Goal: Contribute content

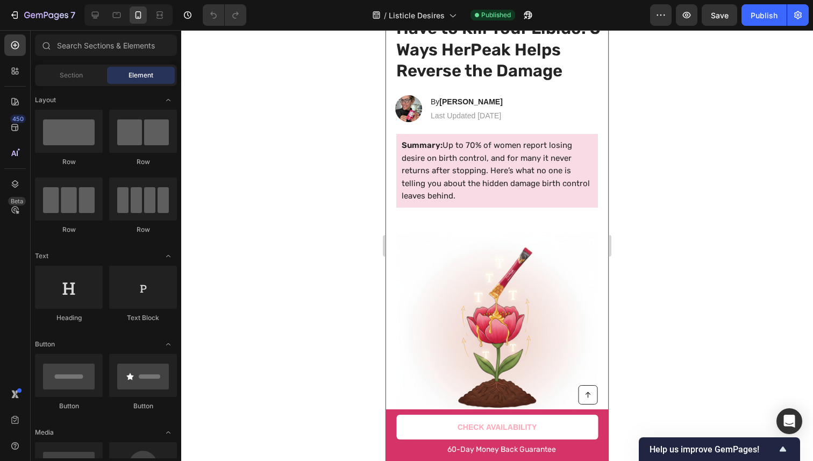
scroll to position [111, 0]
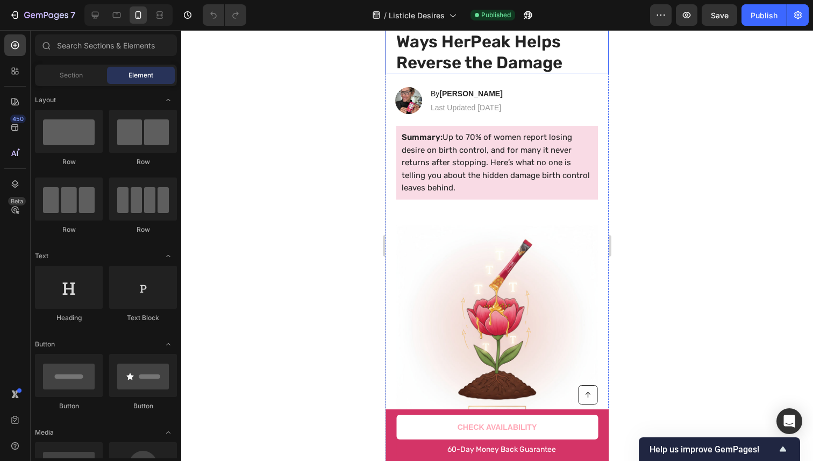
click at [505, 63] on h1 "Birth Control Doesn't Have to Kill Your Libido: 5 Ways HerPeak Helps Reverse th…" at bounding box center [498, 31] width 207 height 87
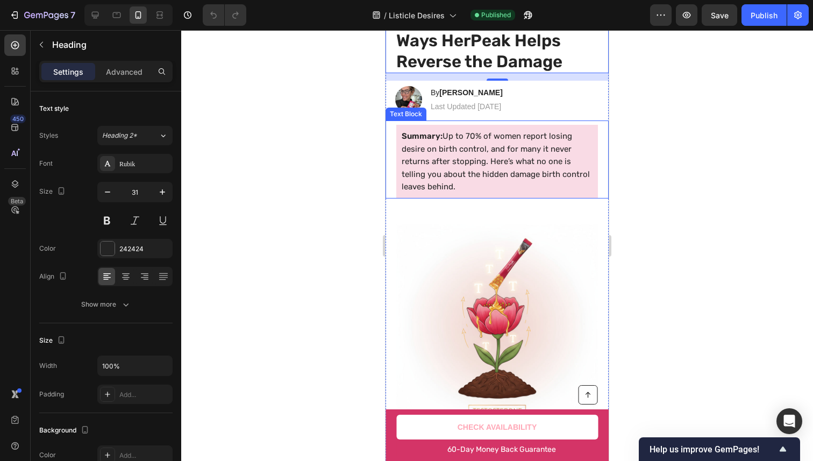
scroll to position [0, 0]
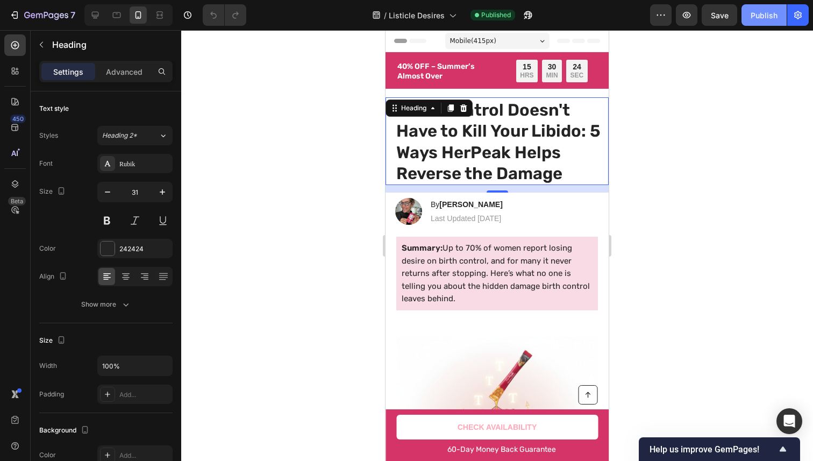
click at [760, 10] on div "Publish" at bounding box center [763, 15] width 27 height 11
click at [492, 167] on h1 "Birth Control Doesn't Have to Kill Your Libido: 5 Ways HerPeak Helps Reverse th…" at bounding box center [498, 141] width 207 height 87
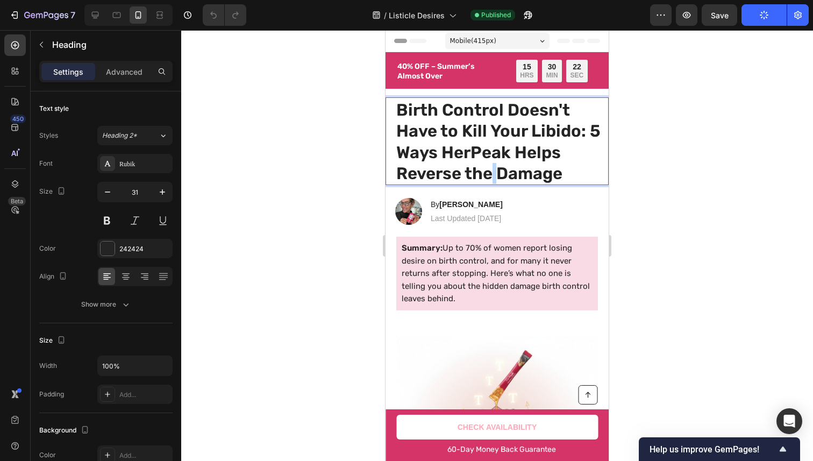
click at [492, 167] on p "Birth Control Doesn't Have to Kill Your Libido: 5 Ways HerPeak Helps Reverse th…" at bounding box center [498, 141] width 205 height 85
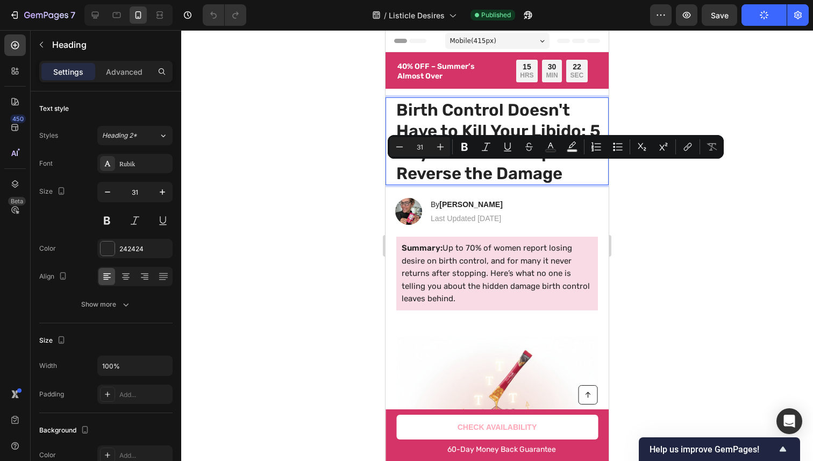
click at [526, 171] on p "Birth Control Doesn't Have to Kill Your Libido: 5 Ways HerPeak Helps Reverse th…" at bounding box center [498, 141] width 205 height 85
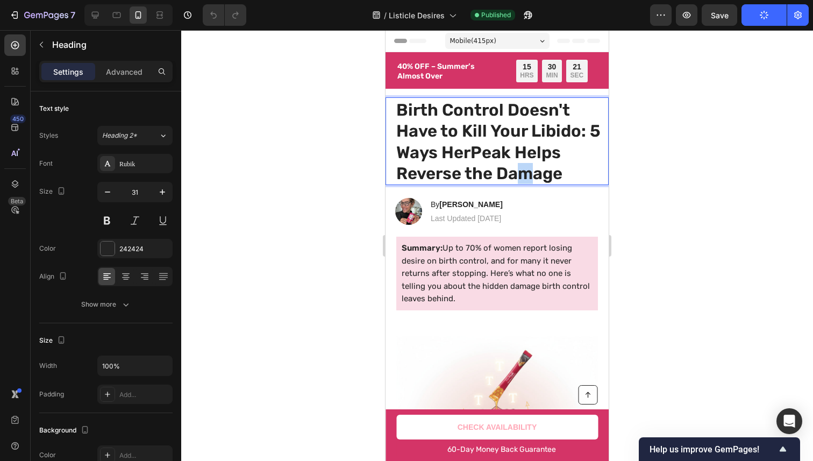
drag, startPoint x: 527, startPoint y: 171, endPoint x: 514, endPoint y: 167, distance: 14.3
click at [514, 167] on p "Birth Control Doesn't Have to Kill Your Libido: 5 Ways HerPeak Helps Reverse th…" at bounding box center [498, 141] width 205 height 85
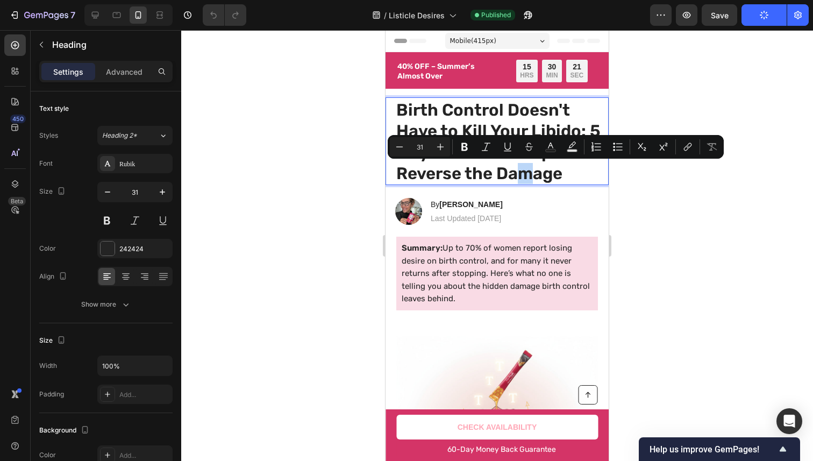
click at [519, 170] on p "Birth Control Doesn't Have to Kill Your Libido: 5 Ways HerPeak Helps Reverse th…" at bounding box center [498, 141] width 205 height 85
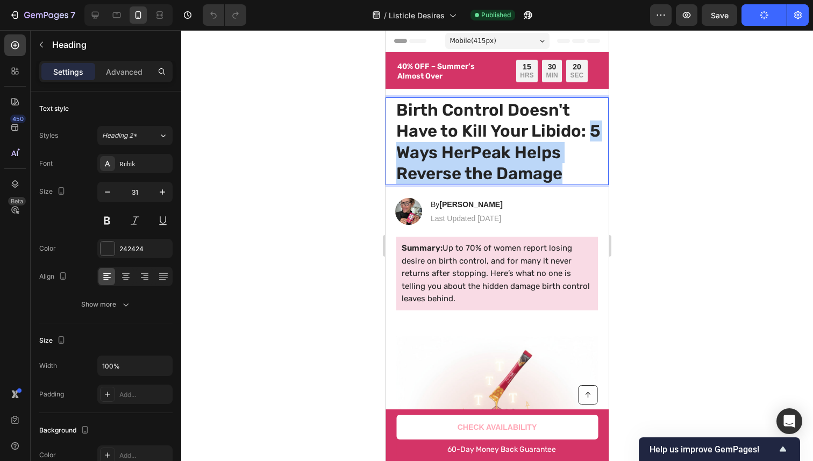
drag, startPoint x: 519, startPoint y: 170, endPoint x: 393, endPoint y: 153, distance: 126.4
click at [393, 153] on div "Birth Control Doesn't Have to Kill Your Libido: 5 Ways HerPeak Helps Reverse th…" at bounding box center [496, 141] width 223 height 88
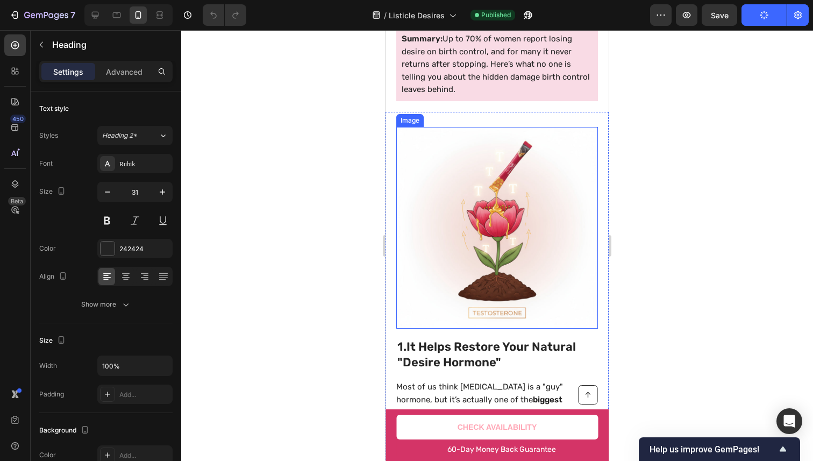
copy p "5 Ways HerPeak Helps Reverse the Damage"
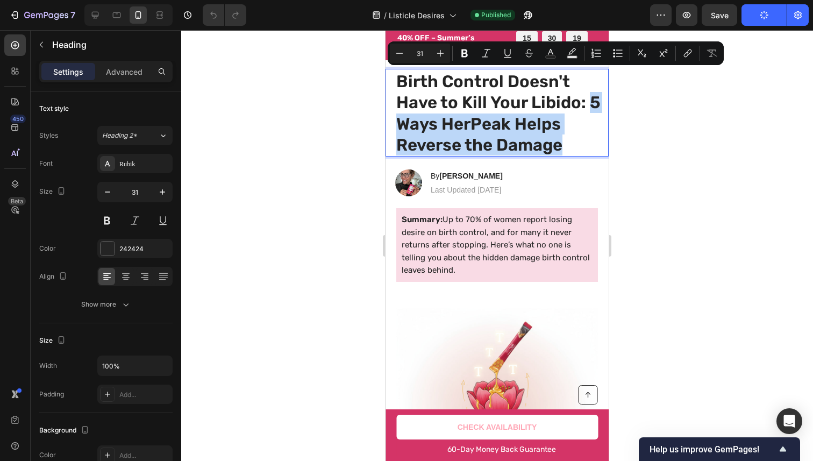
scroll to position [452, 0]
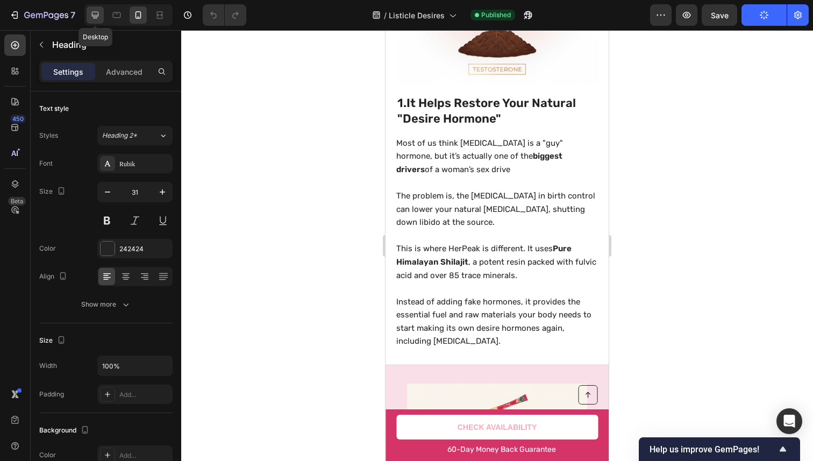
click at [93, 20] on icon at bounding box center [95, 15] width 11 height 11
type input "48"
type input "996"
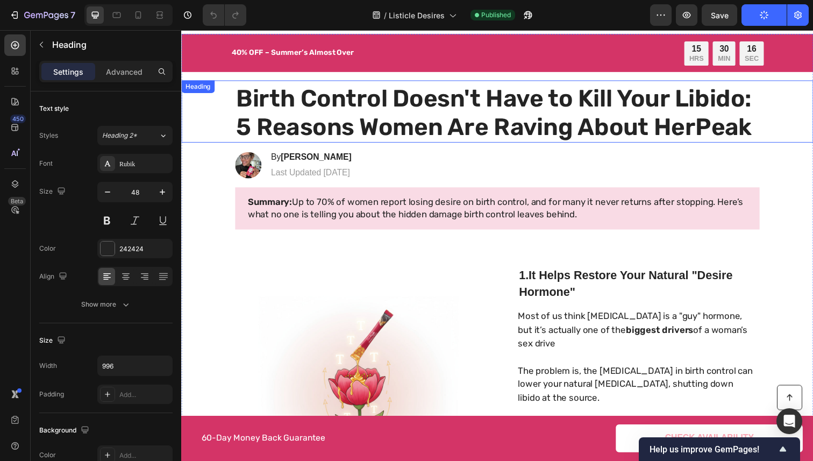
scroll to position [18, 0]
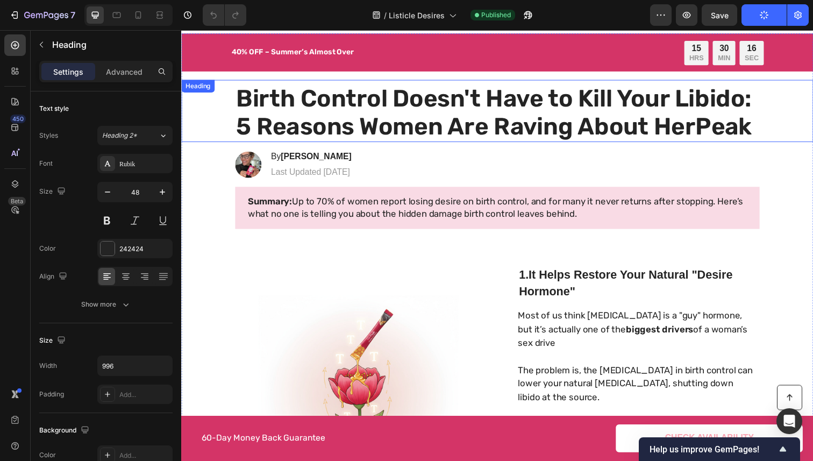
click at [412, 132] on h1 "Birth Control Doesn't Have to Kill Your Libido: 5 Reasons Women Are Raving Abou…" at bounding box center [503, 114] width 535 height 60
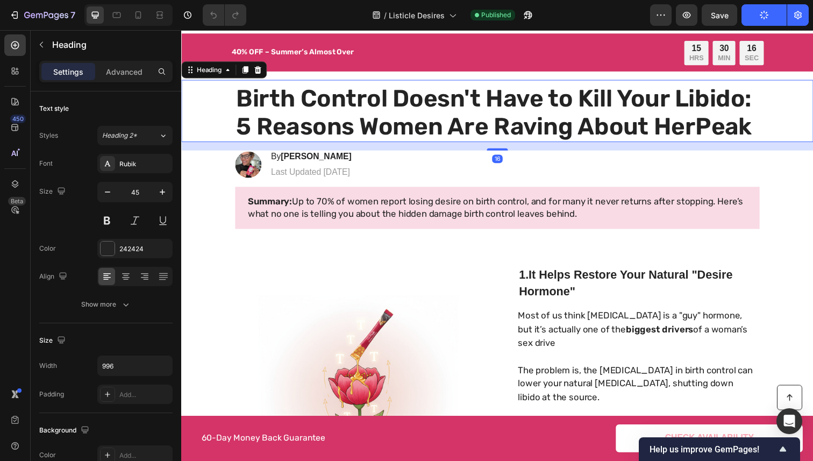
click at [412, 132] on h1 "Birth Control Doesn't Have to Kill Your Libido: 5 Reasons Women Are Raving Abou…" at bounding box center [503, 114] width 535 height 60
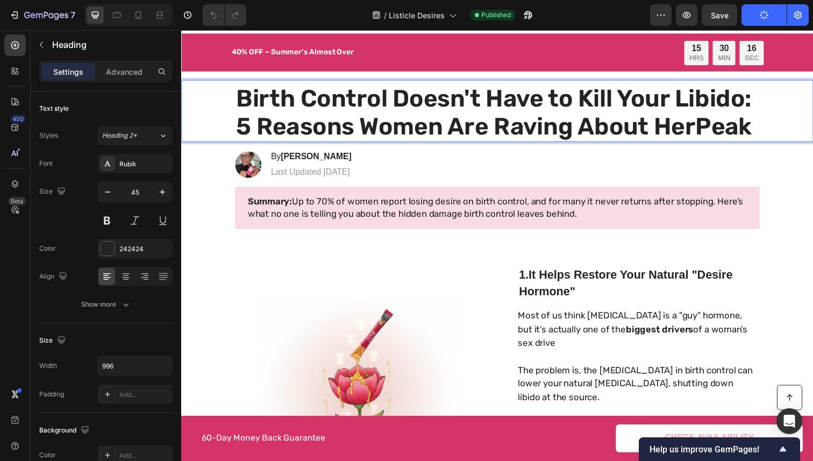
click at [412, 132] on p "Birth Control Doesn't Have to Kill Your Libido: 5 Reasons Women Are Raving Abou…" at bounding box center [503, 114] width 533 height 58
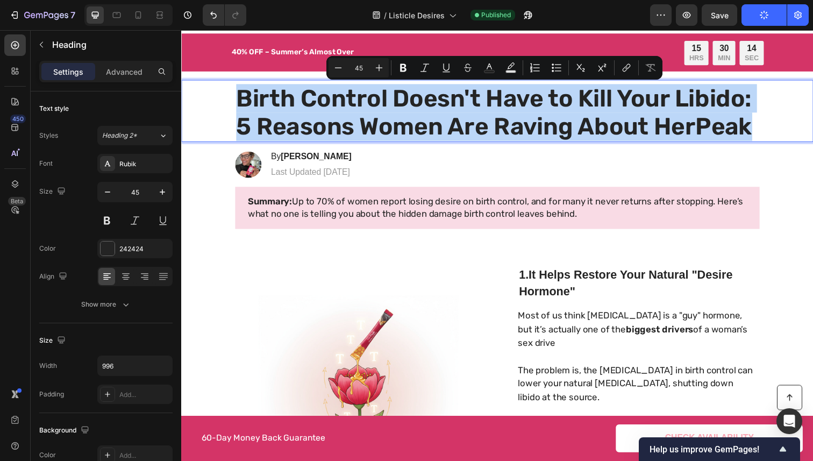
click at [738, 129] on p "Birth Control Doesn't Have to Kill Your Libido: 5 Reasons Women Are Raving Abou…" at bounding box center [503, 114] width 533 height 58
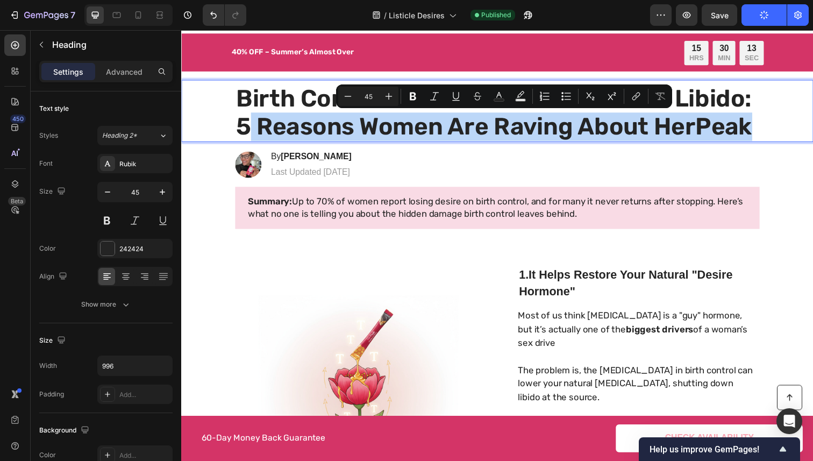
drag, startPoint x: 738, startPoint y: 129, endPoint x: 249, endPoint y: 120, distance: 489.1
click at [248, 120] on p "Birth Control Doesn't Have to Kill Your Libido: 5 Reasons Women Are Raving Abou…" at bounding box center [503, 114] width 533 height 58
click at [210, 124] on div "Birth Control Doesn't Have to Kill Your Libido: 5 Reasons Women Are Raving Abou…" at bounding box center [503, 114] width 623 height 60
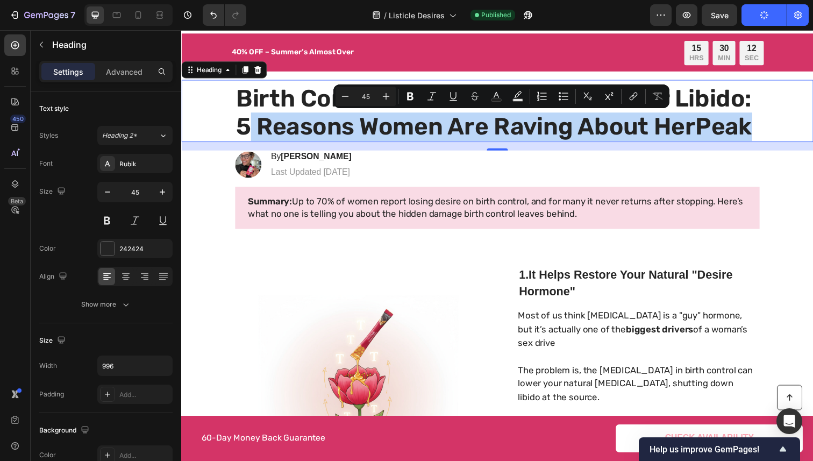
click at [229, 127] on div "Birth Control Doesn't Have to Kill Your Libido: 5 Reasons Women Are Raving Abou…" at bounding box center [503, 114] width 623 height 60
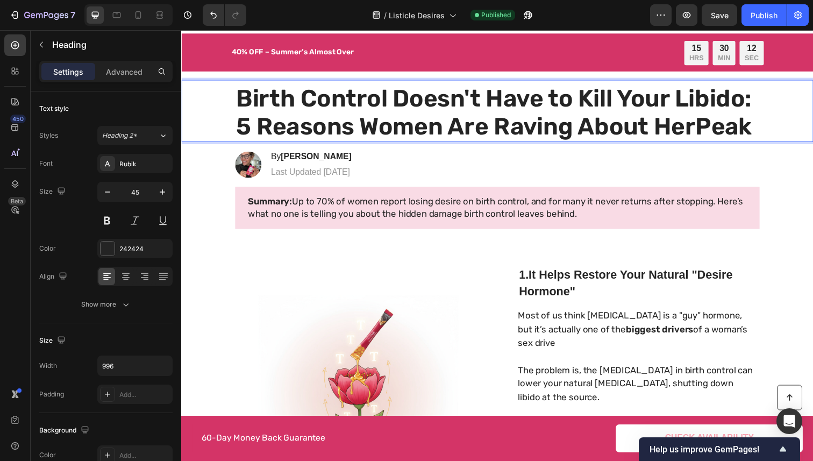
click at [237, 126] on p "Birth Control Doesn't Have to Kill Your Libido: 5 Reasons Women Are Raving Abou…" at bounding box center [503, 114] width 533 height 58
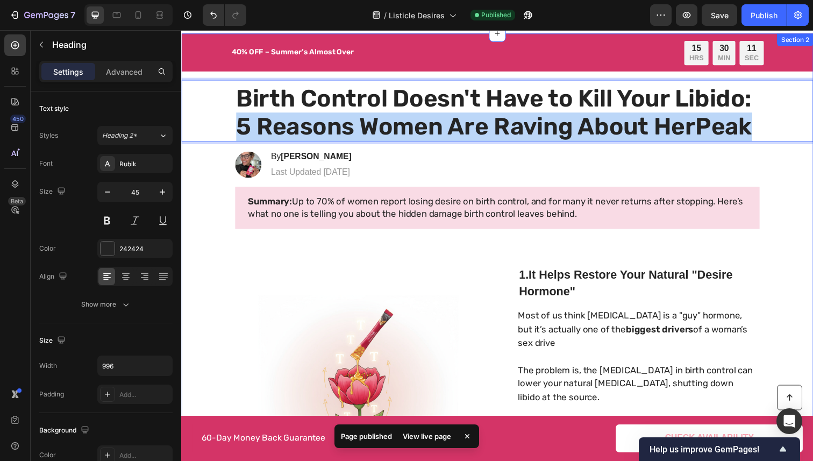
drag, startPoint x: 234, startPoint y: 126, endPoint x: 821, endPoint y: 148, distance: 587.2
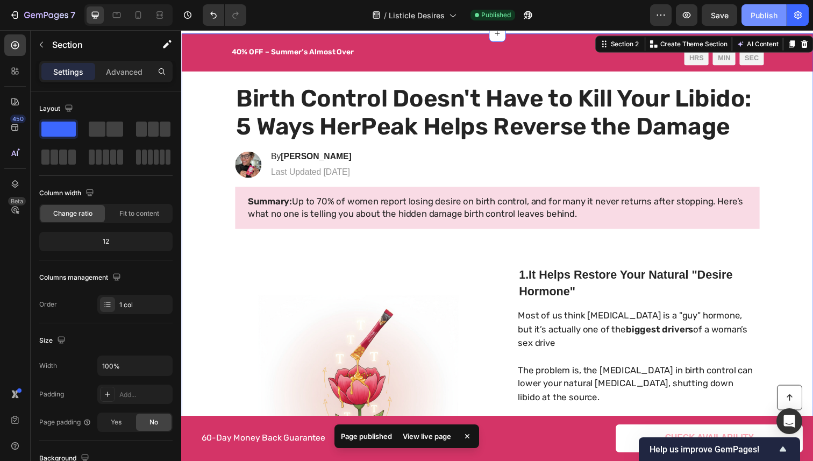
click at [766, 16] on div "Publish" at bounding box center [763, 15] width 27 height 11
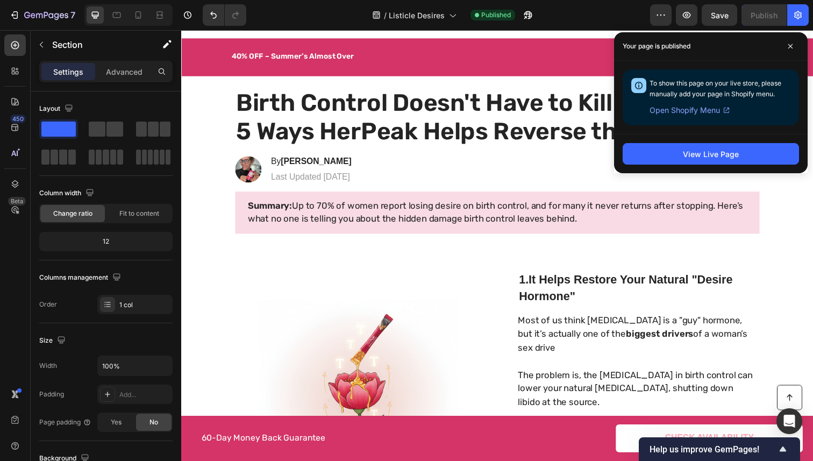
scroll to position [0, 0]
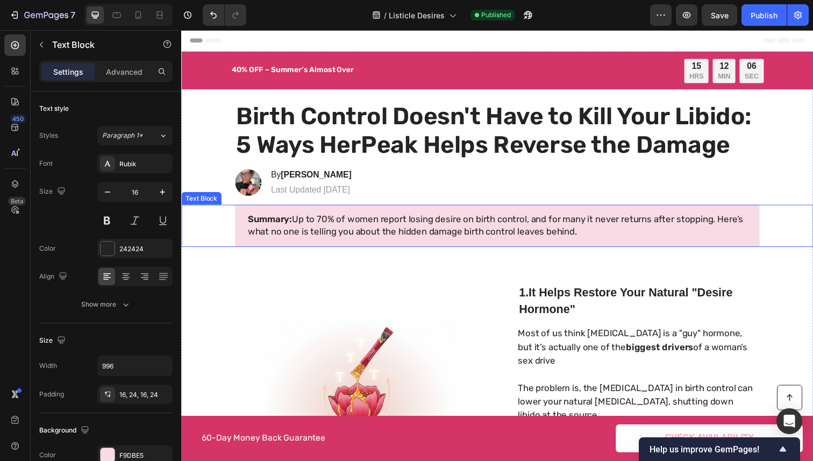
click at [547, 219] on span "Summary: Up to 70% of women report losing desire on birth control, and for many…" at bounding box center [502, 230] width 506 height 24
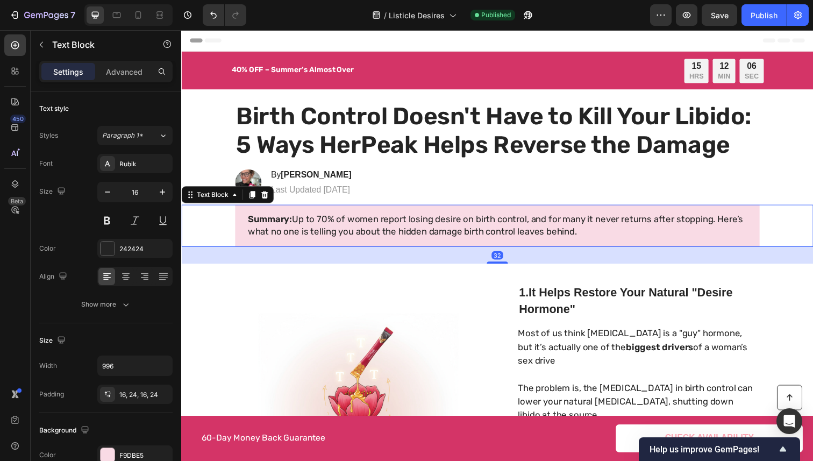
click at [569, 224] on span "Summary: Up to 70% of women report losing desire on birth control, and for many…" at bounding box center [502, 230] width 506 height 24
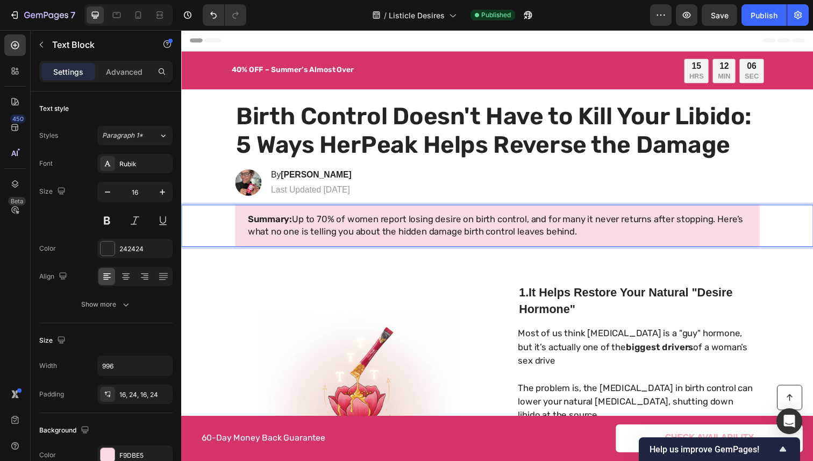
click at [598, 222] on span "Summary: Up to 70% of women report losing desire on birth control, and for many…" at bounding box center [502, 230] width 506 height 24
click at [587, 227] on span "Summary: Up to 70% of women report losing desire on birth control, and for many…" at bounding box center [502, 230] width 506 height 24
click at [590, 227] on span "Summary: Up to 70% of women report losing desire on birth control, and for many…" at bounding box center [502, 230] width 506 height 24
click at [758, 18] on div "Publish" at bounding box center [763, 15] width 27 height 11
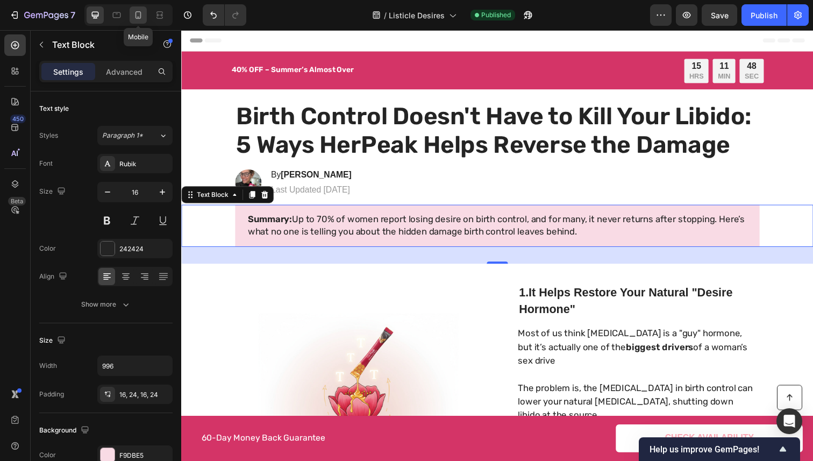
click at [136, 11] on icon at bounding box center [138, 15] width 6 height 8
type input "14"
type input "100%"
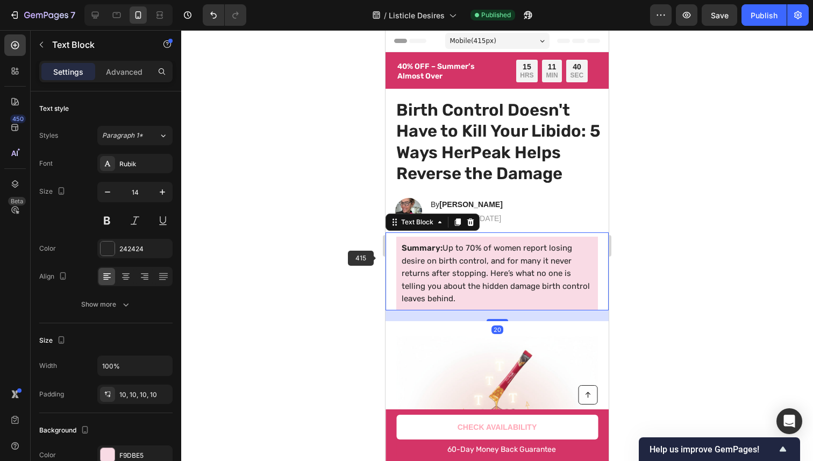
click at [487, 286] on span "Summary: Up to 70% of women report losing desire on birth control, and for many…" at bounding box center [495, 273] width 188 height 60
click at [536, 261] on span "Summary: Up to 70% of women report losing desire on birth control, and for many…" at bounding box center [495, 273] width 188 height 60
click at [753, 15] on div "Publish" at bounding box center [763, 15] width 27 height 11
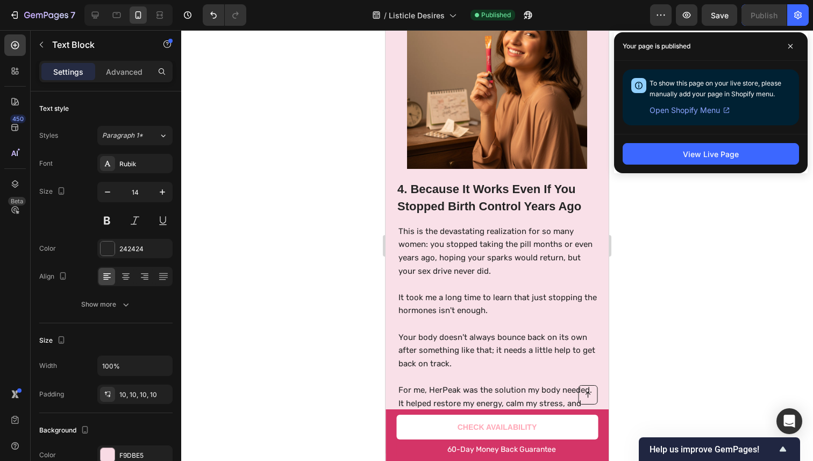
scroll to position [1848, 0]
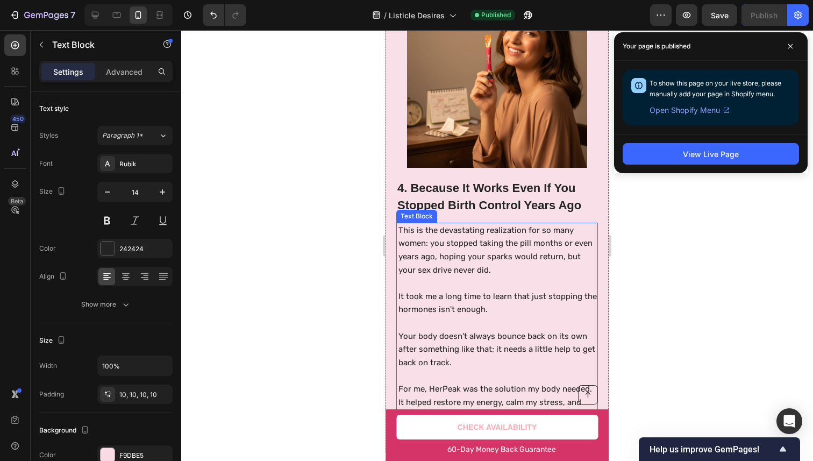
click at [534, 238] on p "This is the devastating realization for so many women: you stopped taking the p…" at bounding box center [497, 250] width 198 height 53
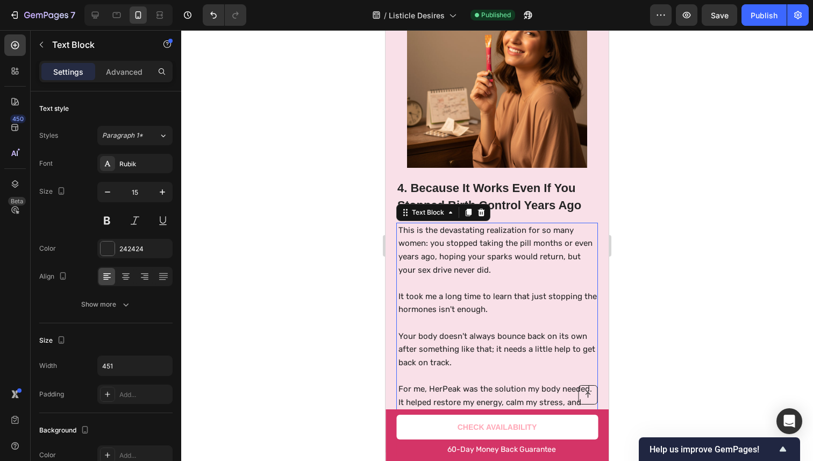
click at [534, 238] on p "This is the devastating realization for so many women: you stopped taking the p…" at bounding box center [497, 250] width 198 height 53
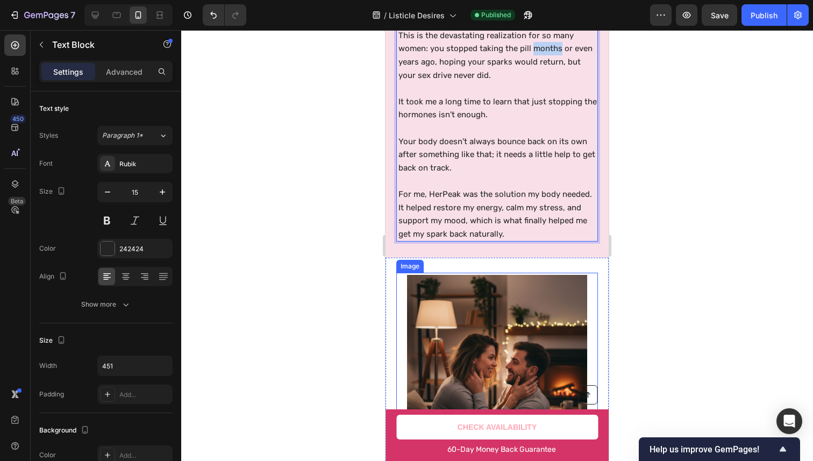
scroll to position [2027, 0]
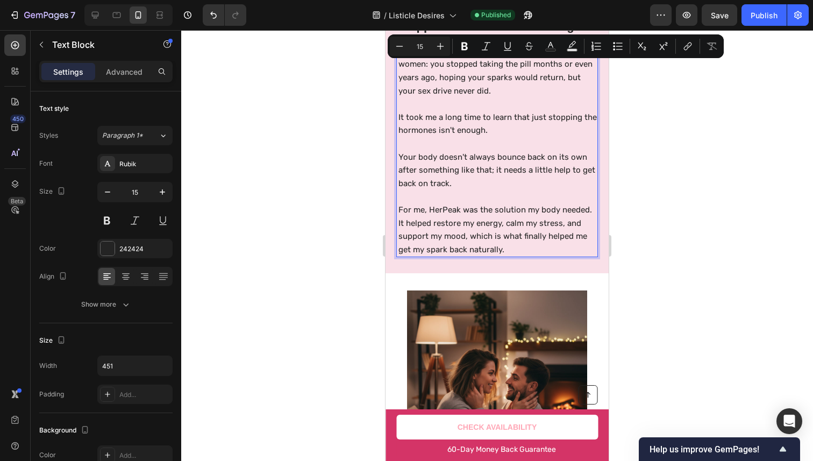
click at [534, 211] on p "For me, HerPeak was the solution my body needed. It helped restore my energy, c…" at bounding box center [497, 229] width 198 height 53
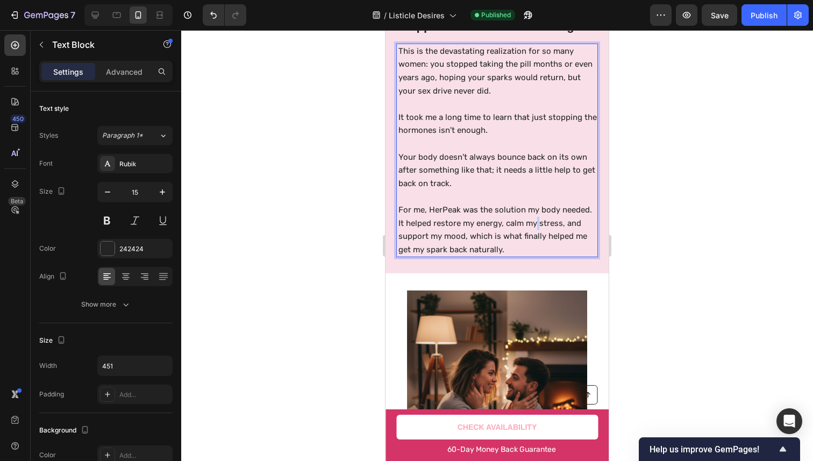
click at [534, 211] on p "For me, HerPeak was the solution my body needed. It helped restore my energy, c…" at bounding box center [497, 229] width 198 height 53
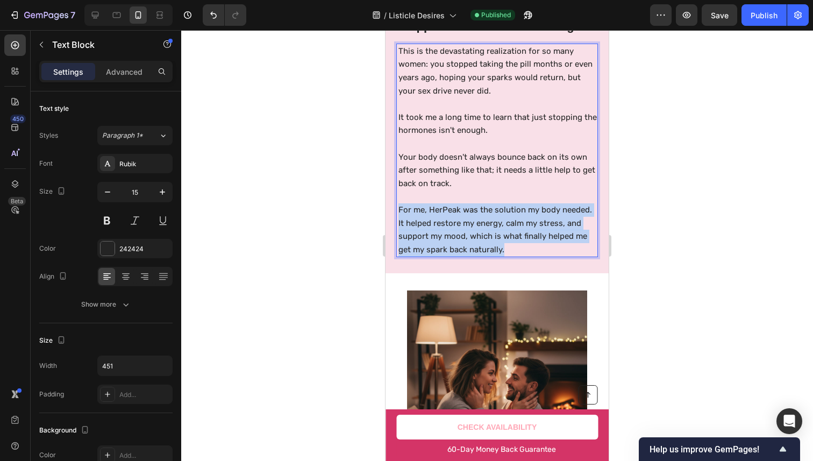
click at [534, 211] on p "For me, HerPeak was the solution my body needed. It helped restore my energy, c…" at bounding box center [497, 229] width 198 height 53
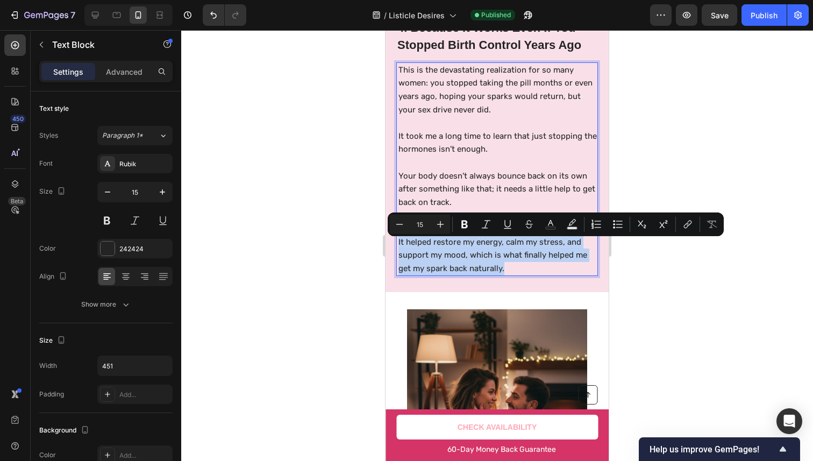
scroll to position [1943, 0]
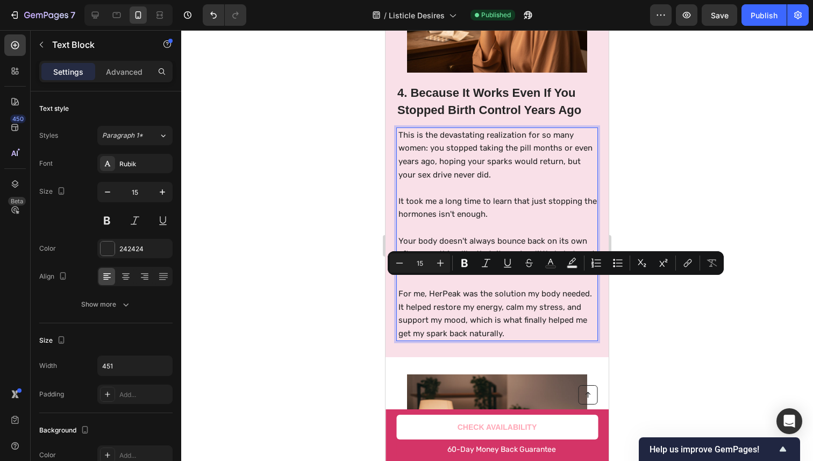
click at [522, 135] on p "This is the devastating realization for so many women: you stopped taking the p…" at bounding box center [497, 154] width 198 height 53
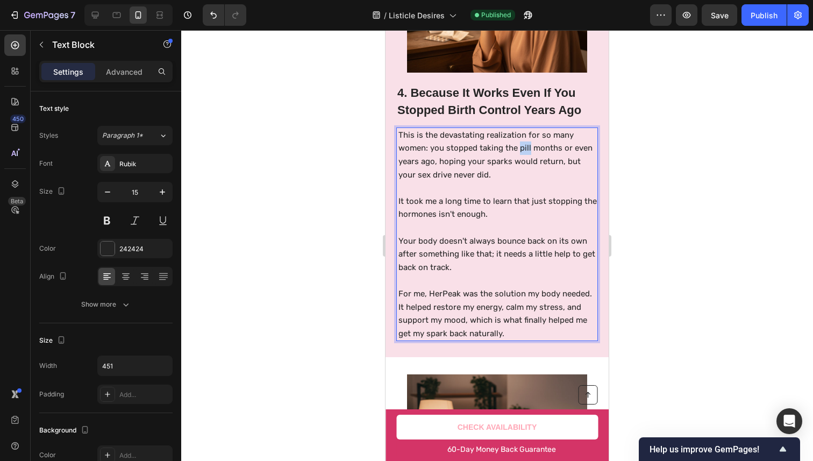
click at [522, 135] on p "This is the devastating realization for so many women: you stopped taking the p…" at bounding box center [497, 154] width 198 height 53
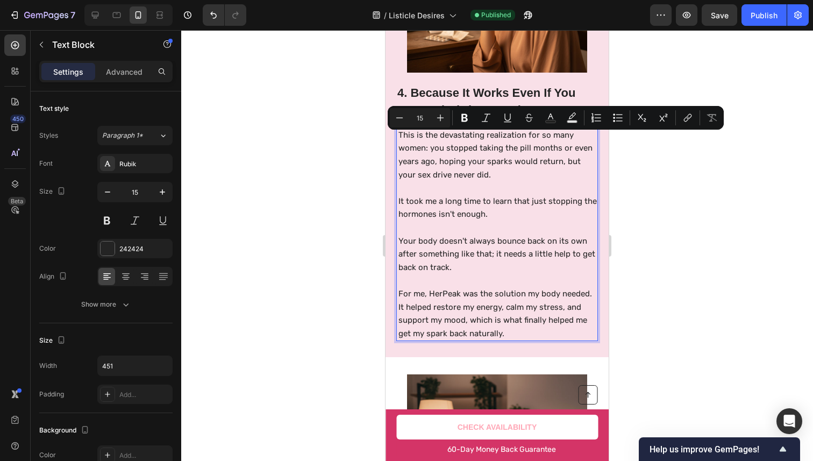
click at [509, 157] on p "This is the devastating realization for so many women: you stopped taking the p…" at bounding box center [497, 154] width 198 height 53
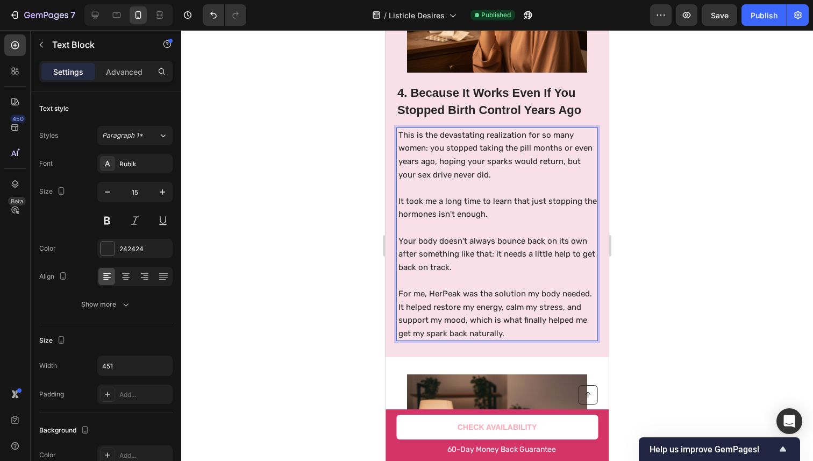
click at [512, 148] on p "This is the devastating realization for so many women: you stopped taking the p…" at bounding box center [497, 154] width 198 height 53
click at [458, 164] on p "This is the devastating realization for so many women: you stopped taking the p…" at bounding box center [497, 154] width 198 height 53
click at [450, 164] on p "This is the devastating realization for so many women: you stopped taking the p…" at bounding box center [497, 154] width 198 height 53
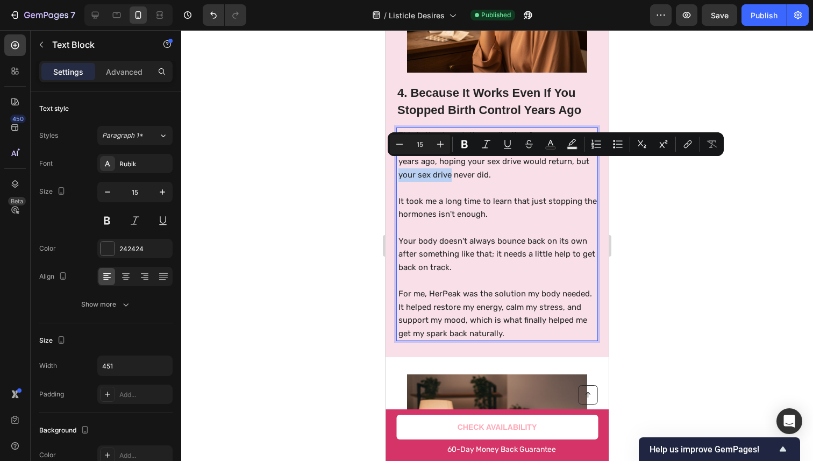
drag, startPoint x: 450, startPoint y: 164, endPoint x: 482, endPoint y: 168, distance: 31.4
click at [482, 168] on p "This is the devastating realization for so many women: you stopped taking the p…" at bounding box center [497, 154] width 198 height 53
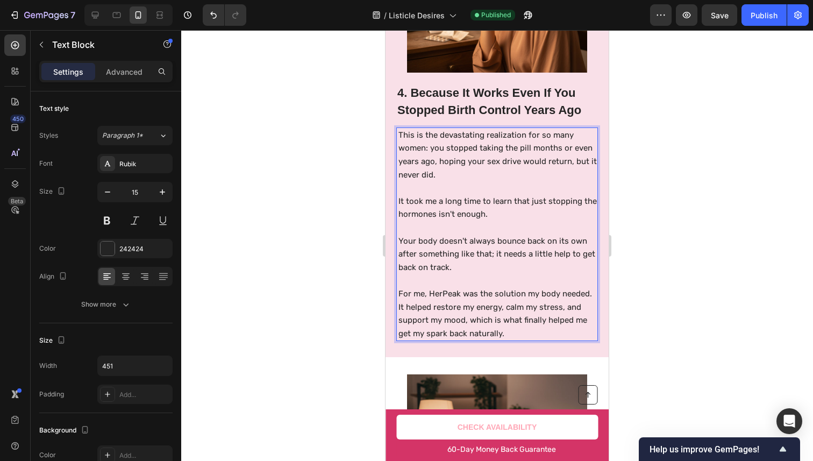
click at [482, 168] on p "This is the devastating realization for so many women: you stopped taking the p…" at bounding box center [497, 154] width 198 height 53
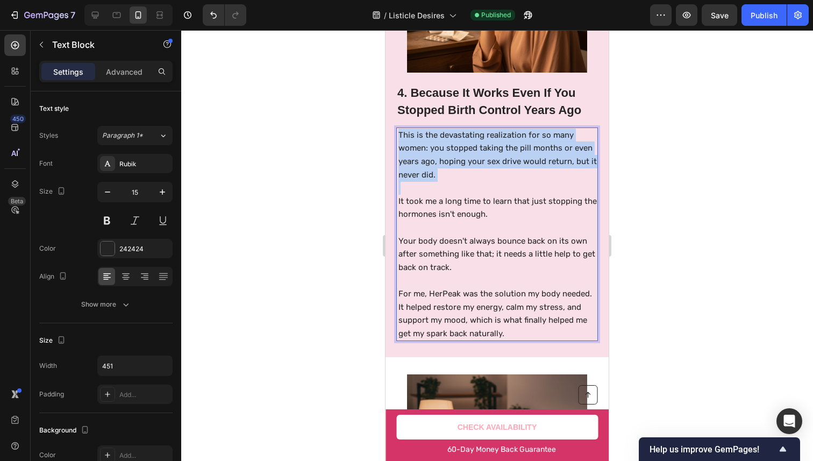
click at [482, 168] on p "This is the devastating realization for so many women: you stopped taking the p…" at bounding box center [497, 154] width 198 height 53
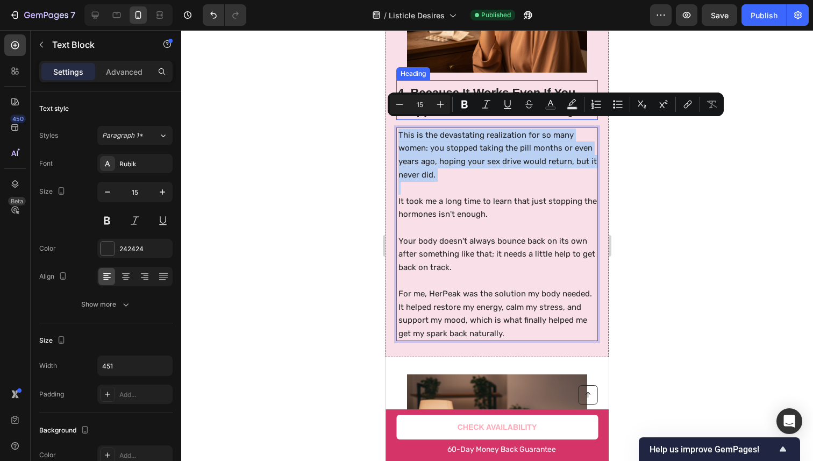
copy p "This is the devastating realization for so many women: you stopped taking the p…"
click at [526, 149] on p "This is the devastating realization for so many women: you stopped taking the p…" at bounding box center [497, 154] width 198 height 53
click at [425, 141] on p "This is the devastating realization for so many women: you stopped taking the p…" at bounding box center [497, 154] width 198 height 53
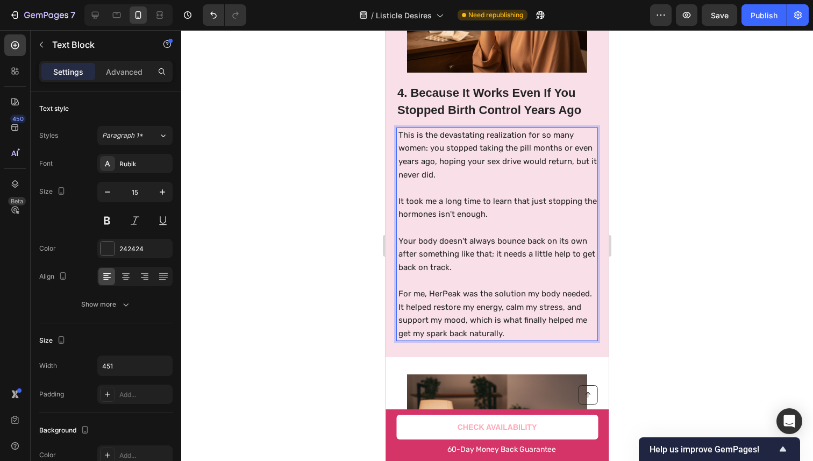
click at [430, 139] on p "This is the devastating realization for so many women: you stopped taking the p…" at bounding box center [497, 154] width 198 height 53
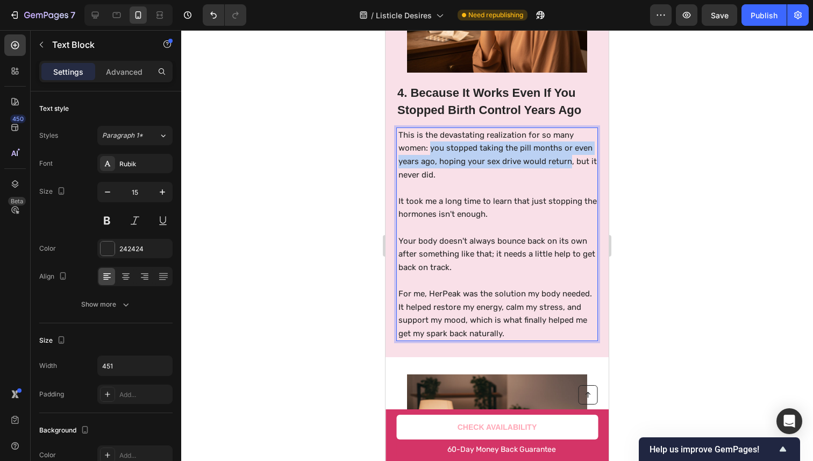
drag, startPoint x: 430, startPoint y: 139, endPoint x: 411, endPoint y: 160, distance: 28.2
click at [411, 160] on p "This is the devastating realization for so many women: you stopped taking the p…" at bounding box center [497, 154] width 198 height 53
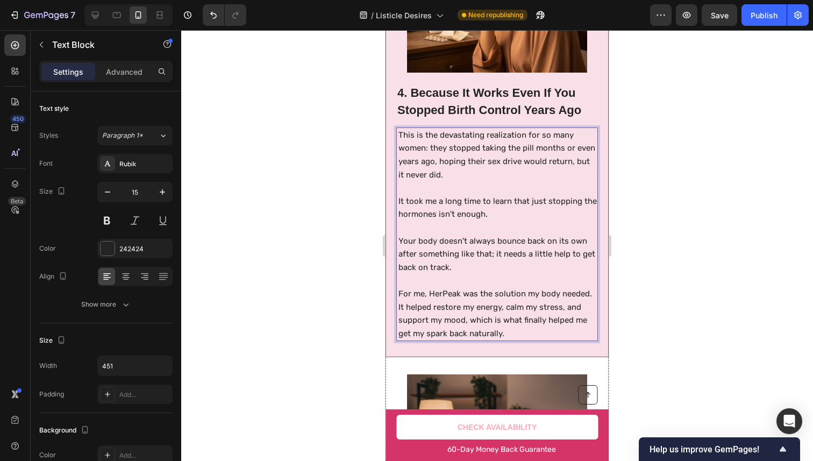
click at [729, 160] on div at bounding box center [496, 245] width 631 height 430
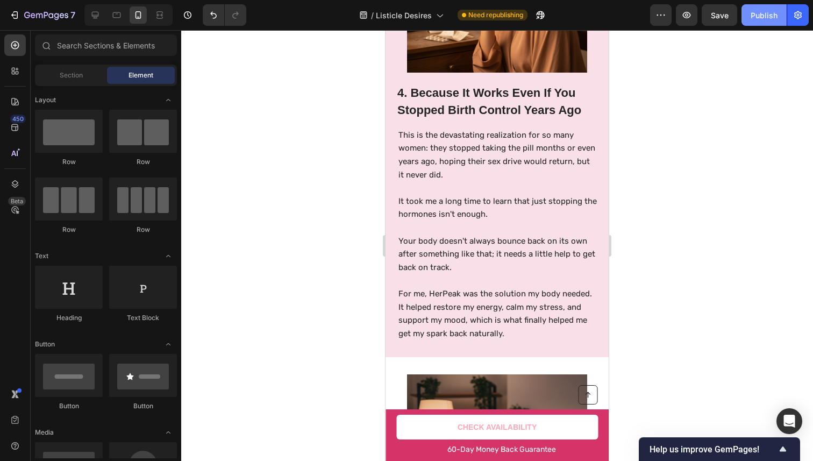
click at [751, 11] on div "Publish" at bounding box center [763, 15] width 27 height 11
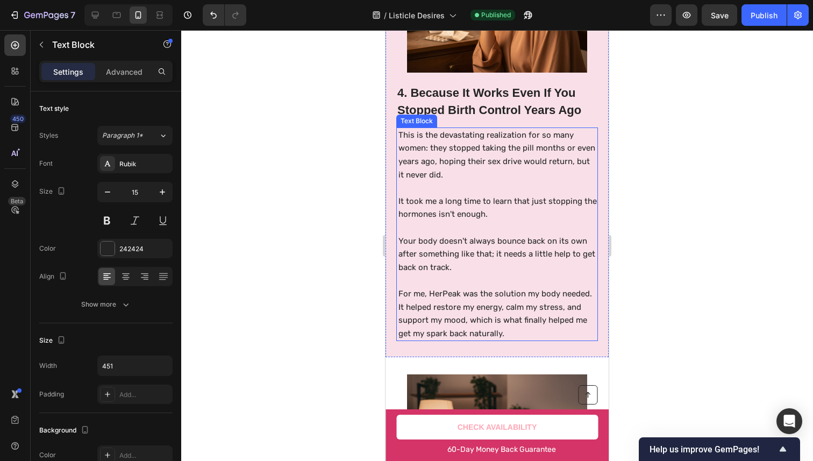
click at [490, 195] on p "It took me a long time to learn that just stopping the hormones isn't enough." at bounding box center [497, 208] width 198 height 26
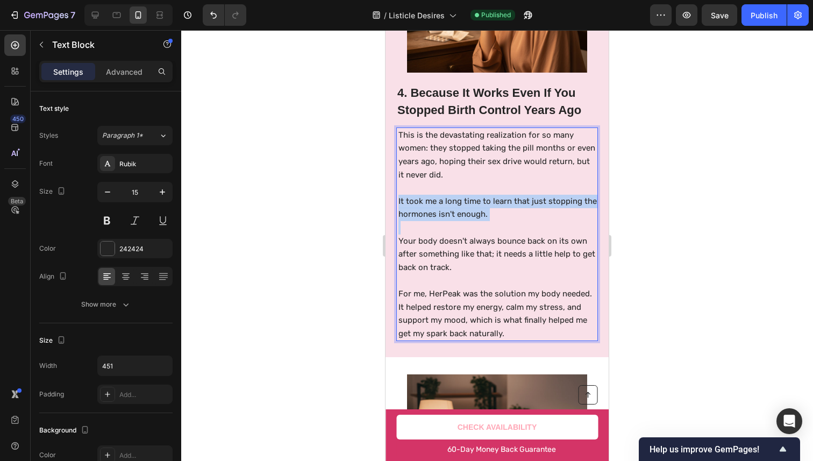
click at [490, 195] on p "It took me a long time to learn that just stopping the hormones isn't enough." at bounding box center [497, 208] width 198 height 26
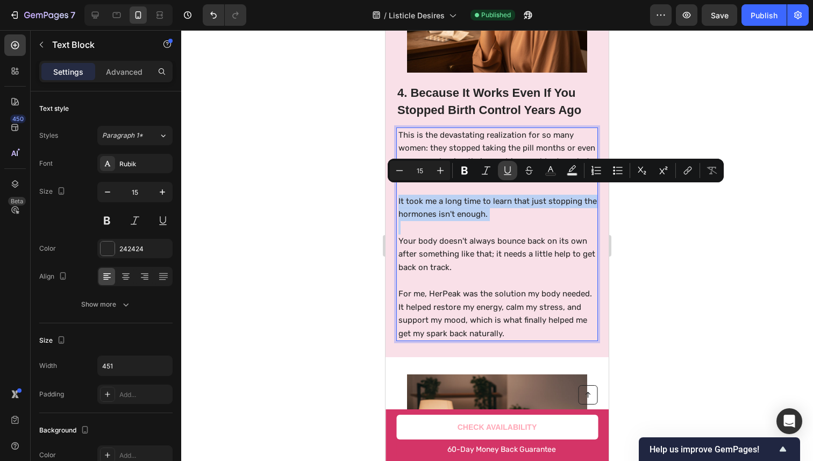
copy p "It took me a long time to learn that just stopping the hormones isn't enough."
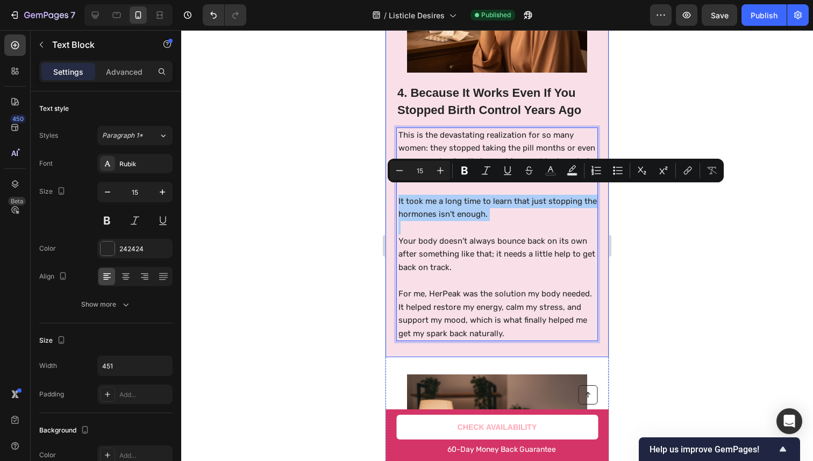
click at [441, 112] on div "4. Because It Works Even If You Stopped Birth Control Years Ago Heading This is…" at bounding box center [497, 210] width 202 height 261
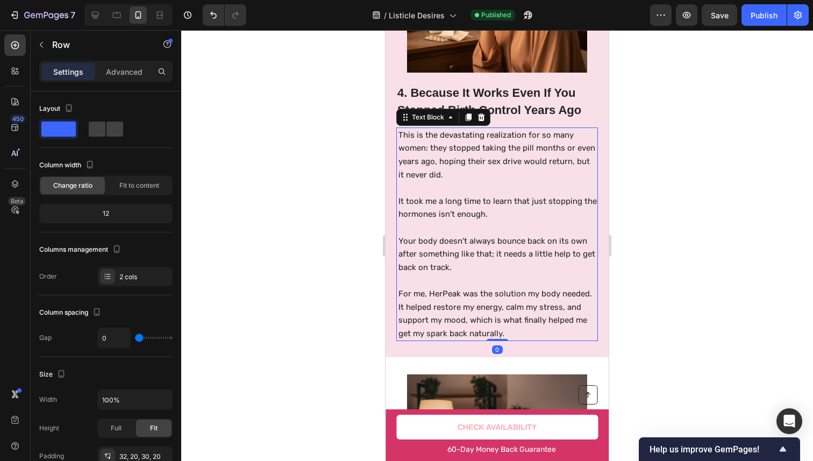
click at [433, 129] on p "This is the devastating realization for so many women: they stopped taking the …" at bounding box center [497, 154] width 198 height 53
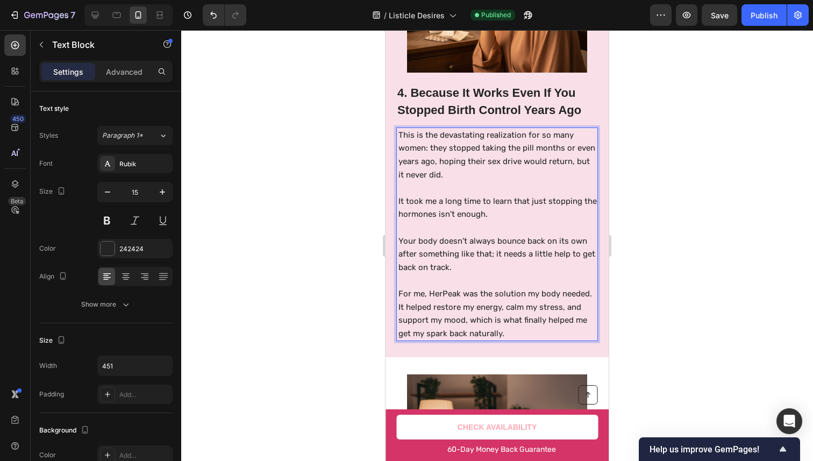
click at [433, 129] on p "This is the devastating realization for so many women: they stopped taking the …" at bounding box center [497, 154] width 198 height 53
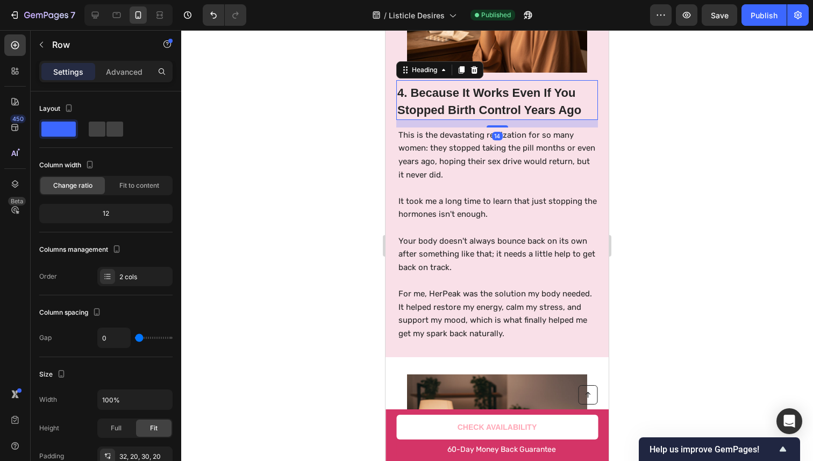
click at [462, 83] on h2 "4. Because It Works Even If You Stopped Birth Control Years Ago" at bounding box center [497, 101] width 202 height 36
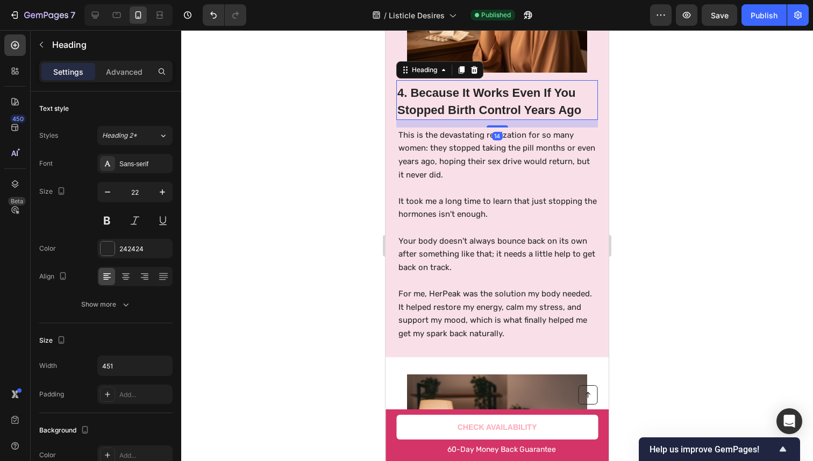
click at [462, 83] on h2 "4. Because It Works Even If You Stopped Birth Control Years Ago" at bounding box center [497, 101] width 202 height 36
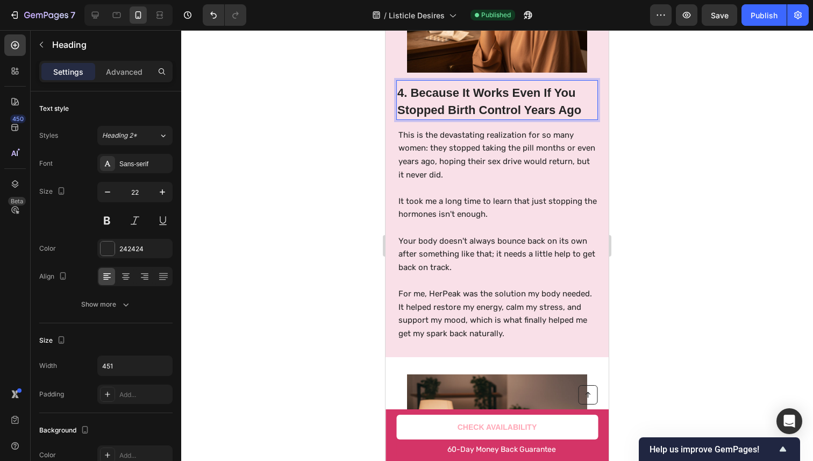
click at [462, 84] on p "4. Because It Works Even If You Stopped Birth Control Years Ago" at bounding box center [496, 101] width 199 height 34
click at [470, 236] on p "Your body doesn't always bounce back on its own after something like that; it n…" at bounding box center [497, 254] width 198 height 40
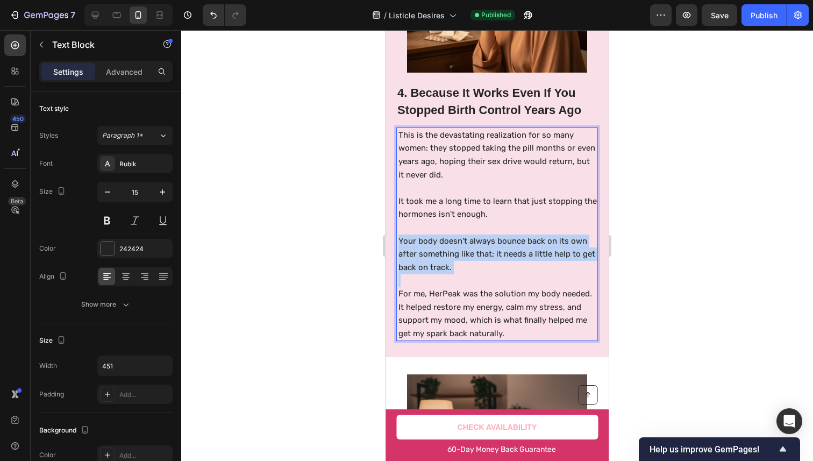
click at [470, 236] on p "Your body doesn't always bounce back on its own after something like that; it n…" at bounding box center [497, 254] width 198 height 40
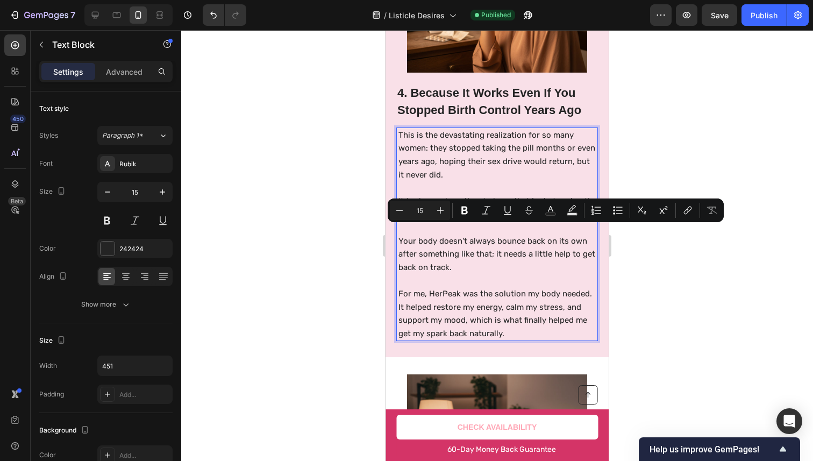
click at [458, 195] on p "It took me a long time to learn that just stopping the hormones isn't enough." at bounding box center [497, 208] width 198 height 26
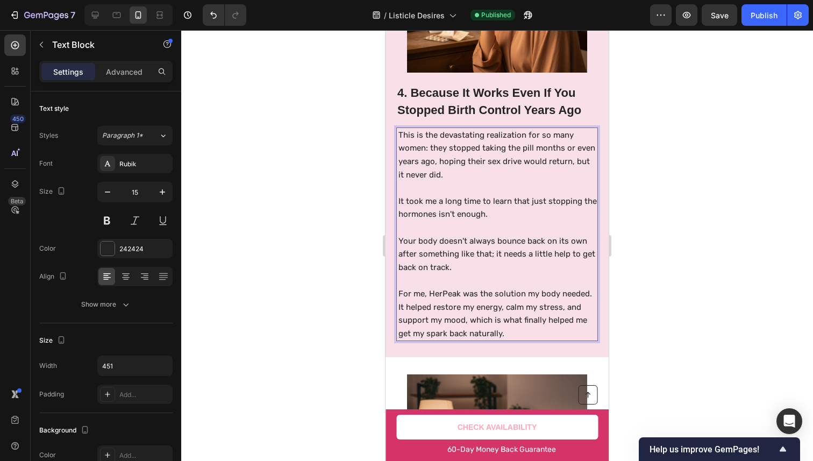
click at [466, 195] on p "It took me a long time to learn that just stopping the hormones isn't enough." at bounding box center [497, 208] width 198 height 26
click at [526, 197] on p "It took me a long time to learn that just stopping the hormones isn't enough." at bounding box center [497, 208] width 198 height 26
click at [519, 242] on p "Your body doesn't always bounce back on its own after something like that; it n…" at bounding box center [497, 254] width 198 height 40
click at [441, 244] on p "Your body doesn't always bounce back on its own after something like that; it n…" at bounding box center [497, 254] width 198 height 40
drag, startPoint x: 441, startPoint y: 244, endPoint x: 480, endPoint y: 247, distance: 38.8
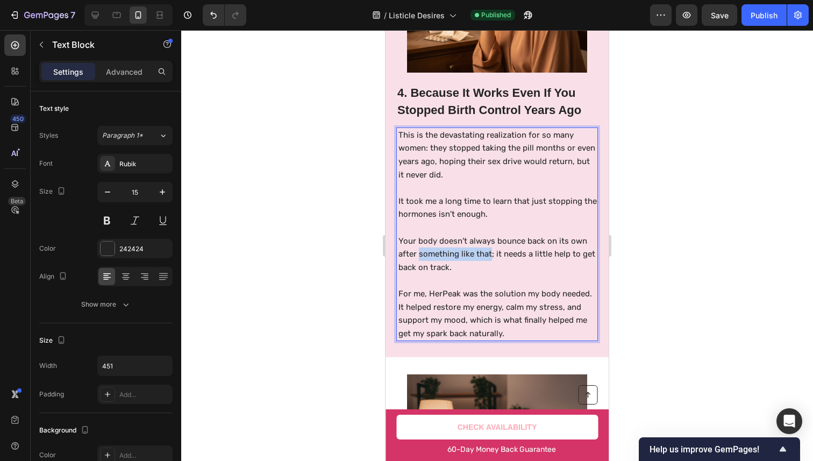
click at [479, 247] on p "Your body doesn't always bounce back on its own after something like that; it n…" at bounding box center [497, 254] width 198 height 40
click at [550, 274] on p "Rich Text Editor. Editing area: main" at bounding box center [497, 280] width 198 height 13
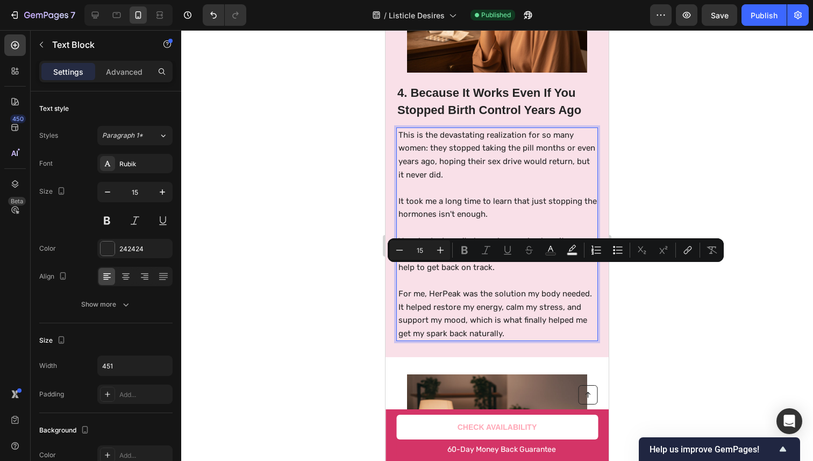
click at [512, 305] on p "For me, HerPeak was the solution my body needed. It helped restore my energy, c…" at bounding box center [497, 313] width 198 height 53
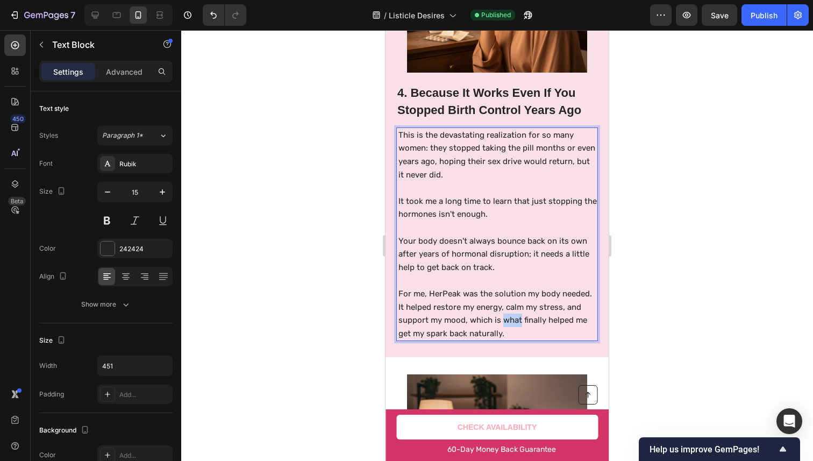
click at [512, 305] on p "For me, HerPeak was the solution my body needed. It helped restore my energy, c…" at bounding box center [497, 313] width 198 height 53
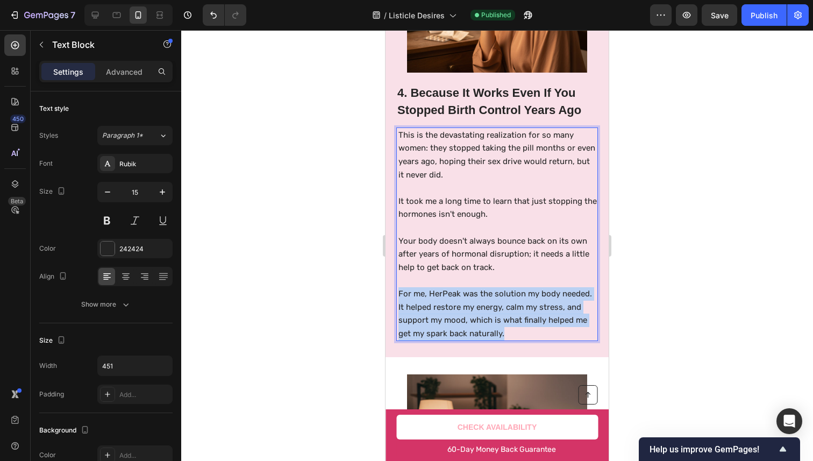
click at [512, 305] on p "For me, HerPeak was the solution my body needed. It helped restore my energy, c…" at bounding box center [497, 313] width 198 height 53
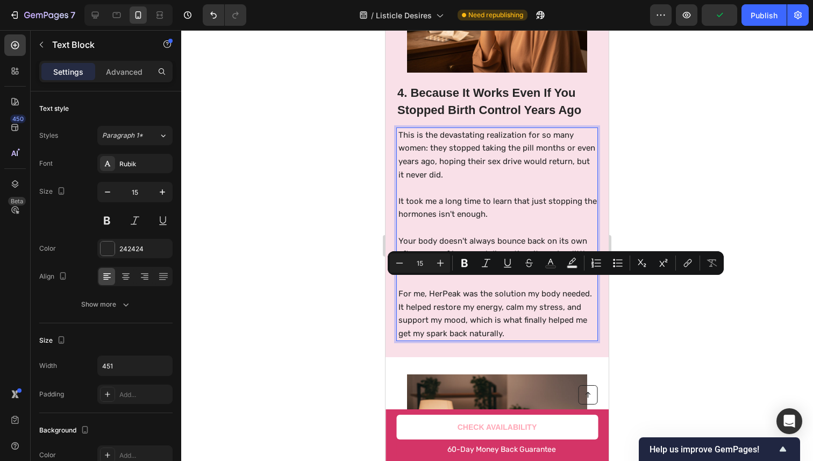
click at [484, 200] on p "It took me a long time to learn that just stopping the hormones isn't enough." at bounding box center [497, 208] width 198 height 26
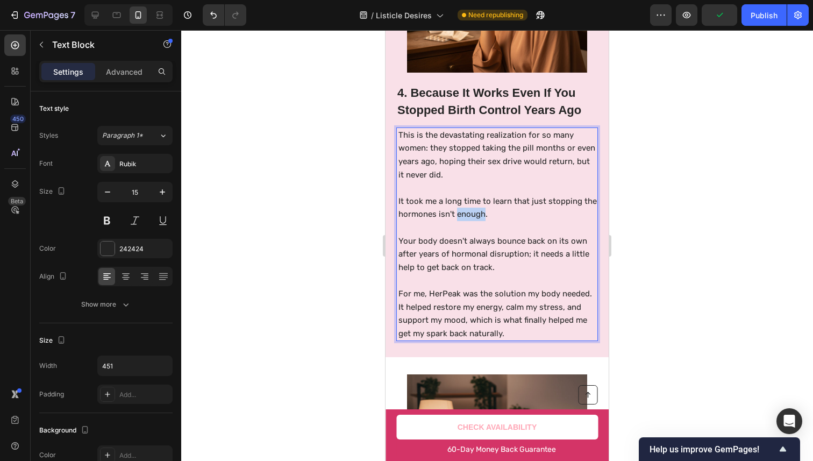
click at [484, 200] on p "It took me a long time to learn that just stopping the hormones isn't enough." at bounding box center [497, 208] width 198 height 26
click at [524, 199] on p "It took me a long time to learn that just stopping the hormones isn't enough." at bounding box center [497, 208] width 198 height 26
click at [485, 208] on p "It took me a long time to learn that just stopping the hormones isn't enough." at bounding box center [497, 208] width 198 height 26
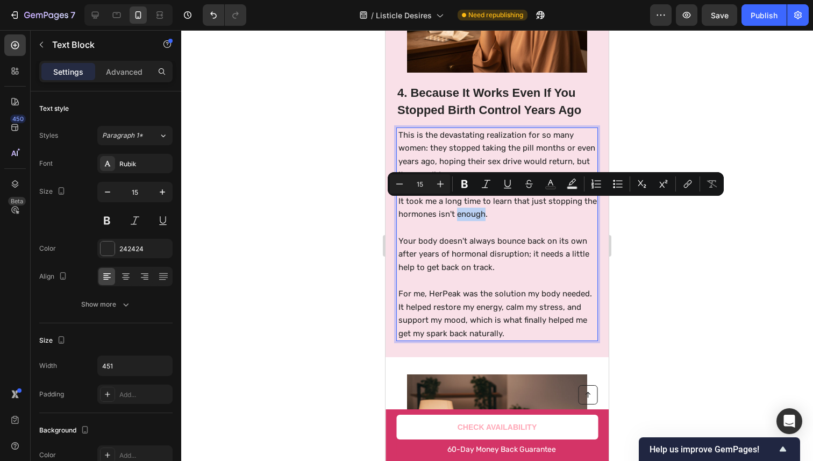
click at [475, 208] on p "It took me a long time to learn that just stopping the hormones isn't enough." at bounding box center [497, 208] width 198 height 26
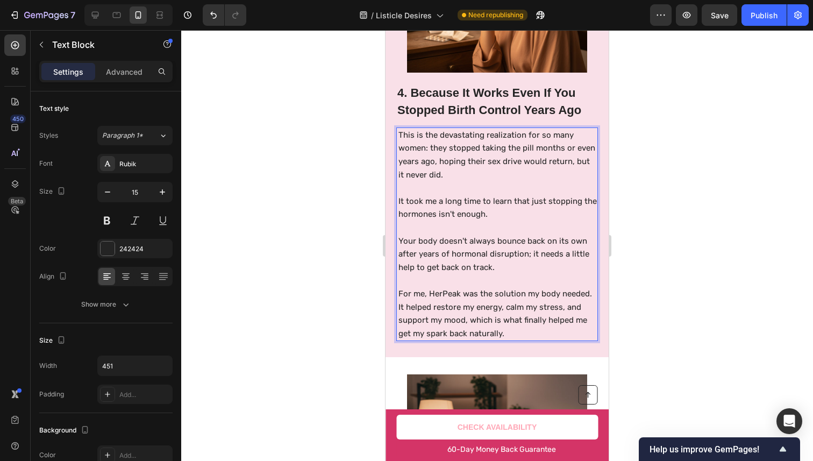
click at [526, 221] on p "Rich Text Editor. Editing area: main" at bounding box center [497, 227] width 198 height 13
click at [568, 195] on p "It took me a long time to learn that just stopping the hormones isn't enough." at bounding box center [497, 208] width 198 height 26
drag, startPoint x: 568, startPoint y: 192, endPoint x: 489, endPoint y: 205, distance: 80.1
click at [489, 205] on p "It took me a long time to learn that just stopping the hormones isn't enough." at bounding box center [497, 208] width 198 height 26
click at [447, 195] on p "It took me a long time to learn that just stop taking the pills wasn't enough." at bounding box center [497, 208] width 198 height 26
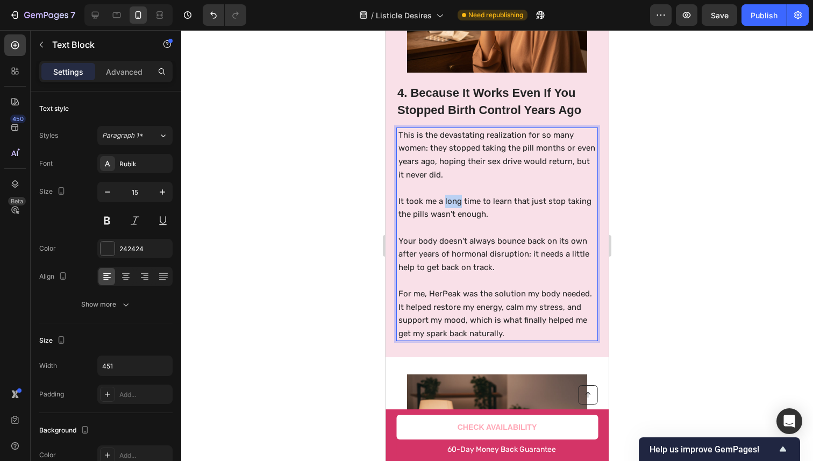
click at [447, 195] on p "It took me a long time to learn that just stop taking the pills wasn't enough." at bounding box center [497, 208] width 198 height 26
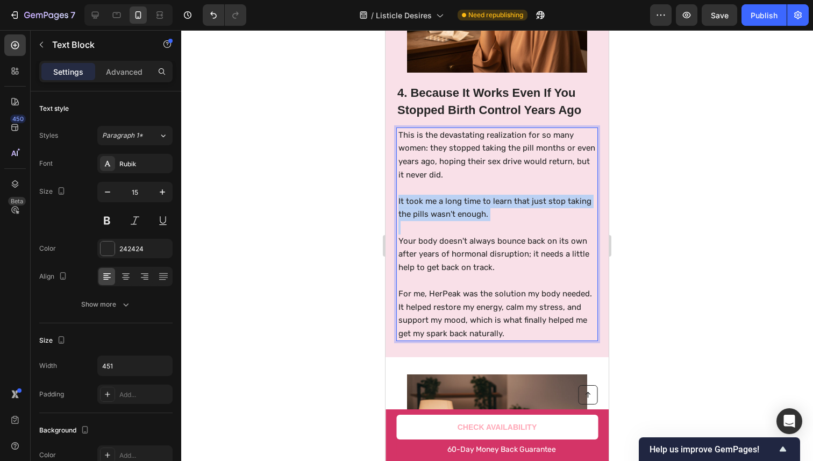
click at [447, 195] on p "It took me a long time to learn that just stop taking the pills wasn't enough." at bounding box center [497, 208] width 198 height 26
copy p "It took me a long time to learn that just stop taking the pills wasn't enough."
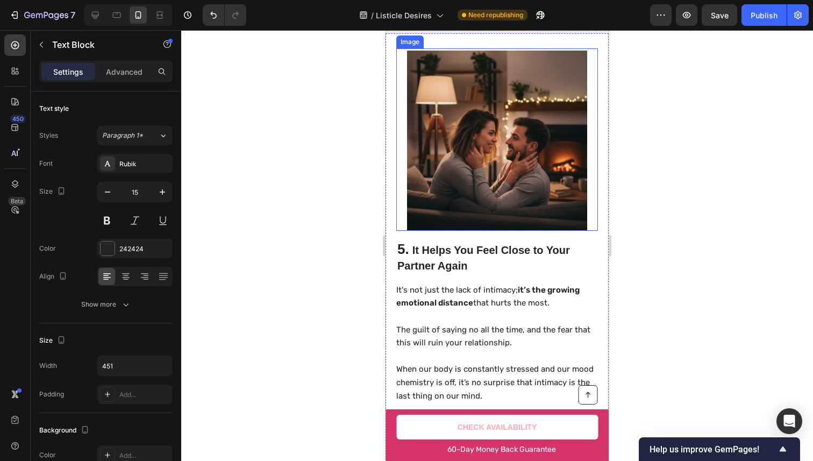
scroll to position [2276, 0]
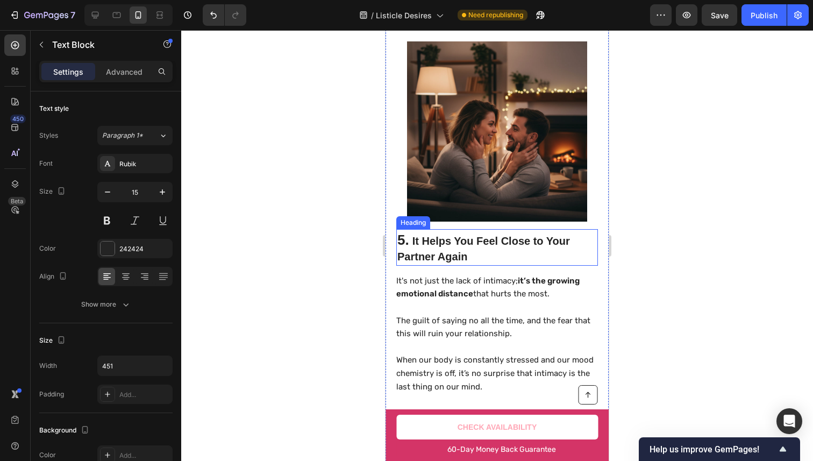
click at [426, 216] on div "Image" at bounding box center [497, 134] width 202 height 190
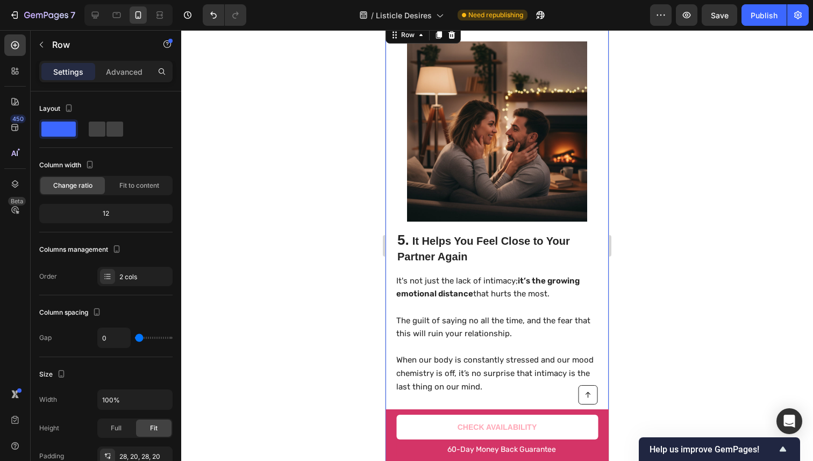
click at [416, 237] on h2 "5. It Helps You Feel Close to Your Partner Again" at bounding box center [497, 248] width 202 height 34
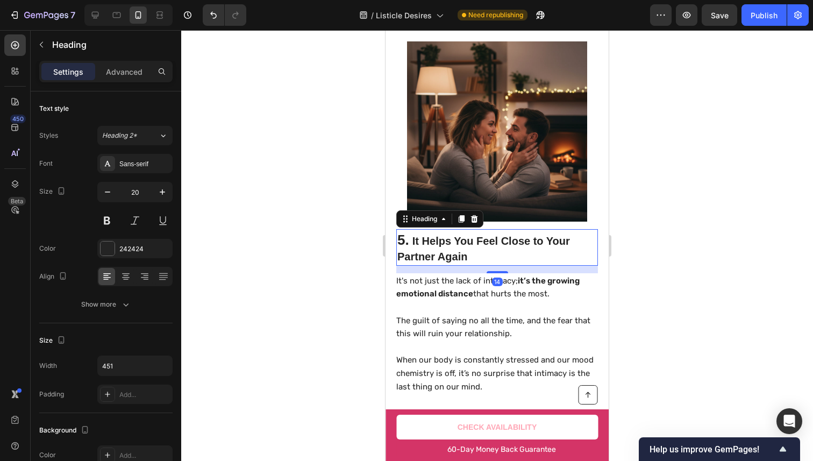
click at [416, 237] on h2 "5. It Helps You Feel Close to Your Partner Again" at bounding box center [497, 248] width 202 height 34
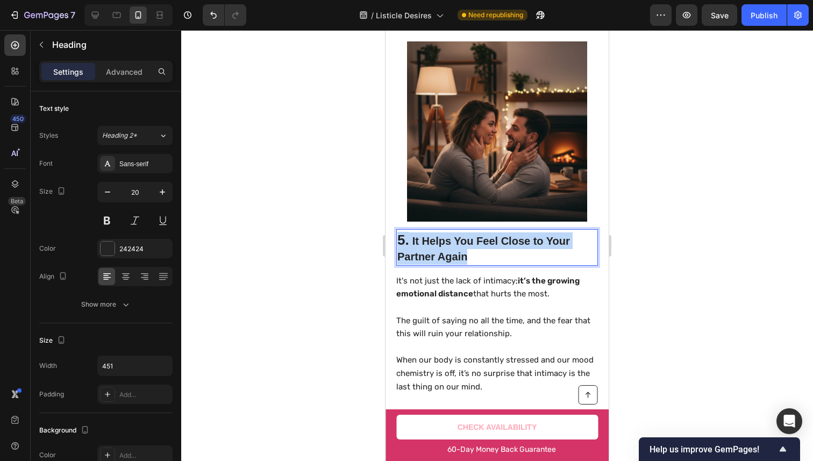
click at [416, 237] on p "5. It Helps You Feel Close to Your Partner Again" at bounding box center [496, 248] width 199 height 32
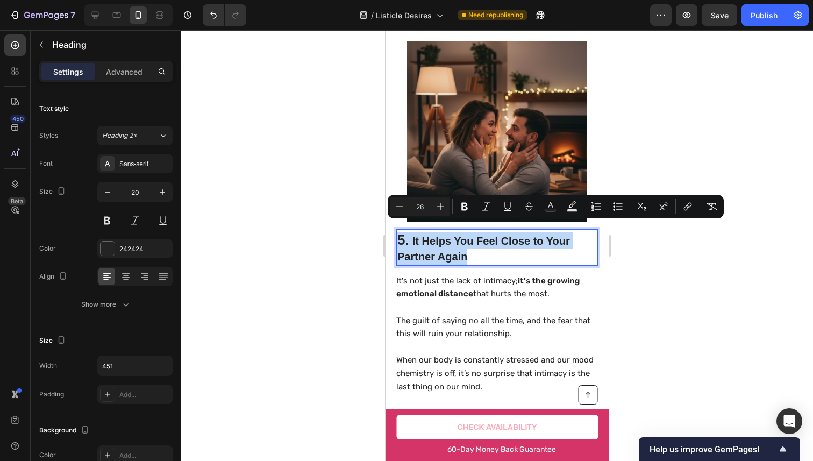
click at [511, 232] on p "5. It Helps You Feel Close to Your Partner Again" at bounding box center [496, 248] width 199 height 32
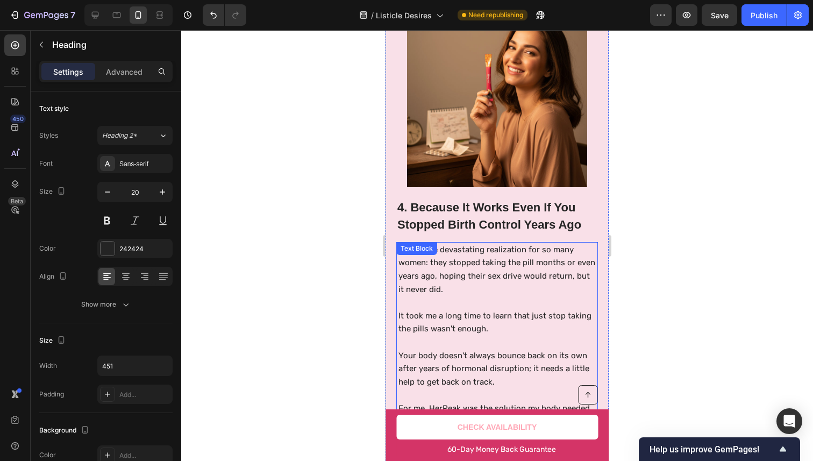
scroll to position [1805, 0]
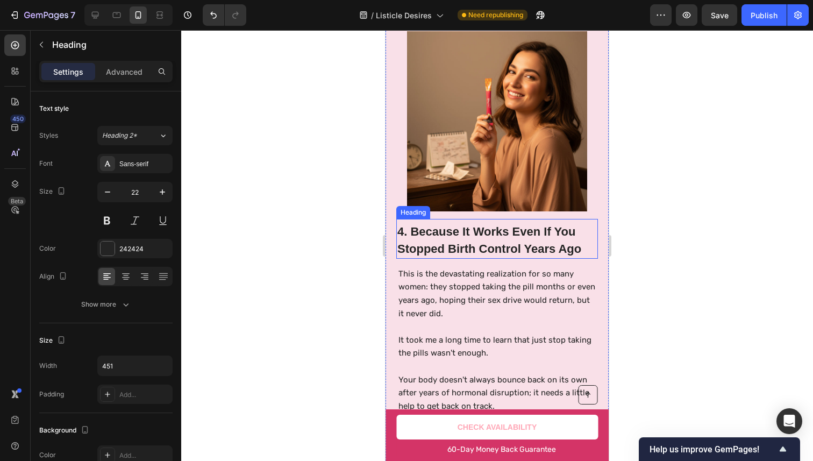
click at [423, 222] on h2 "4. Because It Works Even If You Stopped Birth Control Years Ago" at bounding box center [497, 240] width 202 height 36
click at [416, 229] on p "4. Because It Works Even If You Stopped Birth Control Years Ago" at bounding box center [496, 240] width 199 height 34
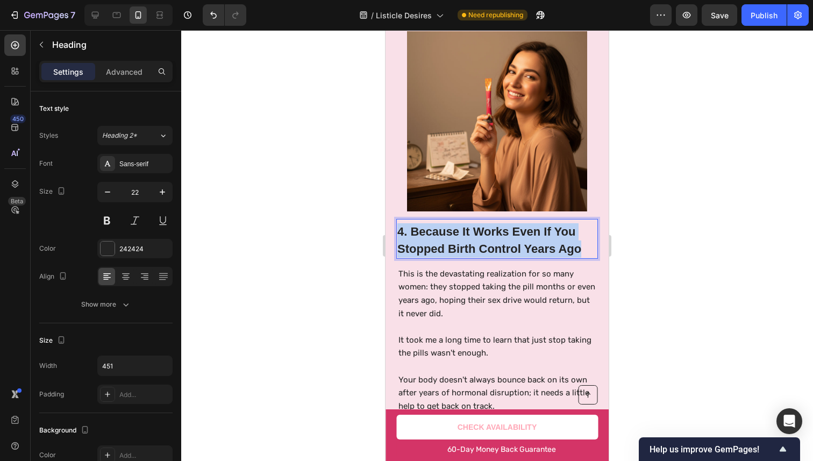
click at [416, 229] on p "4. Because It Works Even If You Stopped Birth Control Years Ago" at bounding box center [496, 240] width 199 height 34
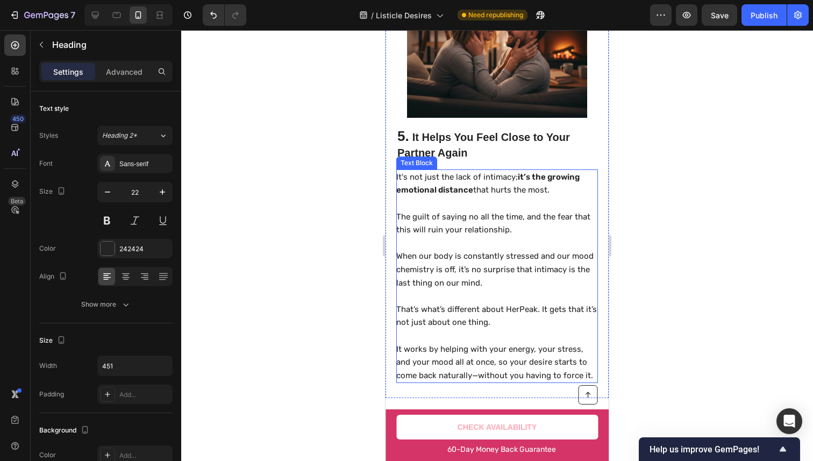
scroll to position [2378, 0]
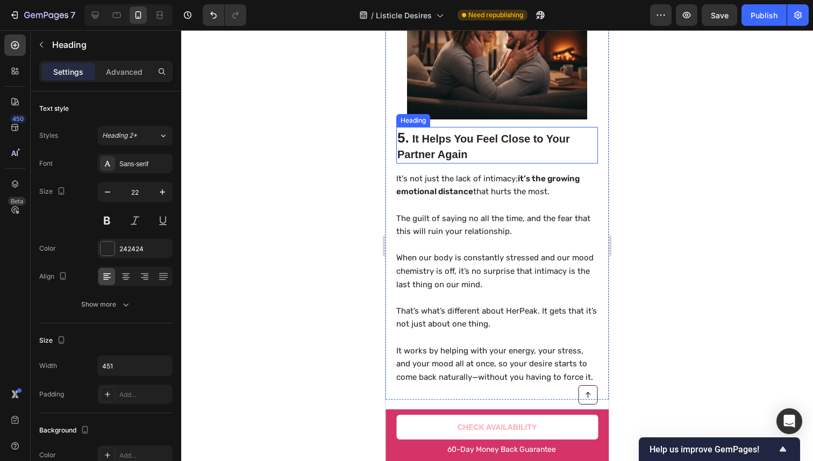
click at [439, 149] on p "⁠⁠⁠⁠⁠⁠⁠ 5. It Helps You Feel Close to Your Partner Again" at bounding box center [496, 146] width 199 height 32
click at [443, 135] on p "5. It Helps You Feel Close to Your Partner Again" at bounding box center [496, 146] width 199 height 32
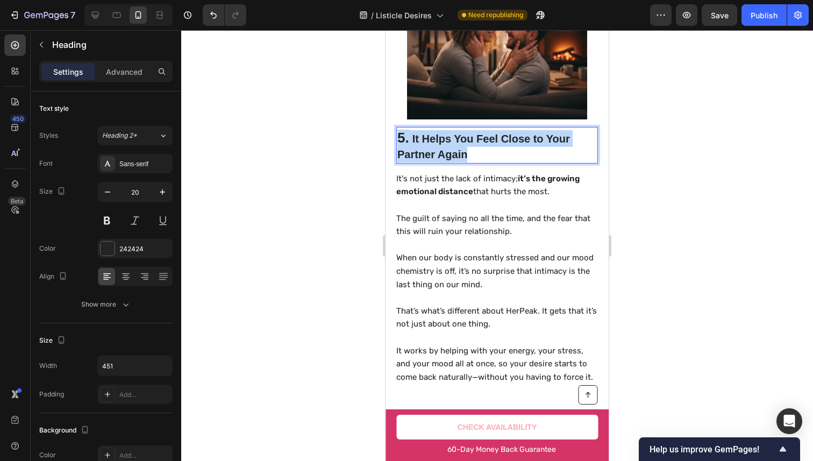
click at [443, 135] on p "5. It Helps You Feel Close to Your Partner Again" at bounding box center [496, 146] width 199 height 32
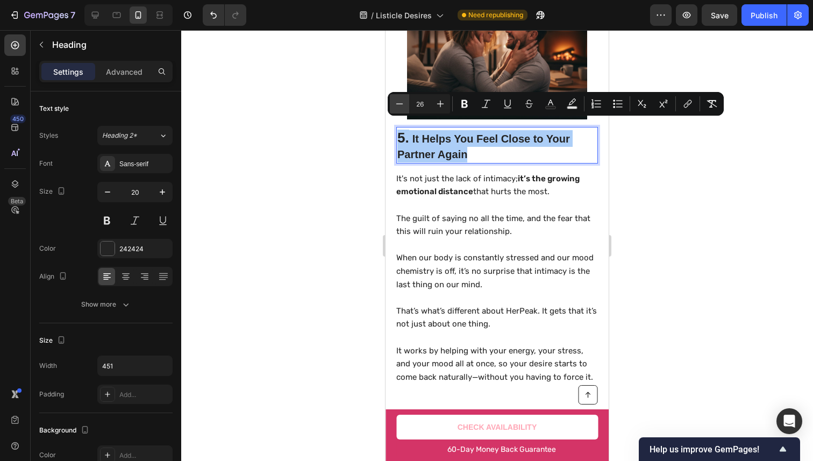
click at [394, 105] on icon "Editor contextual toolbar" at bounding box center [399, 103] width 11 height 11
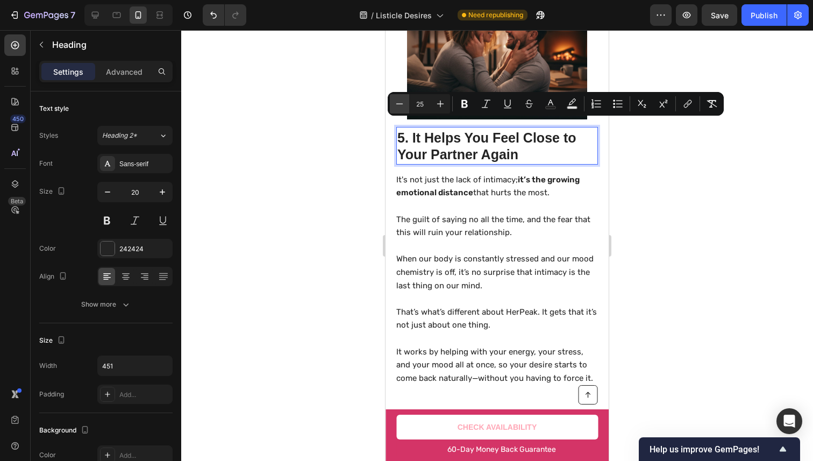
click at [394, 105] on icon "Editor contextual toolbar" at bounding box center [399, 103] width 11 height 11
click at [388, 106] on div "Minus 24 Plus Bold Italic Underline Strikethrough Text Color Text Background Co…" at bounding box center [555, 104] width 336 height 24
click at [396, 105] on icon "Editor contextual toolbar" at bounding box center [399, 103] width 11 height 11
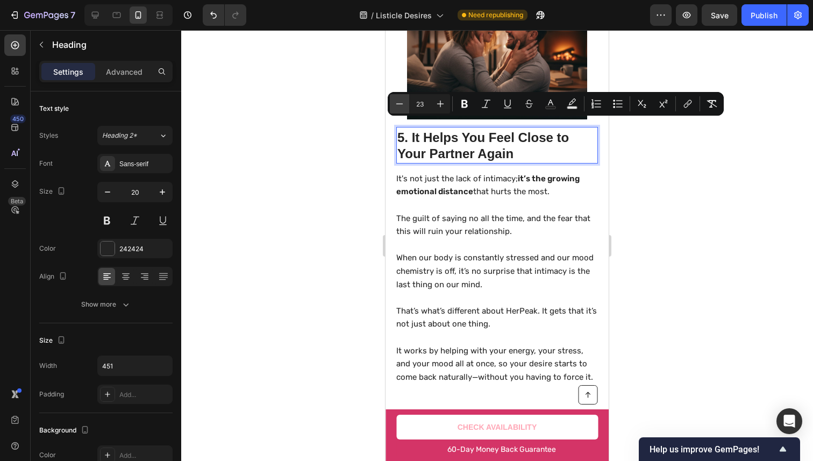
type input "22"
click at [674, 232] on div at bounding box center [496, 245] width 631 height 430
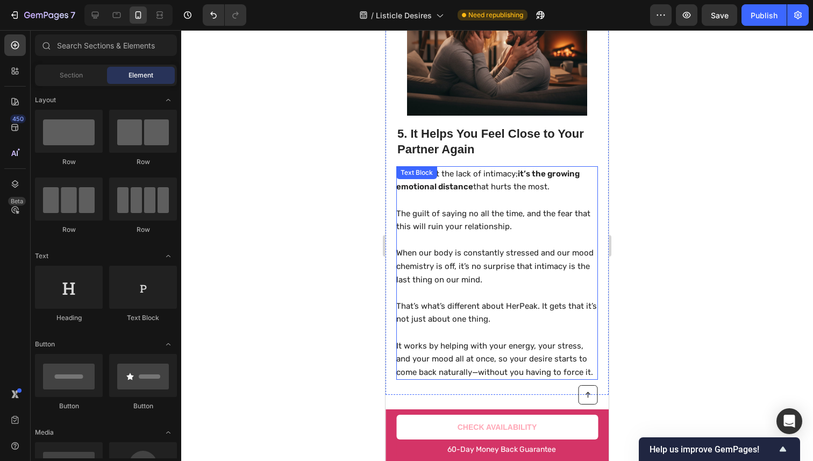
click at [549, 238] on p at bounding box center [496, 239] width 200 height 13
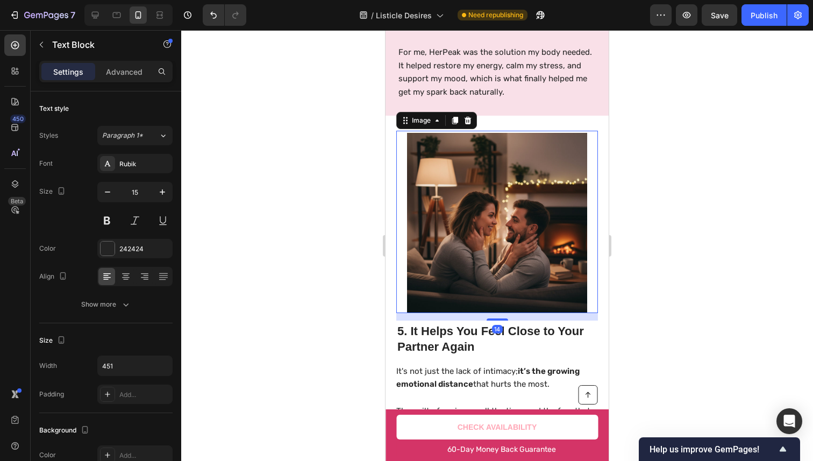
click at [549, 234] on img at bounding box center [497, 223] width 180 height 180
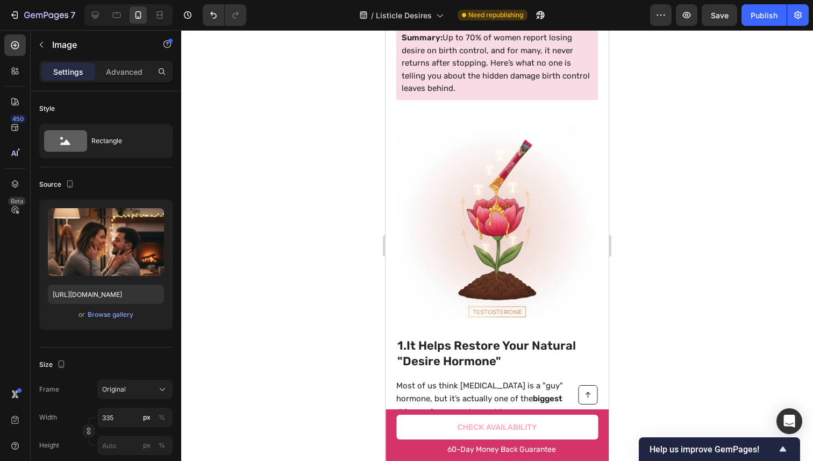
scroll to position [0, 0]
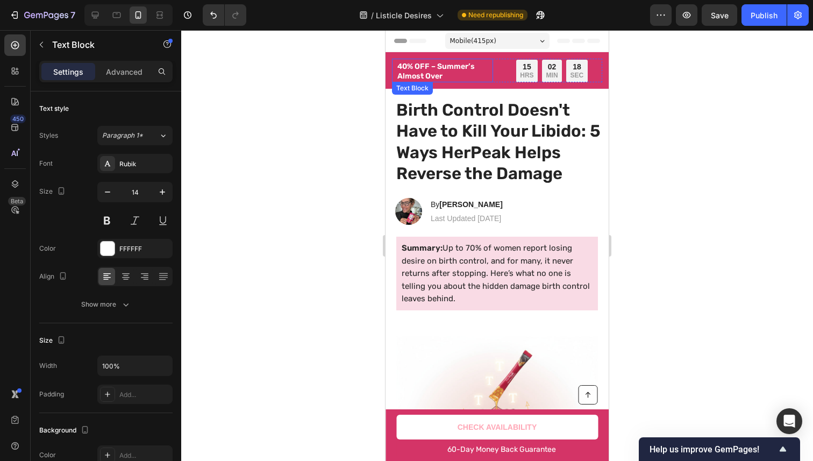
click at [436, 67] on strong "40% OFF – Summer’s Almost Over" at bounding box center [435, 71] width 77 height 19
click at [435, 69] on strong "40% OFF – Summer’s Almost Over" at bounding box center [435, 71] width 77 height 19
click at [444, 70] on strong "40% OFF – Summer’s Almost Over" at bounding box center [435, 71] width 77 height 19
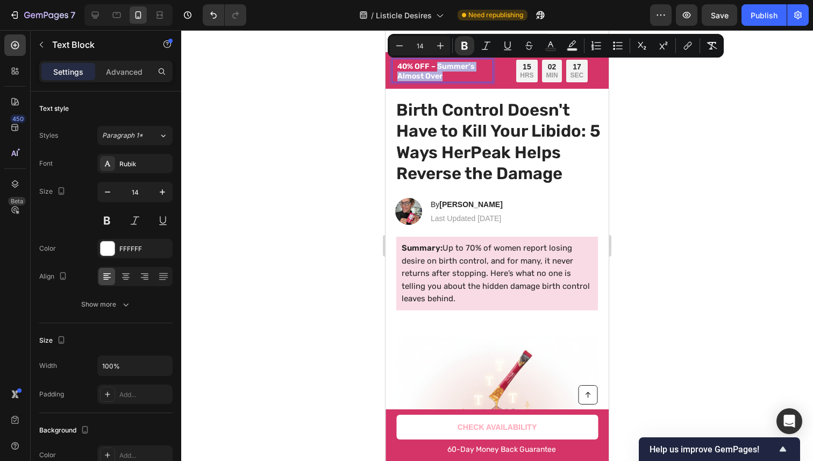
drag, startPoint x: 444, startPoint y: 70, endPoint x: 445, endPoint y: 76, distance: 6.5
click at [445, 76] on p "40% OFF – Summer’s Almost Over" at bounding box center [444, 71] width 95 height 19
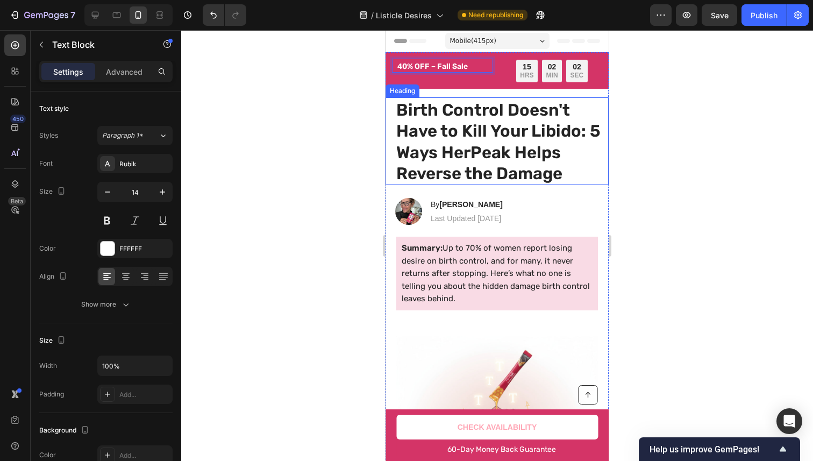
click at [634, 112] on div at bounding box center [496, 245] width 631 height 430
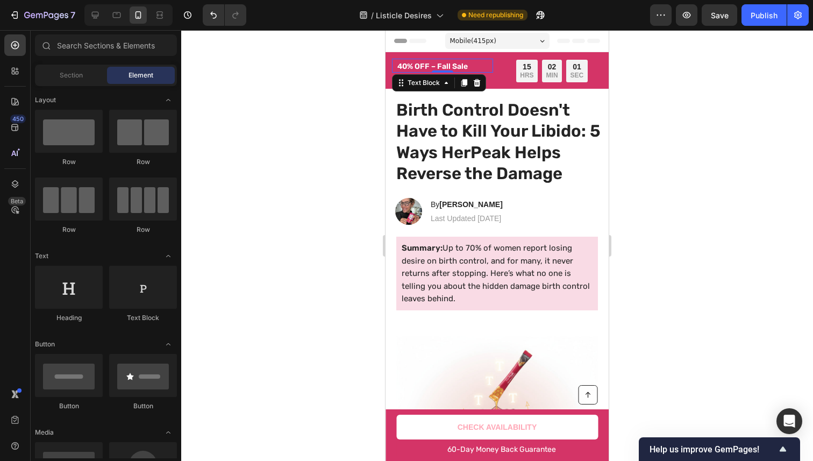
click at [447, 64] on strong "40% OFF – Fall Sale" at bounding box center [432, 66] width 70 height 9
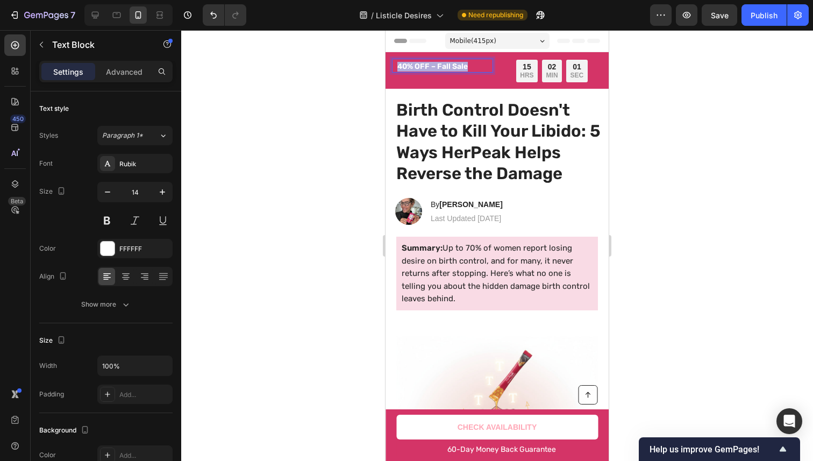
click at [447, 64] on strong "40% OFF – Fall Sale" at bounding box center [432, 66] width 70 height 9
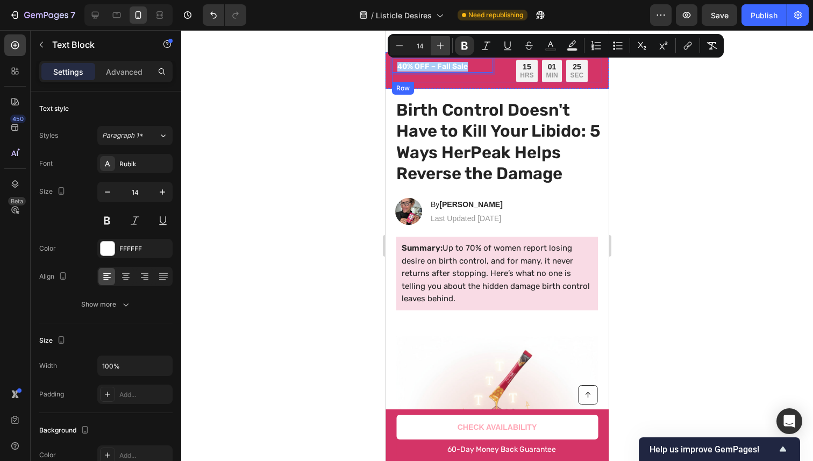
click at [441, 55] on button "Plus" at bounding box center [439, 45] width 19 height 19
type input "14"
click at [440, 67] on strong "40% OFF – Fall Sale" at bounding box center [432, 66] width 70 height 9
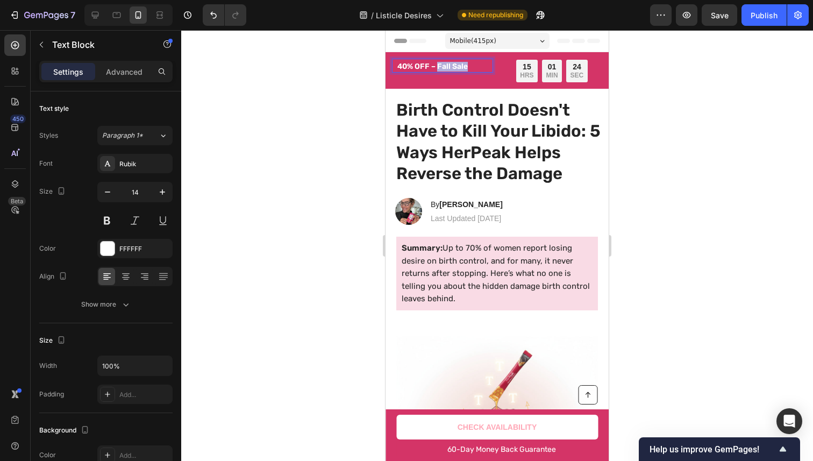
drag, startPoint x: 440, startPoint y: 67, endPoint x: 462, endPoint y: 67, distance: 22.0
click at [461, 67] on strong "40% OFF – Fall Sale" at bounding box center [432, 66] width 70 height 9
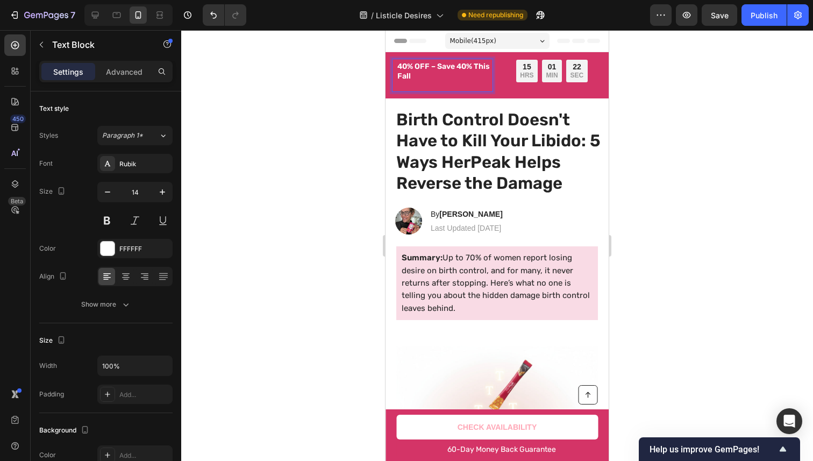
click at [437, 69] on strong "40% OFF – Save 40% This Fall" at bounding box center [443, 71] width 92 height 19
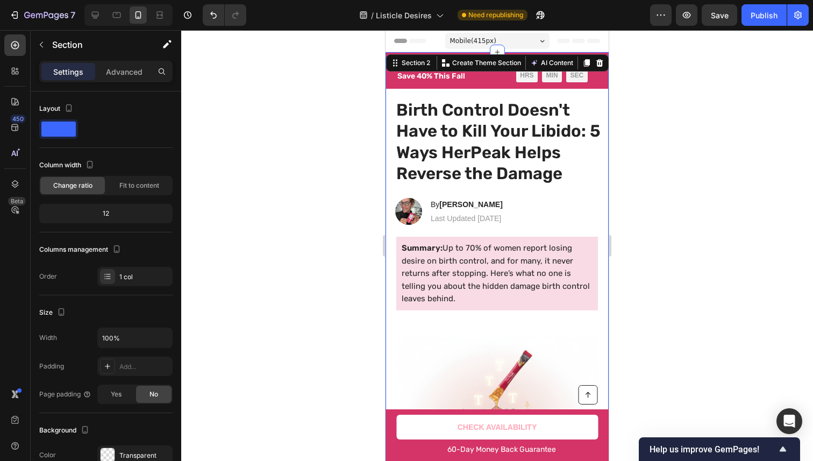
click at [672, 90] on div at bounding box center [496, 245] width 631 height 430
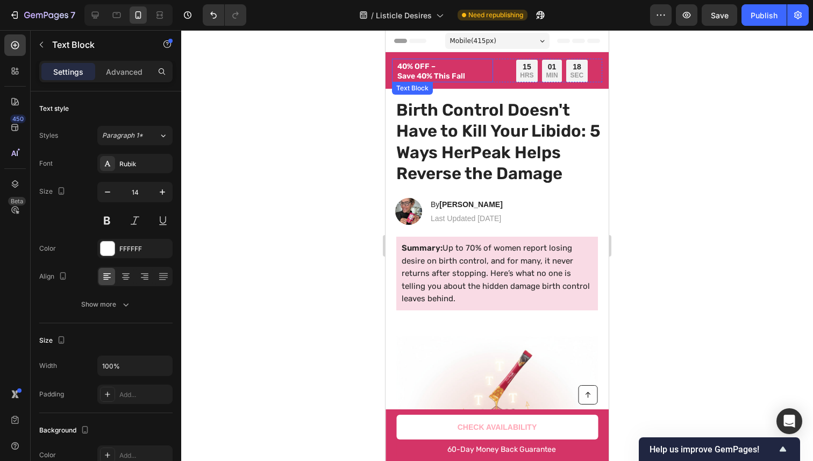
click at [445, 74] on strong "Save 40% This Fall" at bounding box center [431, 75] width 68 height 9
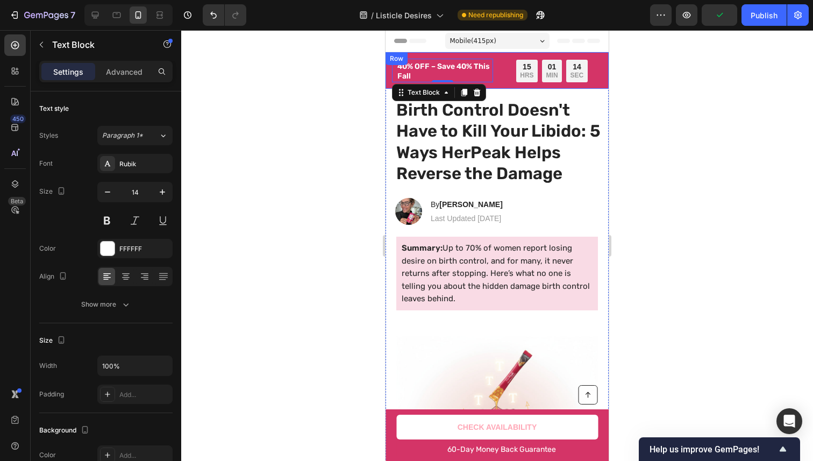
click at [695, 86] on div at bounding box center [496, 245] width 631 height 430
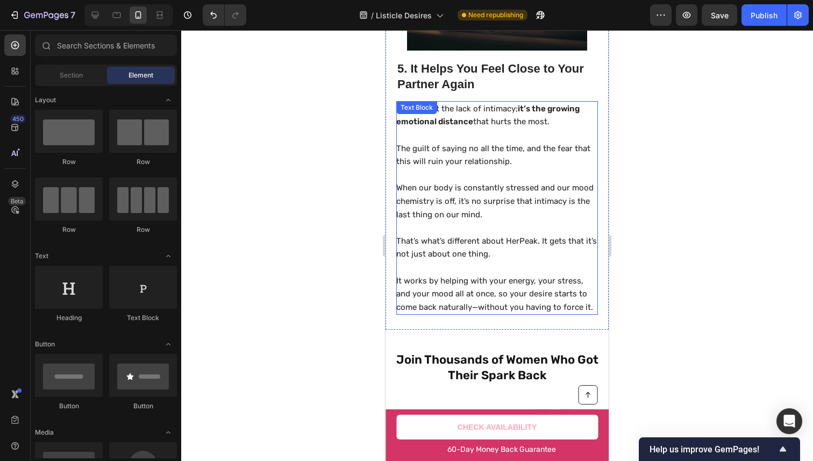
scroll to position [2444, 0]
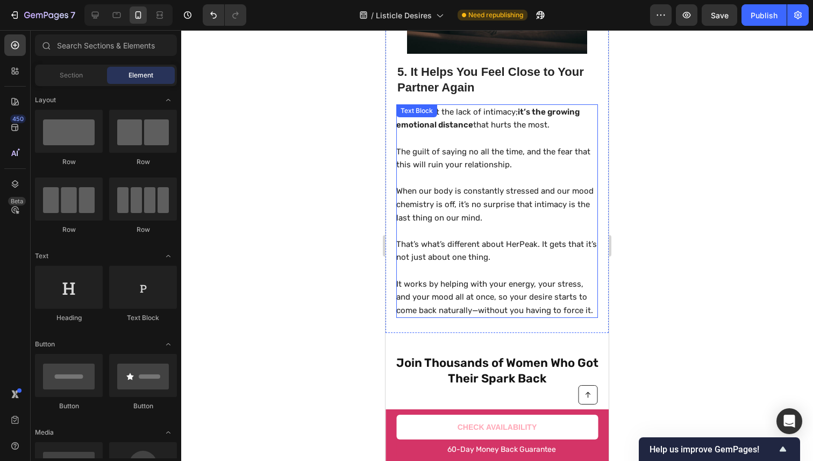
click at [472, 205] on p "When our body is constantly stressed and our mood chemistry is off, it’s no sur…" at bounding box center [496, 204] width 200 height 40
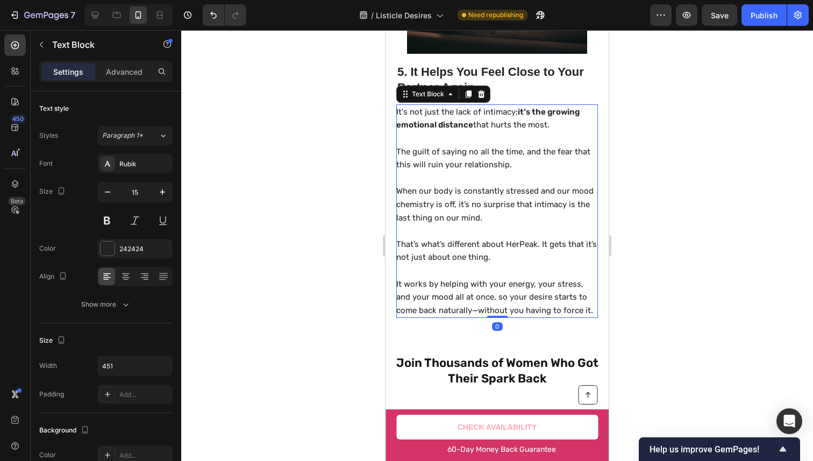
click at [472, 205] on p "When our body is constantly stressed and our mood chemistry is off, it’s no sur…" at bounding box center [496, 204] width 200 height 40
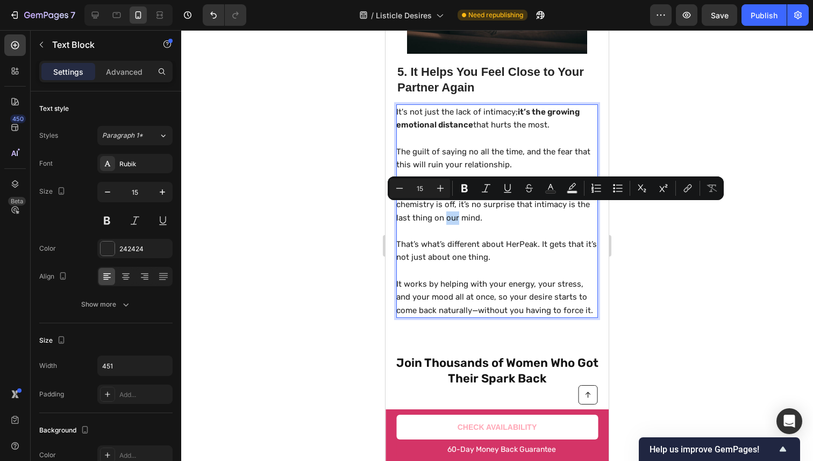
click at [472, 204] on p "When our body is constantly stressed and our mood chemistry is off, it’s no sur…" at bounding box center [496, 204] width 200 height 40
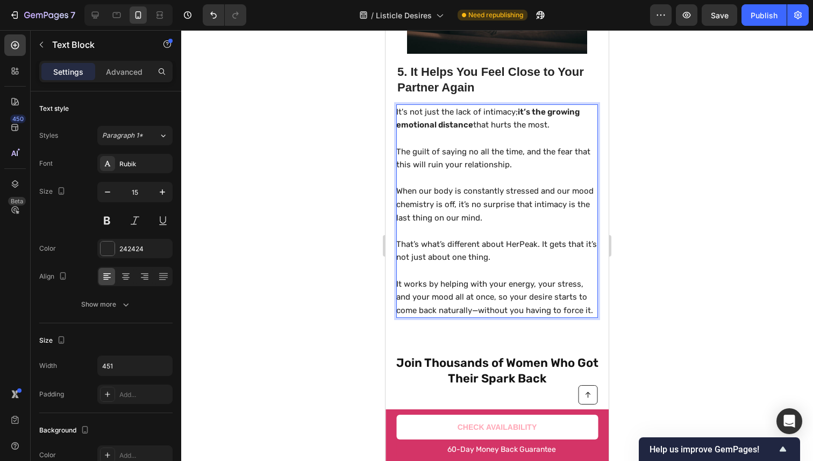
click at [447, 132] on p "Rich Text Editor. Editing area: main" at bounding box center [496, 138] width 200 height 13
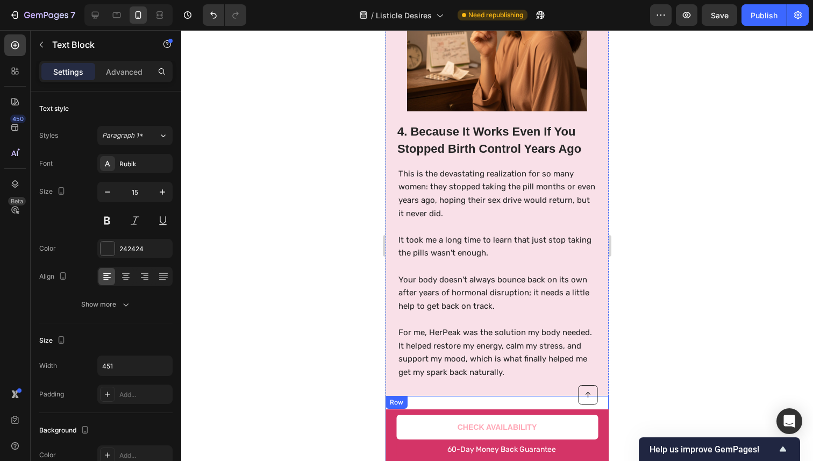
scroll to position [1904, 0]
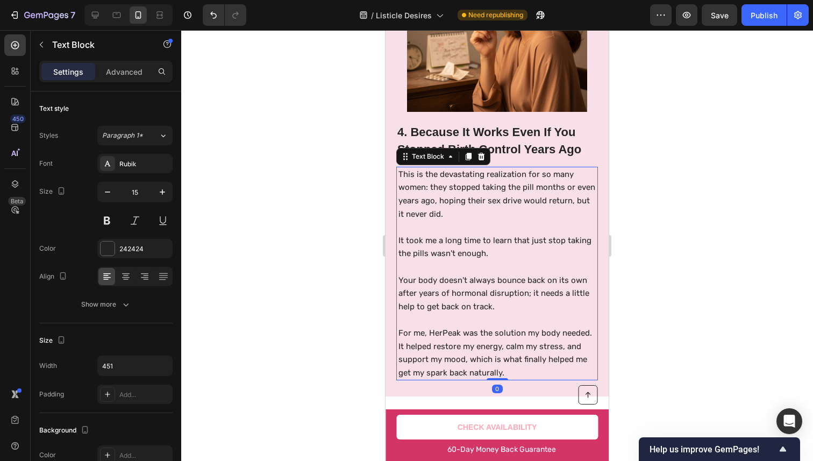
click at [408, 178] on p "This is the devastating realization for so many women: they stopped taking the …" at bounding box center [497, 194] width 198 height 53
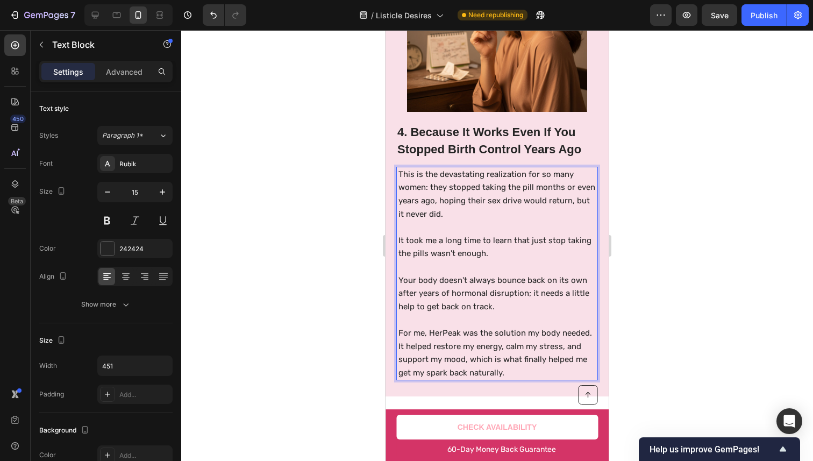
click at [426, 239] on p "It took me a long time to learn that just stop taking the pills wasn't enough." at bounding box center [497, 247] width 198 height 26
click at [426, 238] on p "It took me a long time to learn that just stop taking the pills wasn't enough." at bounding box center [497, 247] width 198 height 26
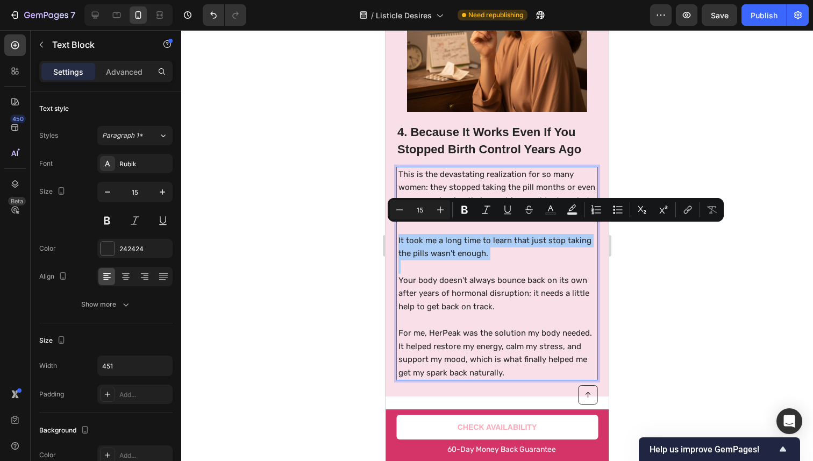
click at [637, 140] on div at bounding box center [496, 245] width 631 height 430
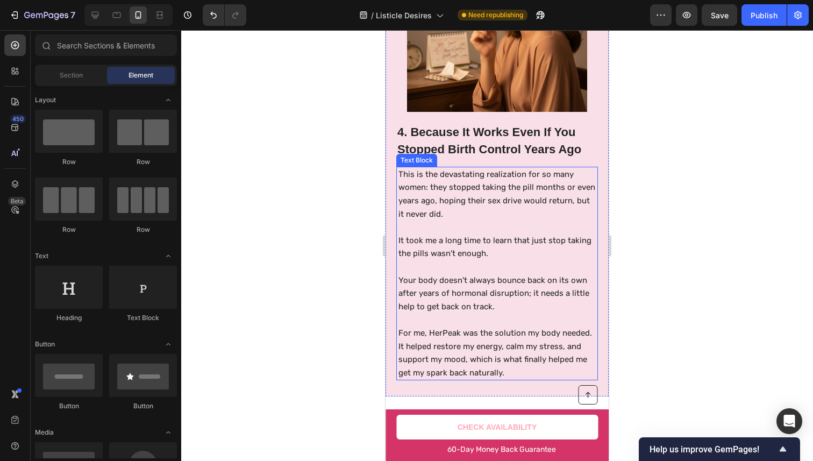
click at [432, 188] on p "This is the devastating realization for so many women: they stopped taking the …" at bounding box center [497, 194] width 198 height 53
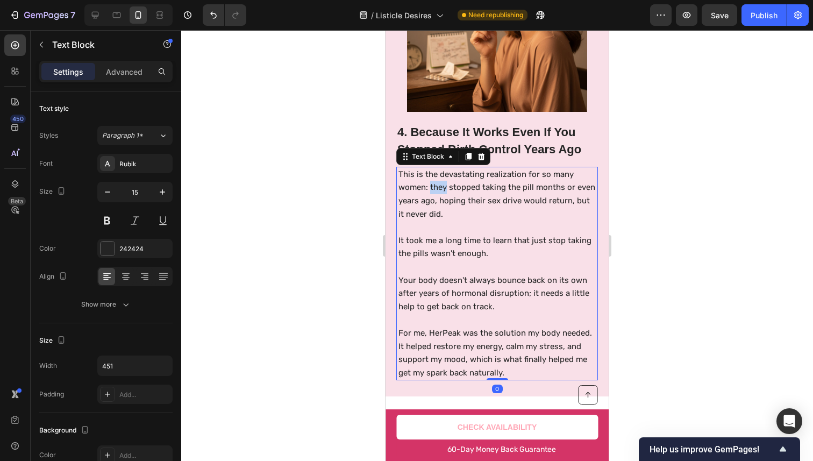
click at [432, 182] on p "This is the devastating realization for so many women: they stopped taking the …" at bounding box center [497, 194] width 198 height 53
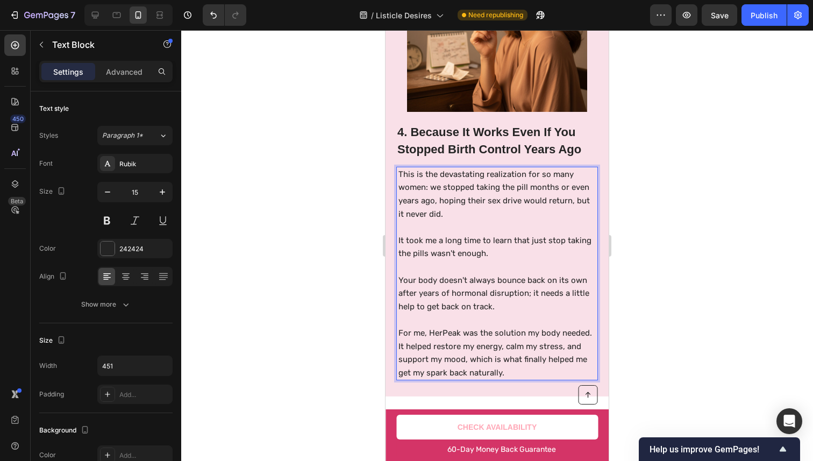
click at [476, 192] on p "This is the devastating realization for so many women: we stopped taking the pi…" at bounding box center [497, 194] width 198 height 53
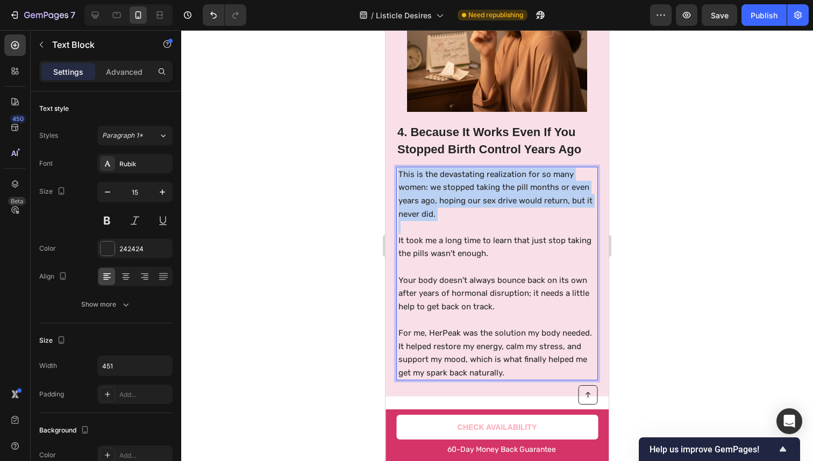
click at [476, 192] on p "This is the devastating realization for so many women: we stopped taking the pi…" at bounding box center [497, 194] width 198 height 53
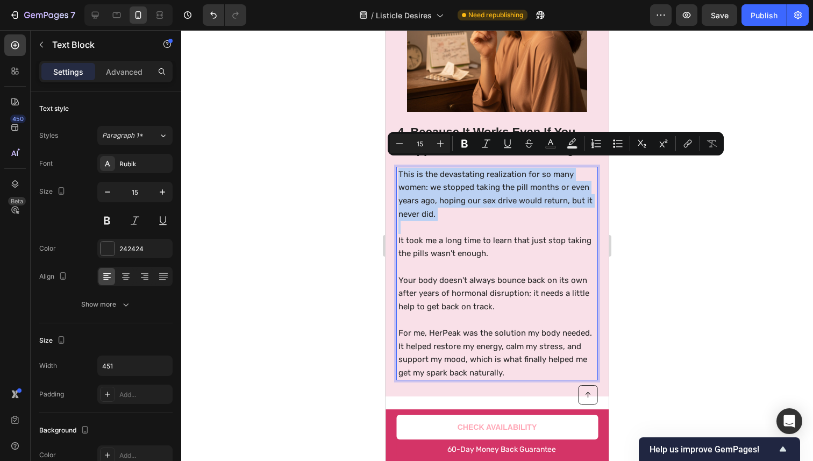
click at [466, 194] on p "This is the devastating realization for so many women: we stopped taking the pi…" at bounding box center [497, 194] width 198 height 53
click at [474, 200] on p "This is the devastating realization for so many women: we stopped taking the pi…" at bounding box center [497, 194] width 198 height 53
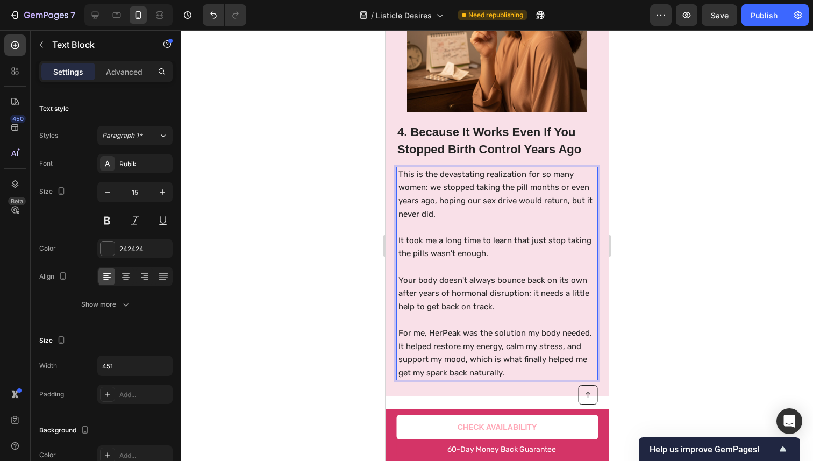
click at [439, 241] on p "It took me a long time to learn that just stop taking the pills wasn't enough." at bounding box center [497, 247] width 198 height 26
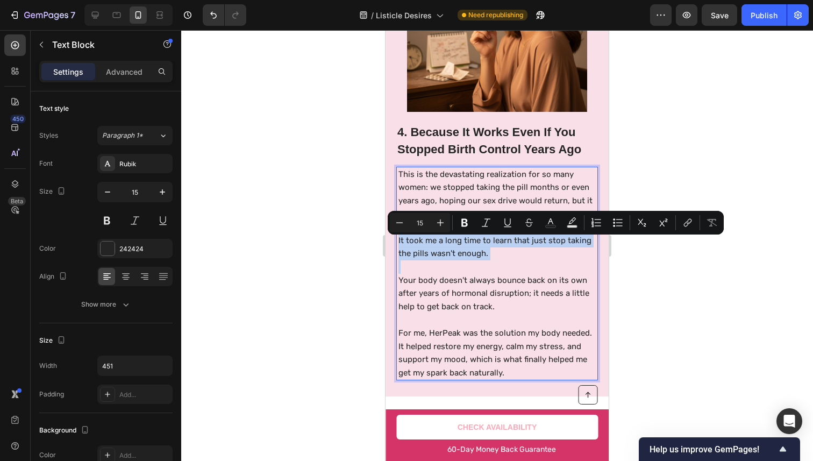
click at [439, 241] on p "It took me a long time to learn that just stop taking the pills wasn't enough." at bounding box center [497, 247] width 198 height 26
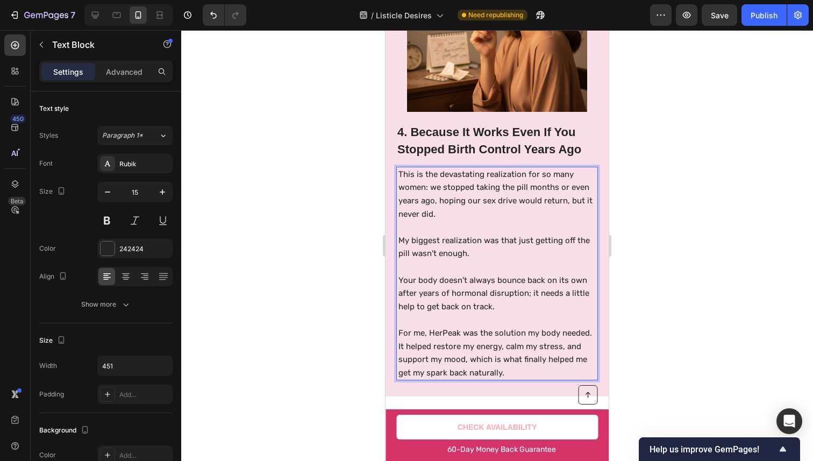
click at [467, 234] on p "My biggest realization was that just getting off the pill wasn't enough." at bounding box center [497, 247] width 198 height 26
click at [751, 236] on div at bounding box center [496, 245] width 631 height 430
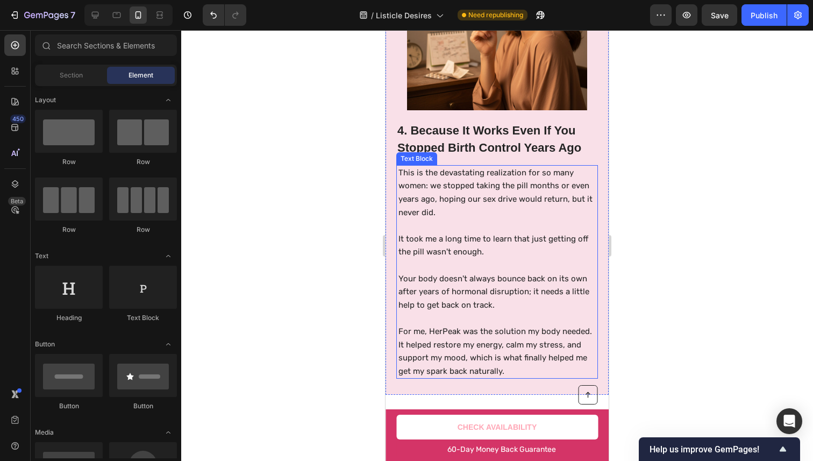
scroll to position [1915, 0]
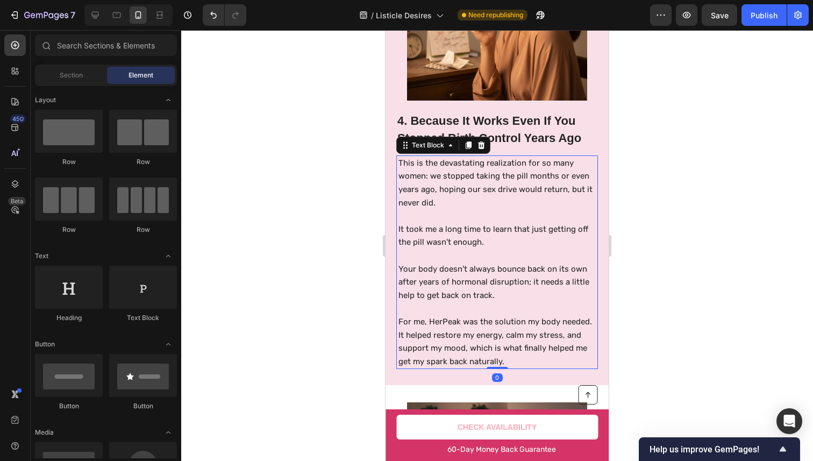
click at [559, 269] on p "Your body doesn't always bounce back on its own after years of hormonal disrupt…" at bounding box center [497, 282] width 198 height 40
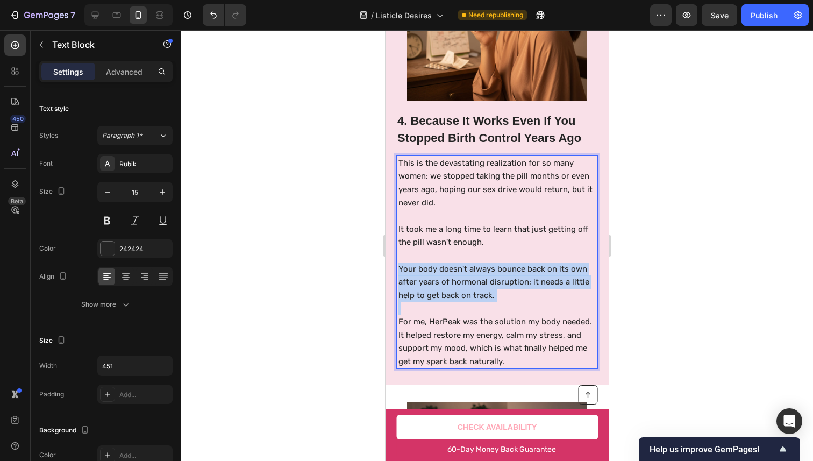
click at [559, 269] on p "Your body doesn't always bounce back on its own after years of hormonal disrupt…" at bounding box center [497, 282] width 198 height 40
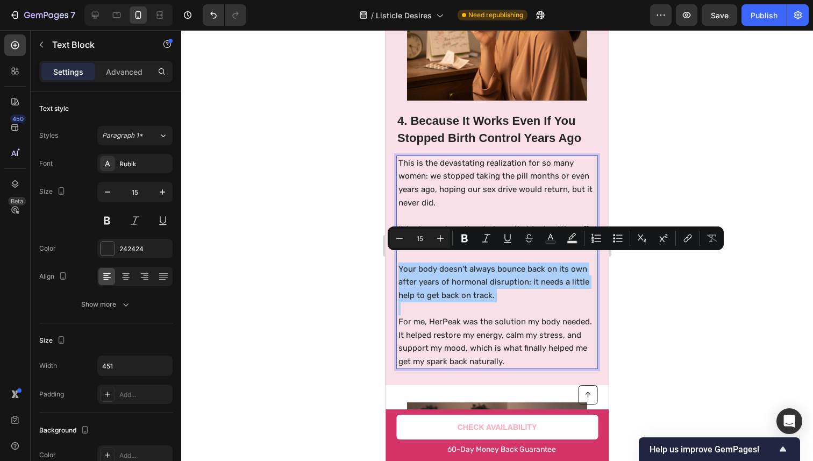
click at [697, 272] on div at bounding box center [496, 245] width 631 height 430
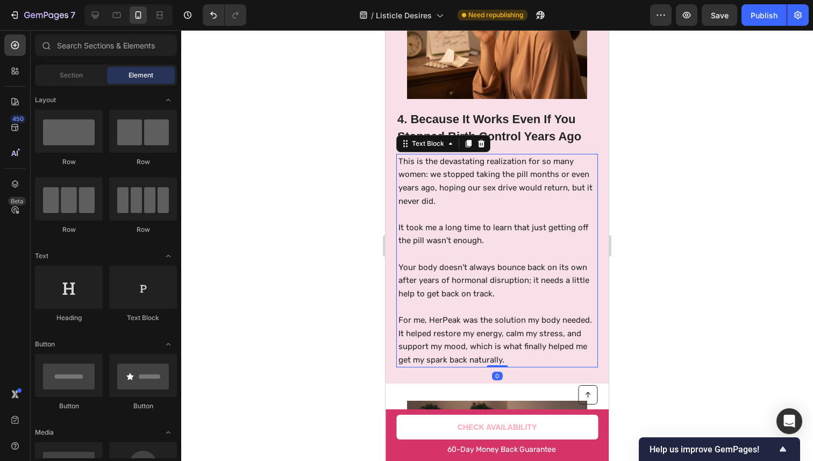
scroll to position [1917, 0]
click at [571, 279] on p "Your body doesn't always bounce back on its own after years of hormonal disrupt…" at bounding box center [497, 280] width 198 height 40
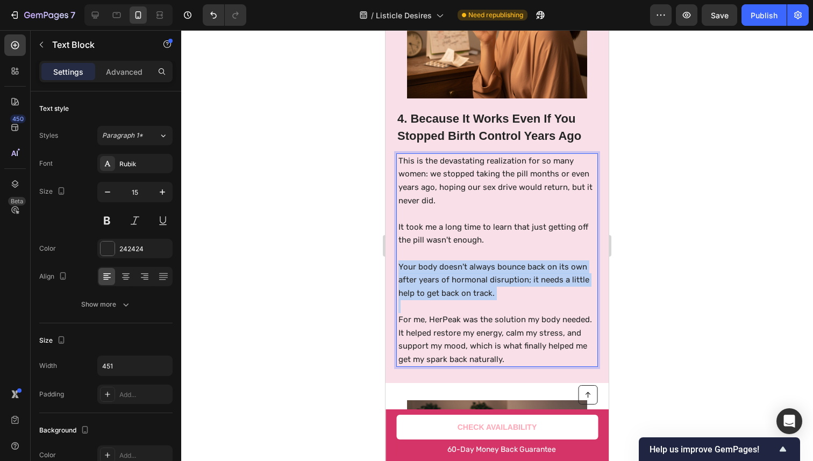
click at [571, 279] on p "Your body doesn't always bounce back on its own after years of hormonal disrupt…" at bounding box center [497, 280] width 198 height 40
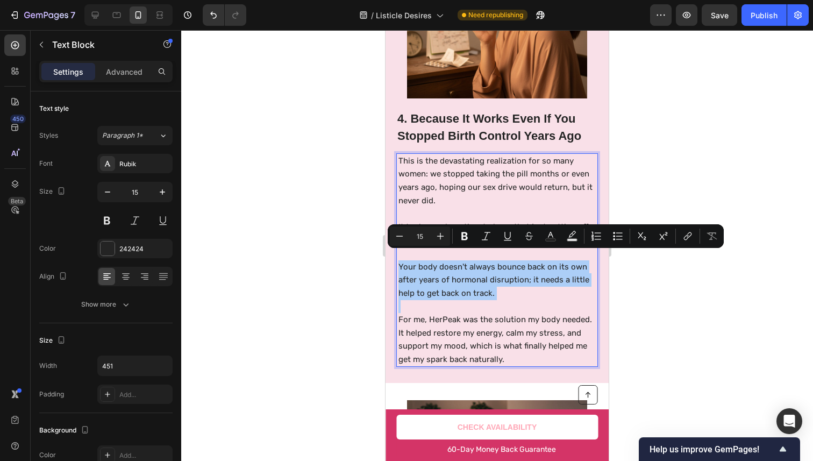
click at [693, 280] on div at bounding box center [496, 245] width 631 height 430
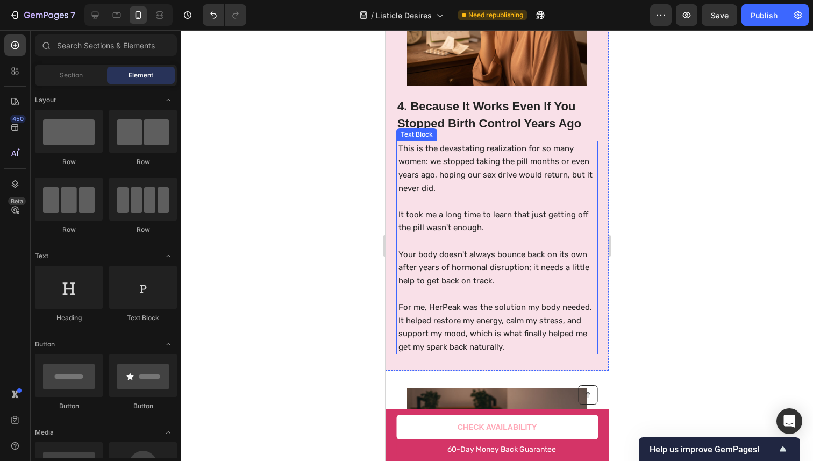
scroll to position [1932, 0]
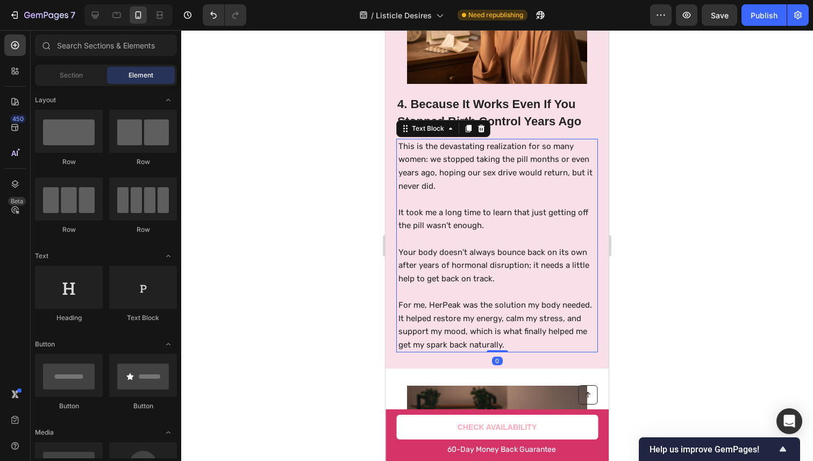
click at [567, 319] on p "For me, HerPeak was the solution my body needed. It helped restore my energy, c…" at bounding box center [497, 324] width 198 height 53
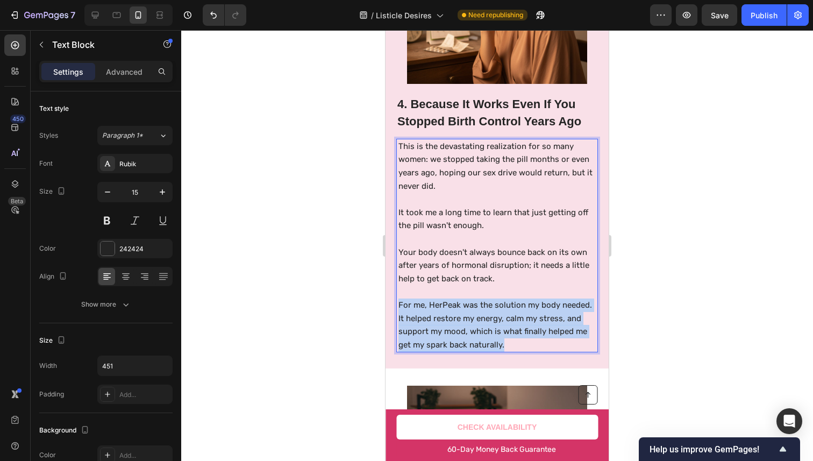
click at [567, 319] on p "For me, HerPeak was the solution my body needed. It helped restore my energy, c…" at bounding box center [497, 324] width 198 height 53
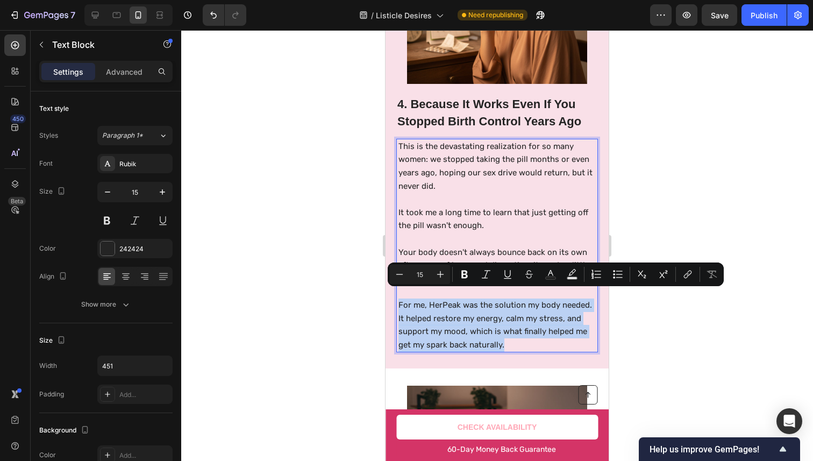
click at [569, 325] on p "For me, HerPeak was the solution my body needed. It helped restore my energy, c…" at bounding box center [497, 324] width 198 height 53
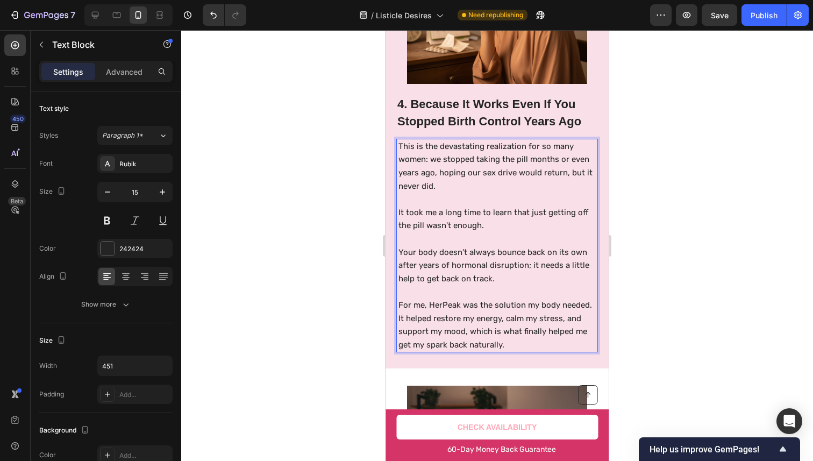
click at [572, 263] on p "Your body doesn't always bounce back on its own after years of hormonal disrupt…" at bounding box center [497, 266] width 198 height 40
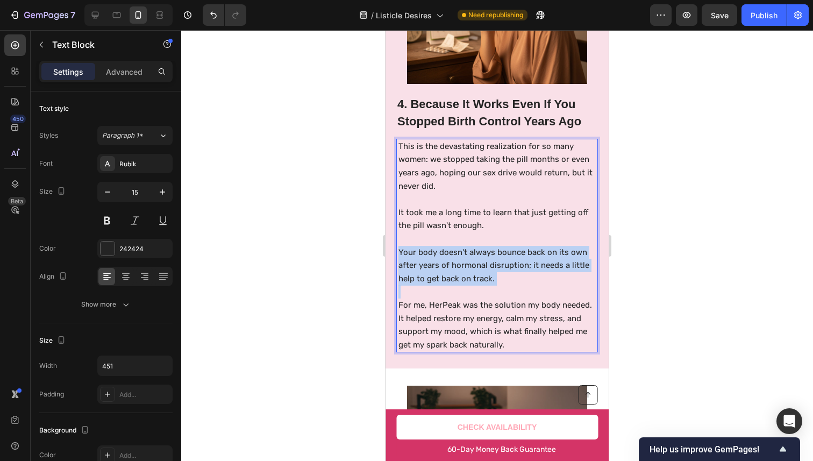
drag, startPoint x: 572, startPoint y: 263, endPoint x: 559, endPoint y: 303, distance: 41.3
click at [572, 265] on p "Your body doesn't always bounce back on its own after years of hormonal disrupt…" at bounding box center [497, 266] width 198 height 40
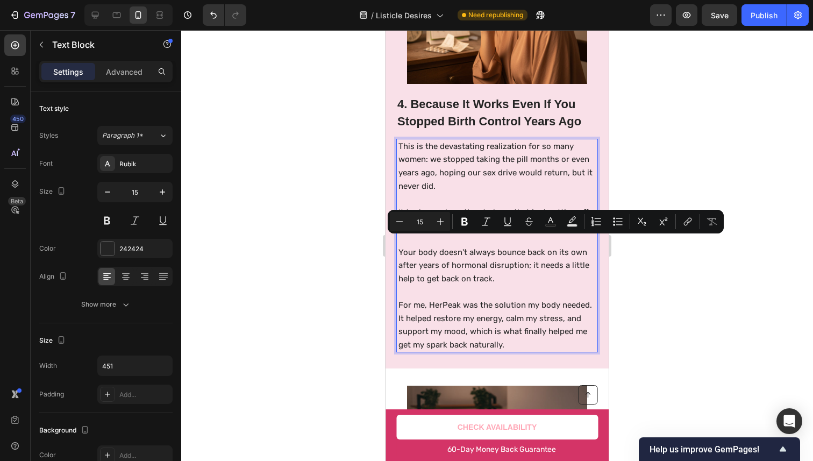
click at [559, 306] on p "For me, HerPeak was the solution my body needed. It helped restore my energy, c…" at bounding box center [497, 324] width 198 height 53
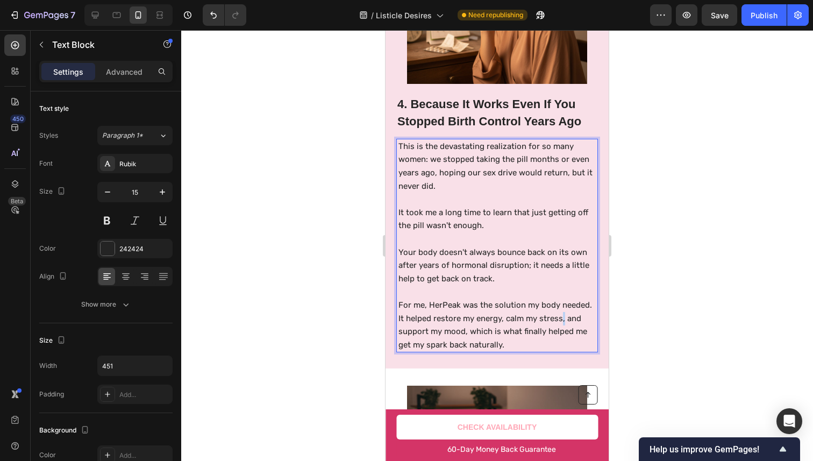
click at [559, 306] on p "For me, HerPeak was the solution my body needed. It helped restore my energy, c…" at bounding box center [497, 324] width 198 height 53
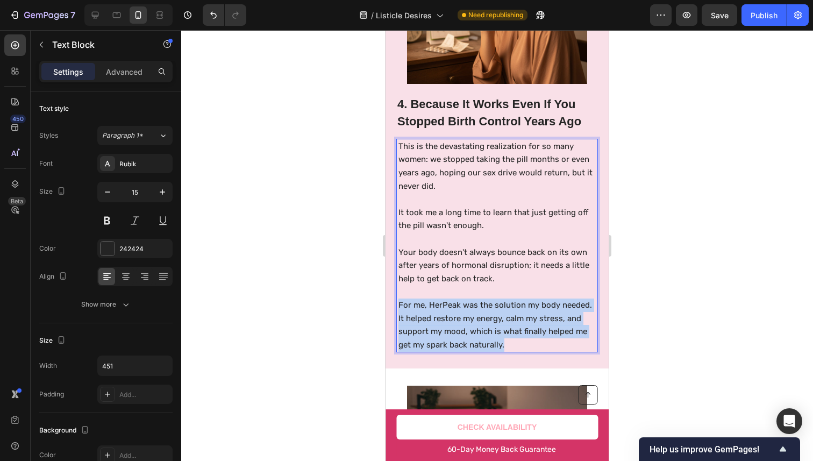
click at [559, 306] on p "For me, HerPeak was the solution my body needed. It helped restore my energy, c…" at bounding box center [497, 324] width 198 height 53
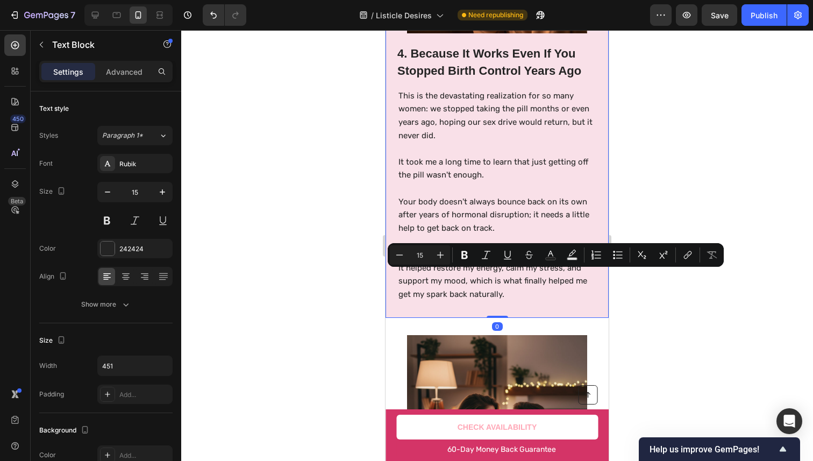
click at [559, 306] on div "4. Because It Works Even If You Stopped Birth Control Years Ago Heading This is…" at bounding box center [496, 76] width 223 height 484
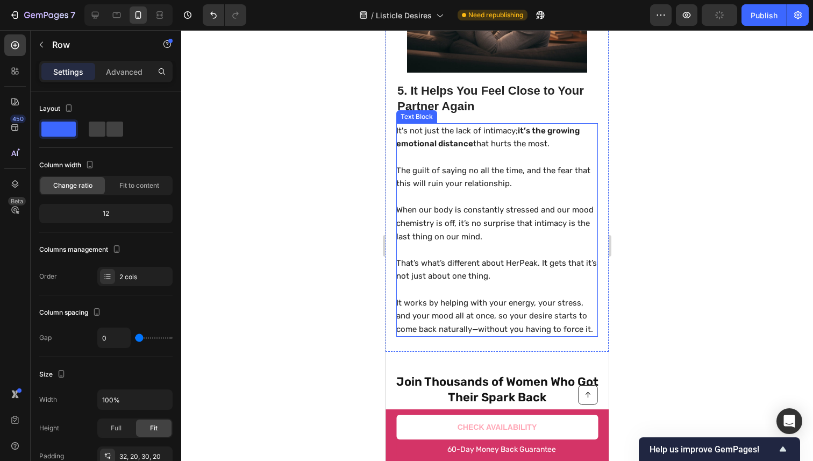
scroll to position [2427, 0]
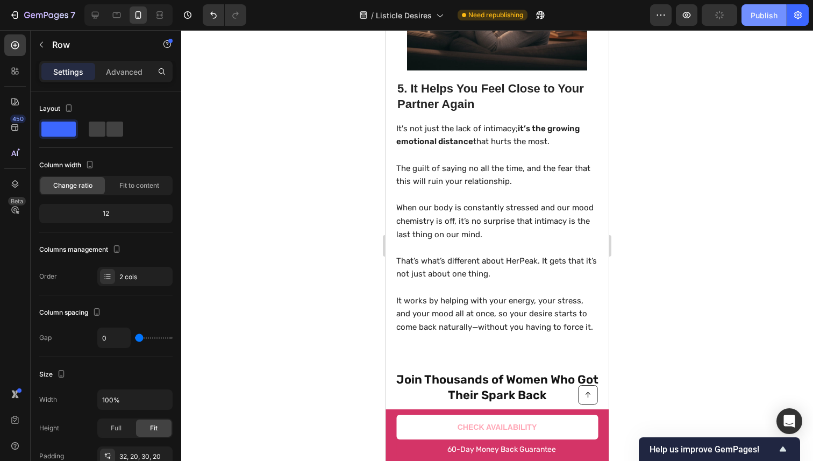
click at [759, 23] on button "Publish" at bounding box center [763, 14] width 45 height 21
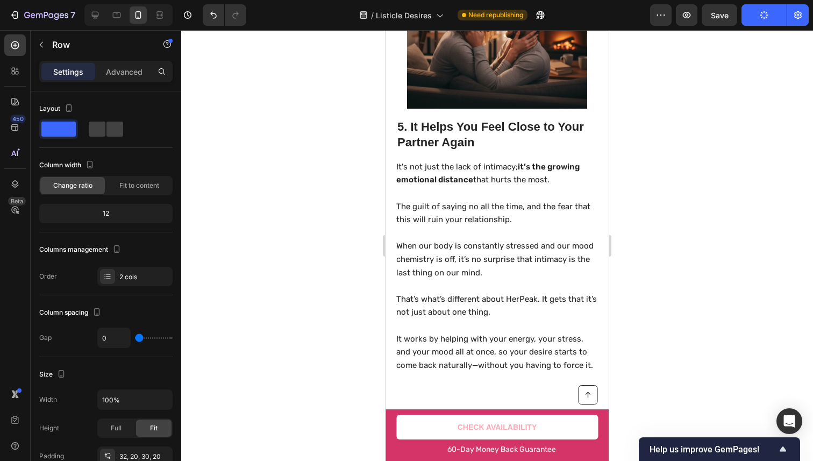
scroll to position [2448, 0]
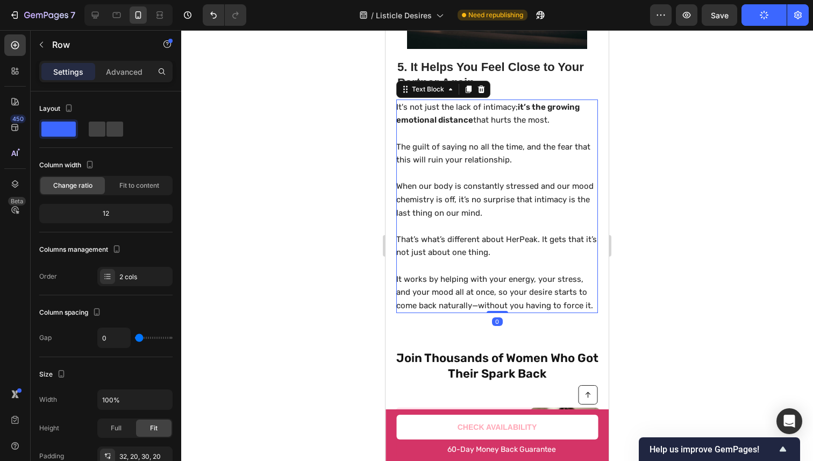
click at [450, 140] on p "The guilt of saying no all the time, and the fear that this will ruin your rela…" at bounding box center [496, 153] width 200 height 26
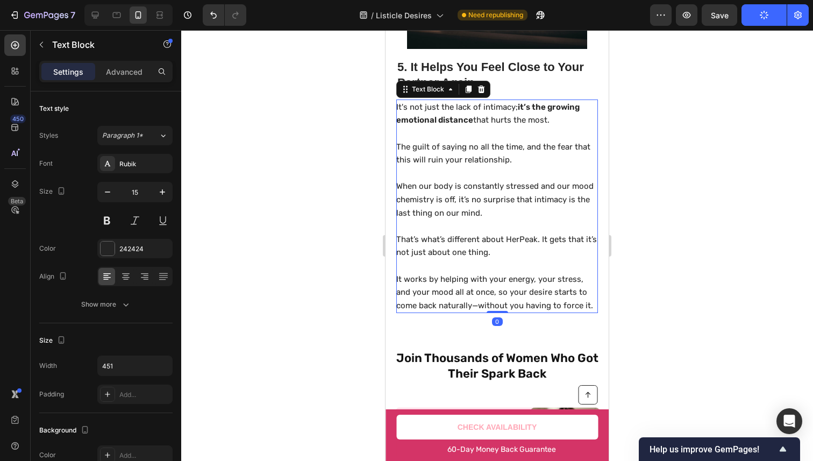
click at [450, 140] on p "The guilt of saying no all the time, and the fear that this will ruin your rela…" at bounding box center [496, 153] width 200 height 26
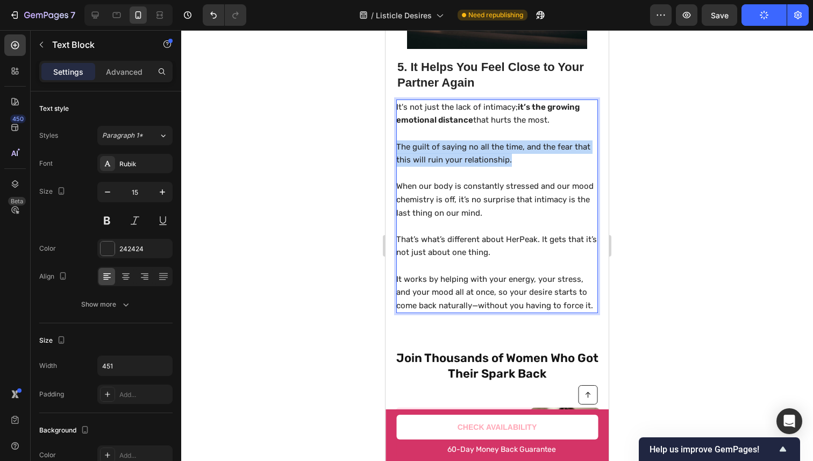
click at [450, 140] on p "The guilt of saying no all the time, and the fear that this will ruin your rela…" at bounding box center [496, 153] width 200 height 26
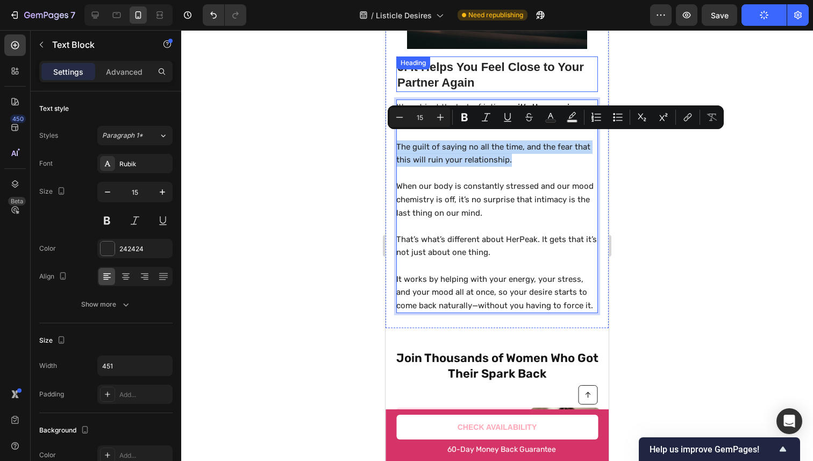
copy p "The guilt of saying no all the time, and the fear that this will ruin your rela…"
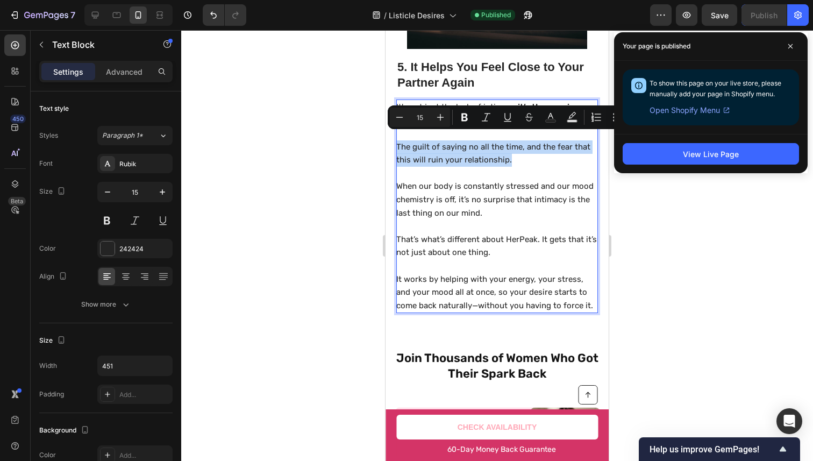
click at [486, 167] on p "Rich Text Editor. Editing area: main" at bounding box center [496, 173] width 200 height 13
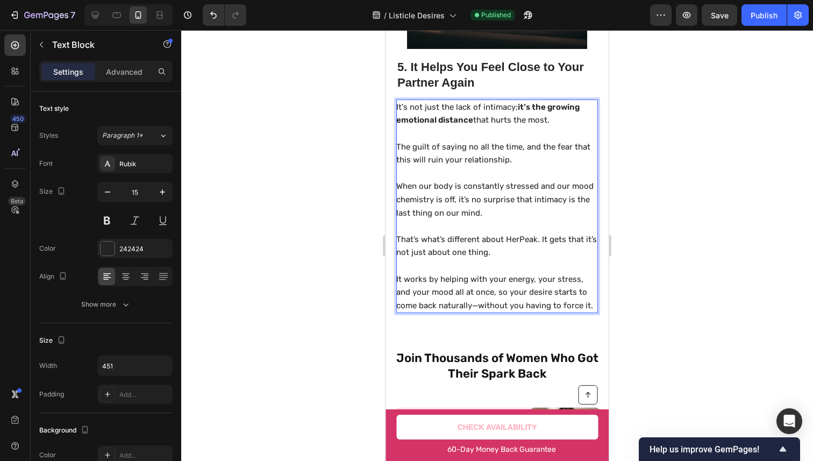
click at [534, 140] on p "The guilt of saying no all the time, and the fear that this will ruin your rela…" at bounding box center [496, 153] width 200 height 26
drag, startPoint x: 534, startPoint y: 137, endPoint x: 504, endPoint y: 153, distance: 34.4
click at [504, 153] on p "The guilt of saying no all the time, and the fear that this will ruin your rela…" at bounding box center [496, 153] width 200 height 26
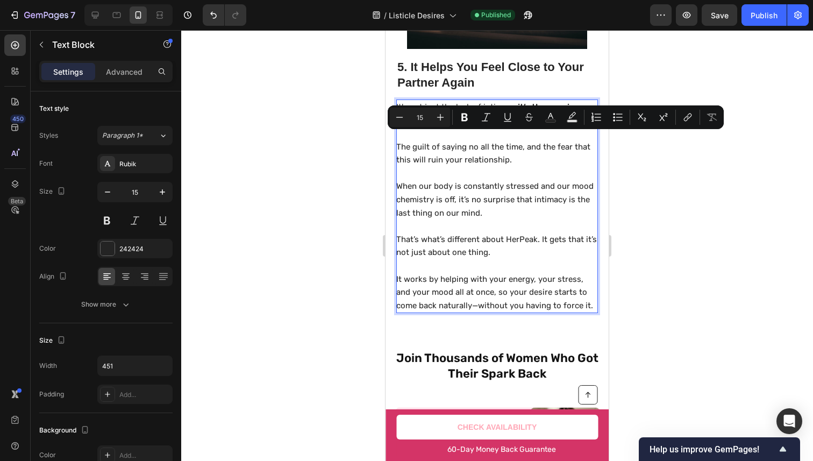
click at [544, 140] on p "The guilt of saying no all the time, and the fear that this will ruin your rela…" at bounding box center [496, 153] width 200 height 26
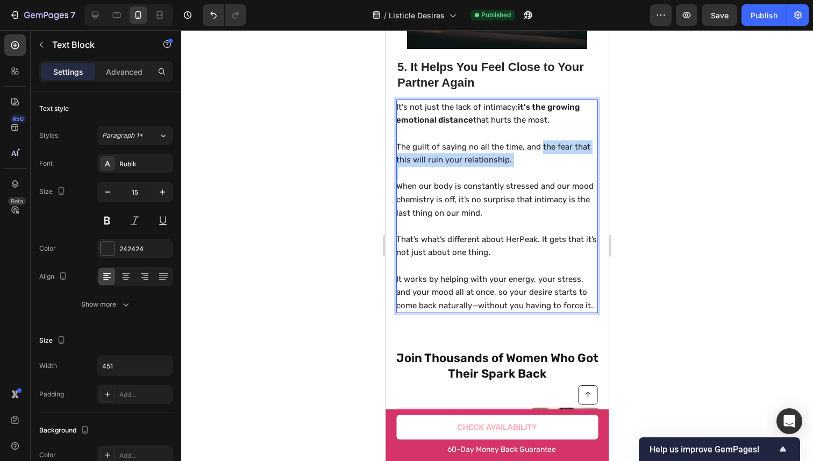
drag, startPoint x: 544, startPoint y: 140, endPoint x: 529, endPoint y: 149, distance: 17.6
click at [529, 149] on p "The guilt of saying no all the time, and the fear that this will ruin your rela…" at bounding box center [496, 153] width 200 height 26
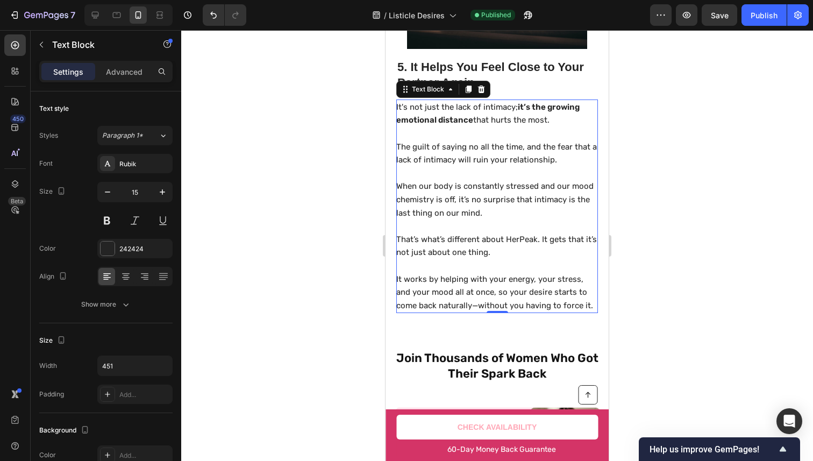
click at [723, 150] on div at bounding box center [496, 245] width 631 height 430
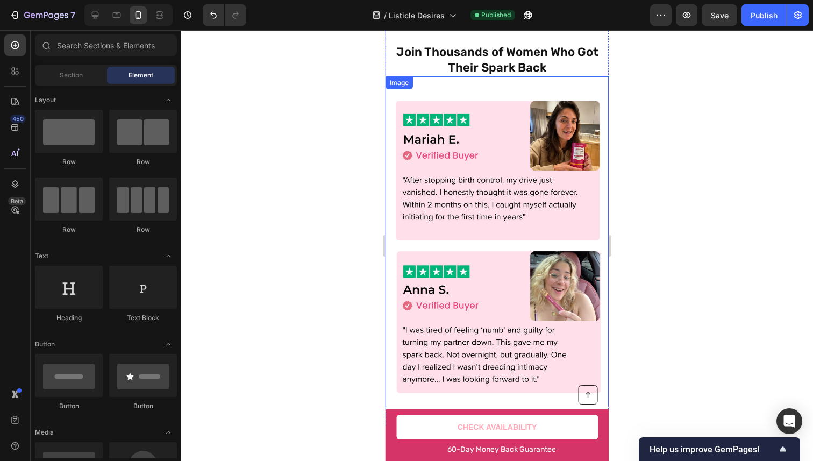
scroll to position [2634, 0]
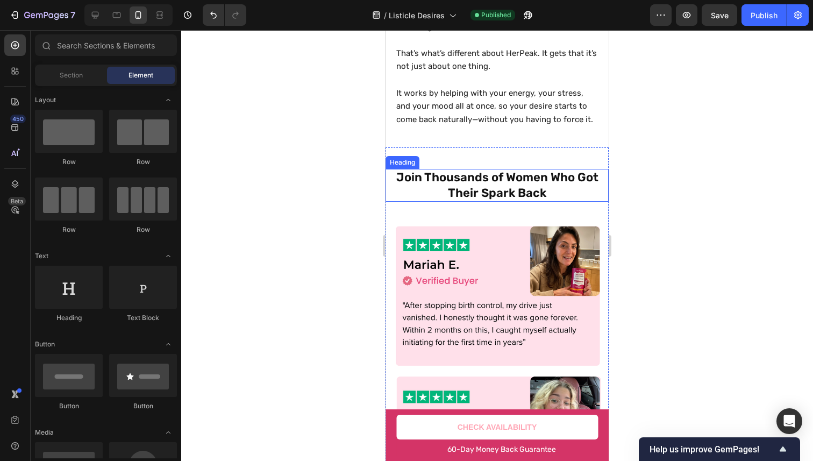
click at [534, 195] on strong "Join Thousands of Women Who Got Their Spark Back" at bounding box center [497, 185] width 202 height 30
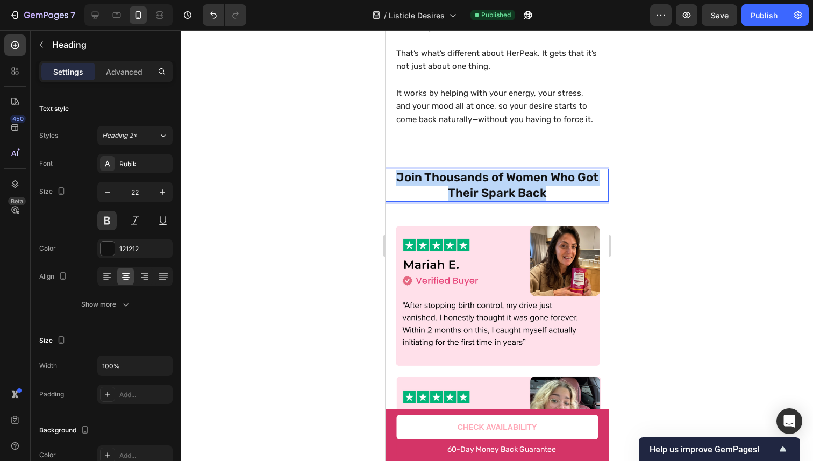
click at [534, 195] on strong "Join Thousands of Women Who Got Their Spark Back" at bounding box center [497, 185] width 202 height 30
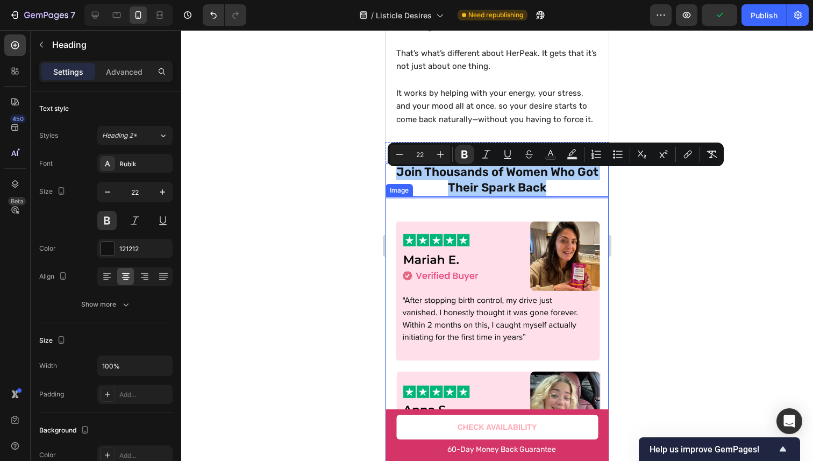
click at [428, 231] on img at bounding box center [496, 366] width 223 height 322
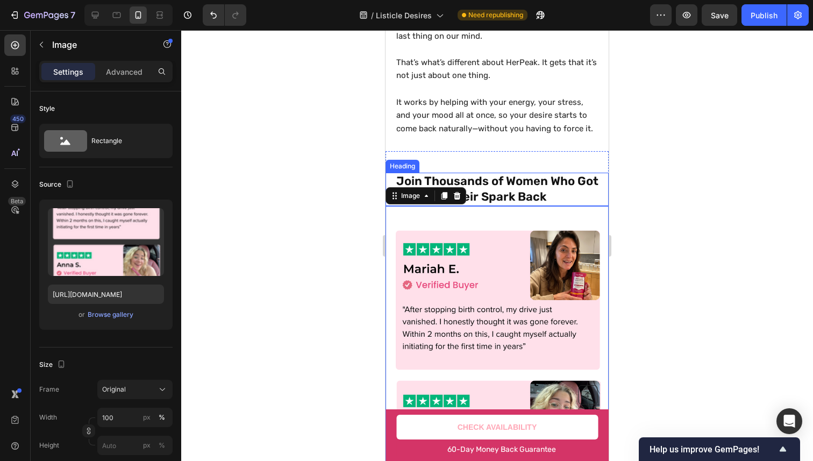
scroll to position [2610, 0]
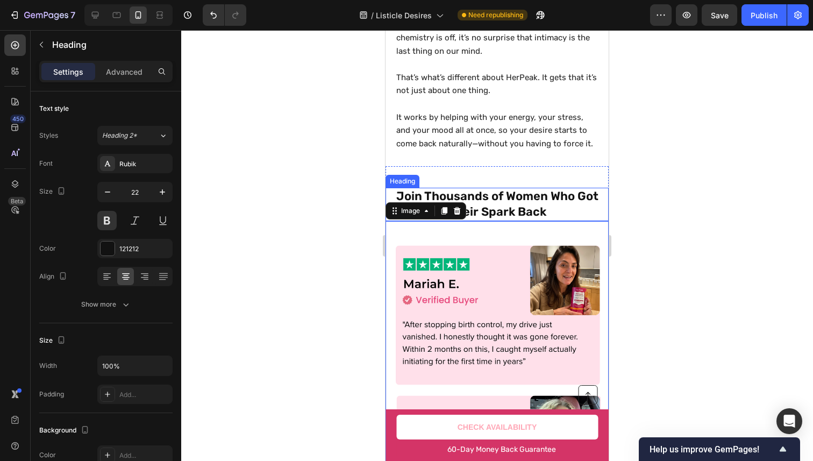
click at [516, 209] on strong "Join Thousands of Women Who Got Their Spark Back" at bounding box center [497, 204] width 202 height 30
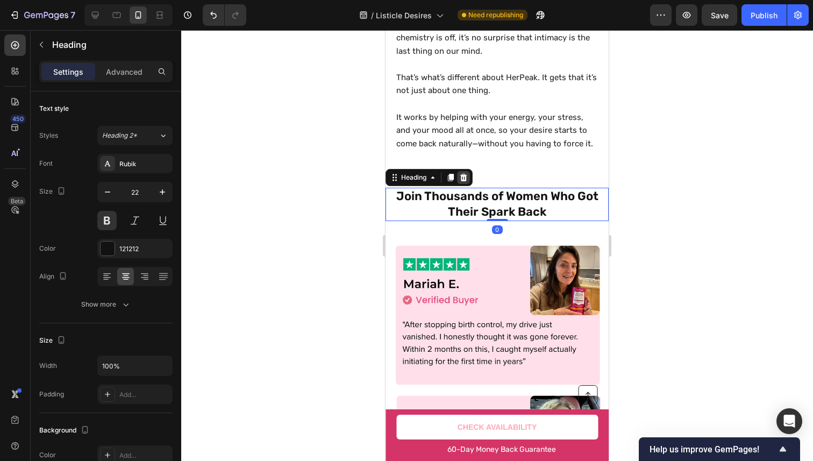
click at [462, 180] on icon at bounding box center [463, 178] width 7 height 8
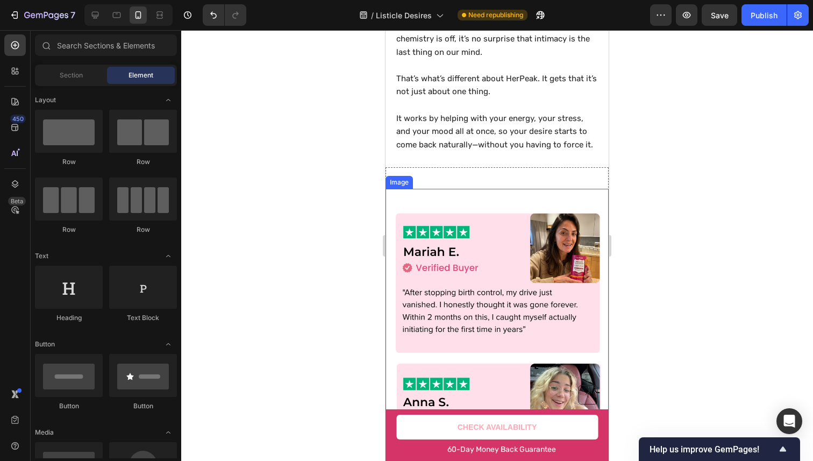
scroll to position [2608, 0]
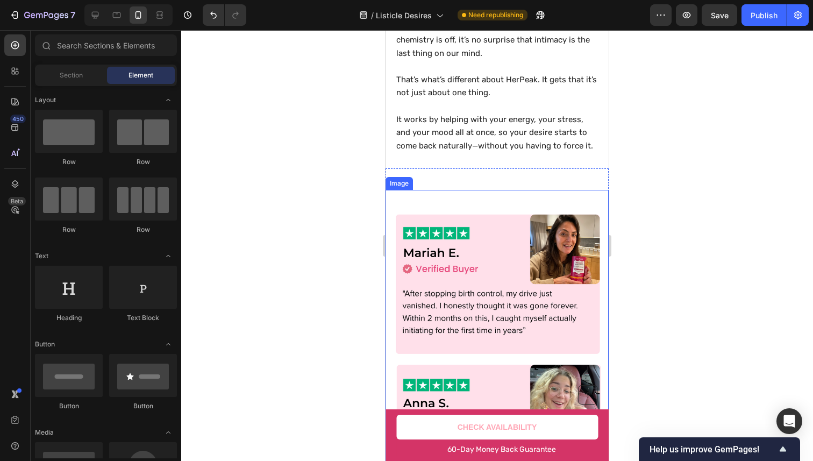
click at [476, 200] on div "Image" at bounding box center [496, 355] width 223 height 330
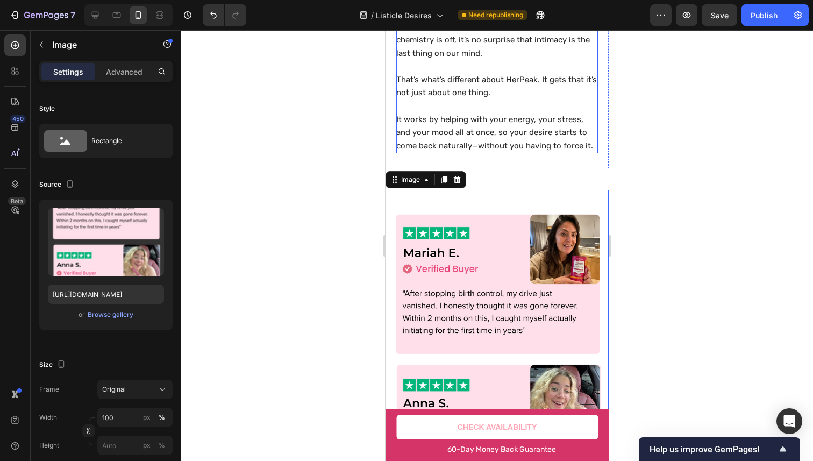
drag, startPoint x: 486, startPoint y: 153, endPoint x: 478, endPoint y: 171, distance: 20.7
click at [486, 153] on p "It works by helping with your energy, your stress, and your mood all at once, s…" at bounding box center [496, 133] width 200 height 40
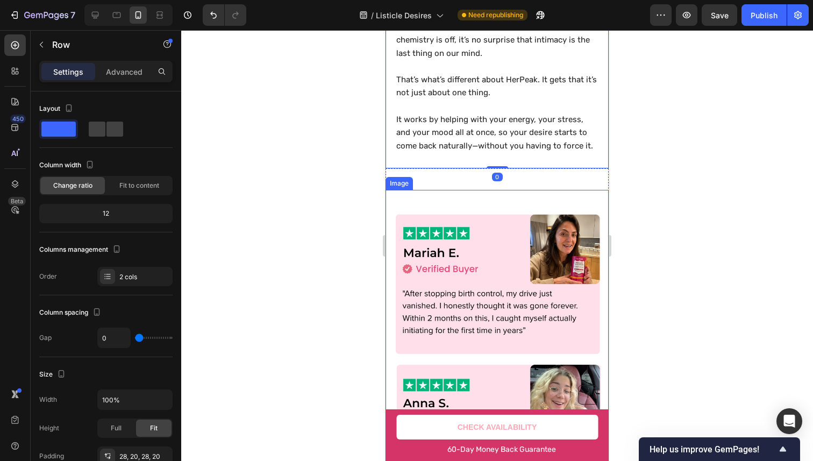
click at [455, 188] on div "Image Row" at bounding box center [496, 353] width 223 height 370
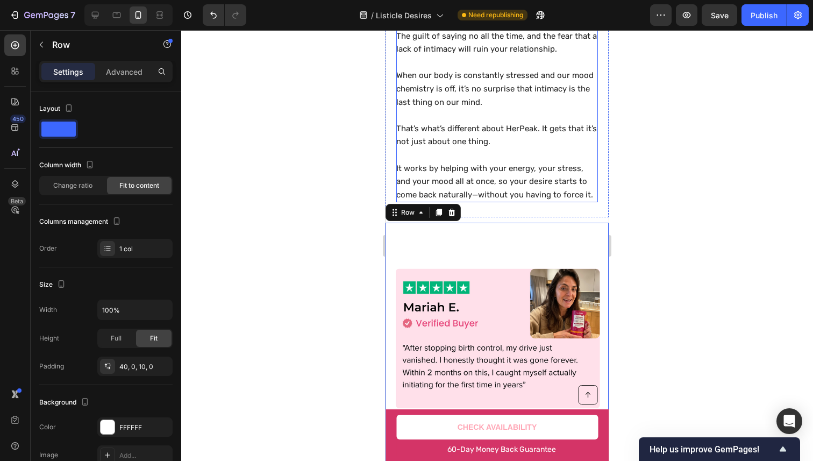
scroll to position [2614, 0]
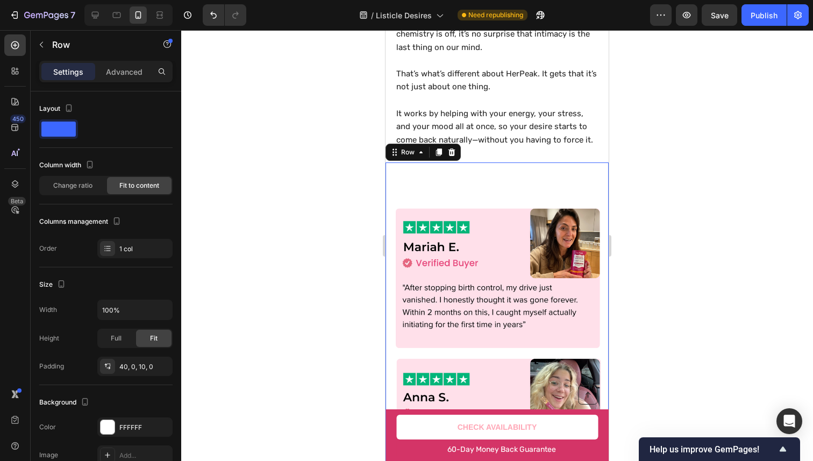
click at [106, 82] on div "Settings Advanced" at bounding box center [106, 76] width 150 height 31
click at [112, 73] on p "Advanced" at bounding box center [124, 71] width 37 height 11
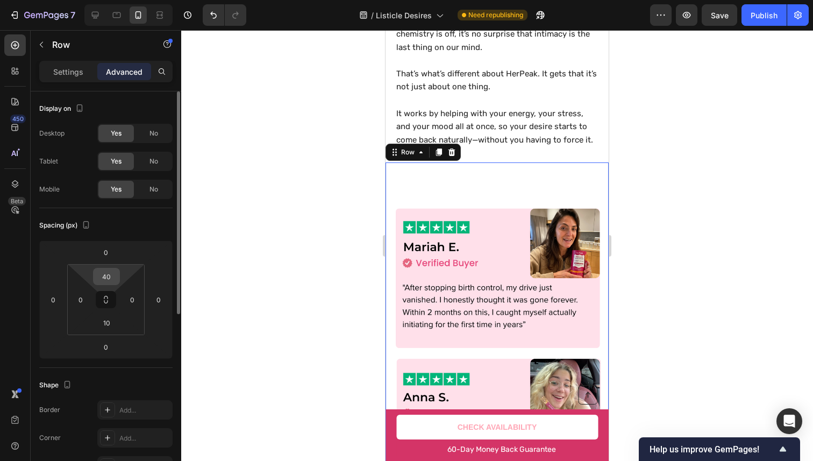
click at [109, 276] on input "40" at bounding box center [106, 276] width 21 height 16
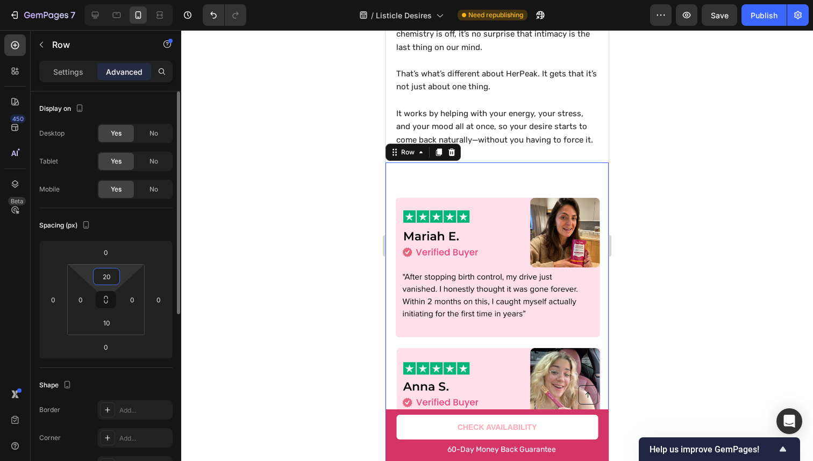
type input "2"
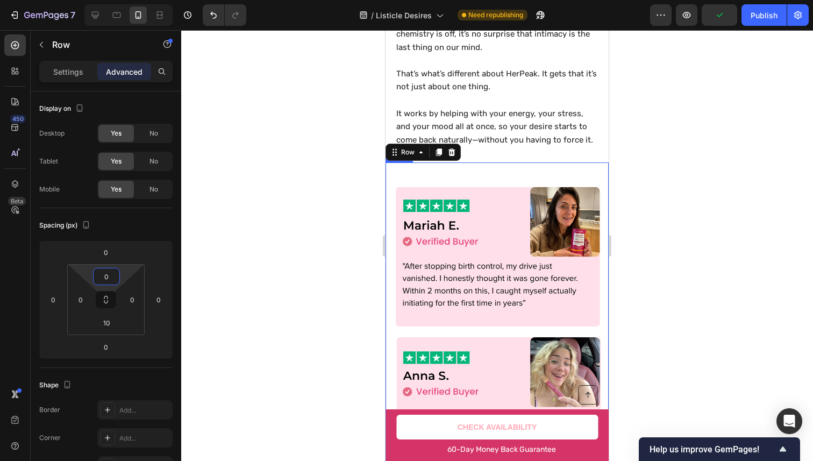
click at [503, 130] on p "It works by helping with your energy, your stress, and your mood all at once, s…" at bounding box center [496, 127] width 200 height 40
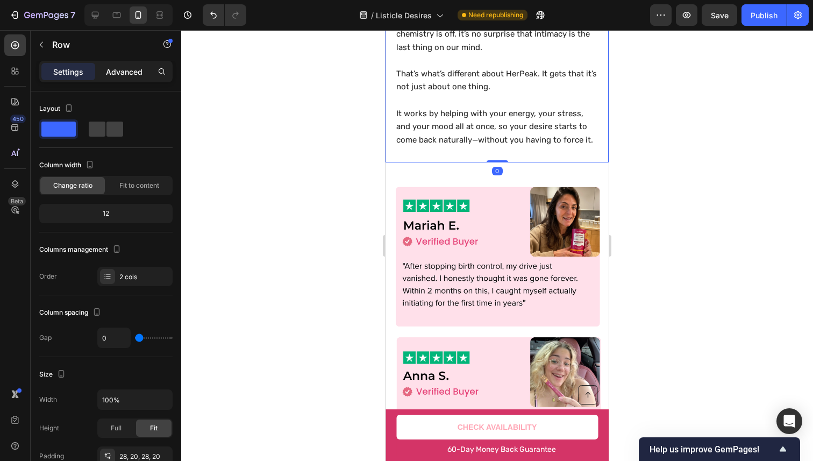
click at [123, 73] on p "Advanced" at bounding box center [124, 71] width 37 height 11
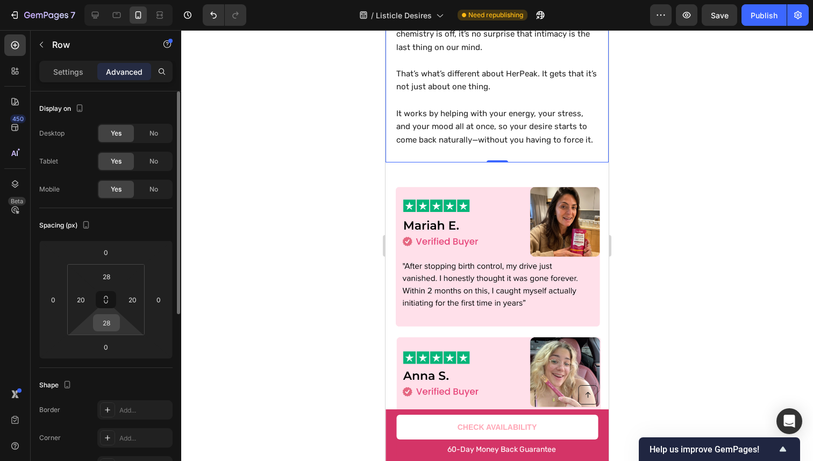
click at [115, 317] on input "28" at bounding box center [106, 322] width 21 height 16
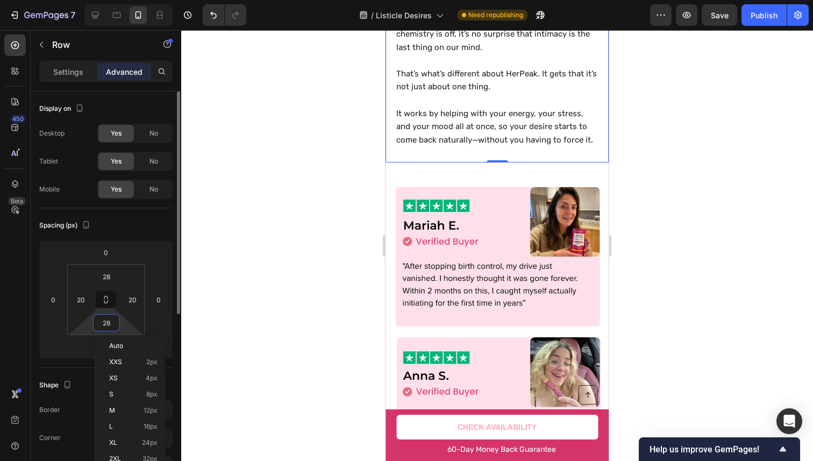
type input "2"
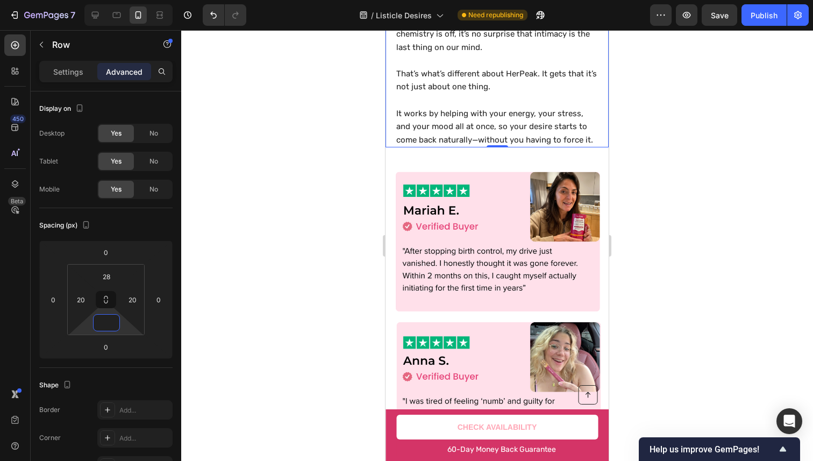
type input "0"
click at [735, 193] on div at bounding box center [496, 245] width 631 height 430
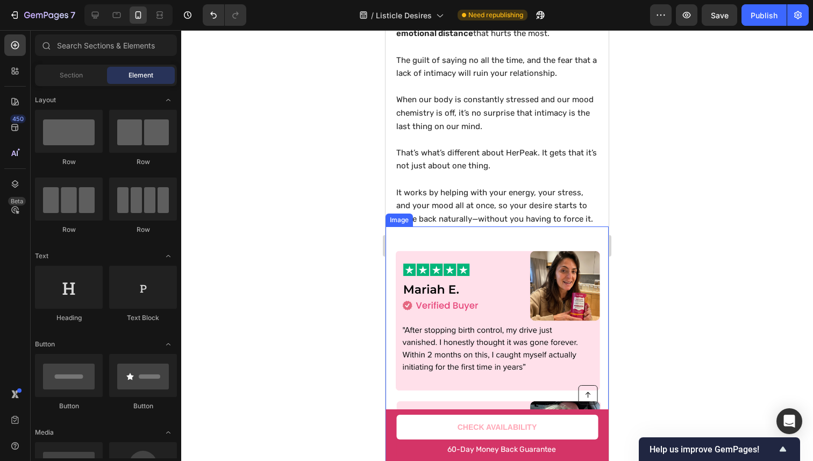
scroll to position [2528, 0]
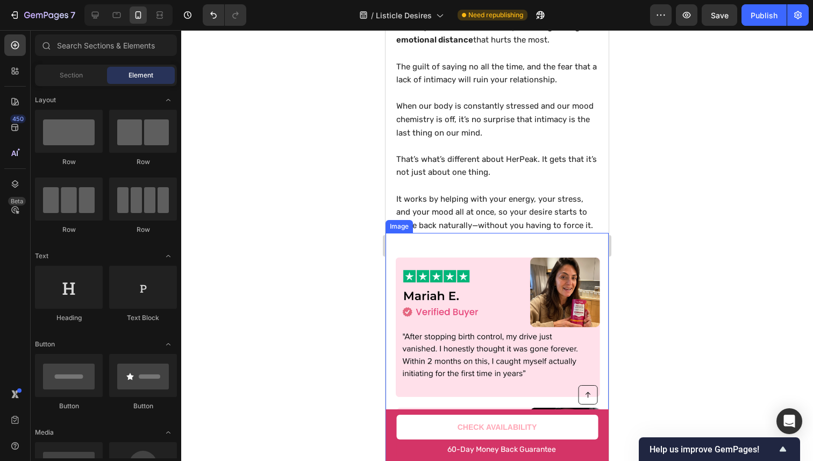
click at [515, 220] on p "It works by helping with your energy, your stress, and your mood all at once, s…" at bounding box center [496, 212] width 200 height 40
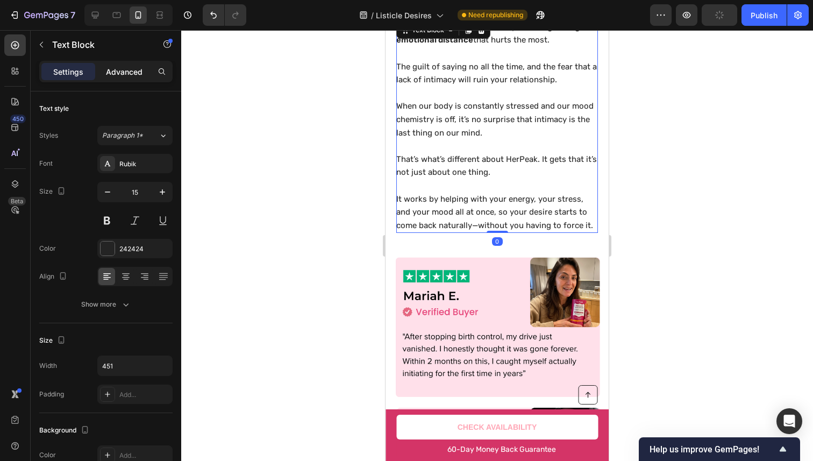
click at [123, 62] on div "Settings Advanced" at bounding box center [105, 71] width 133 height 21
click at [122, 66] on p "Advanced" at bounding box center [124, 71] width 37 height 11
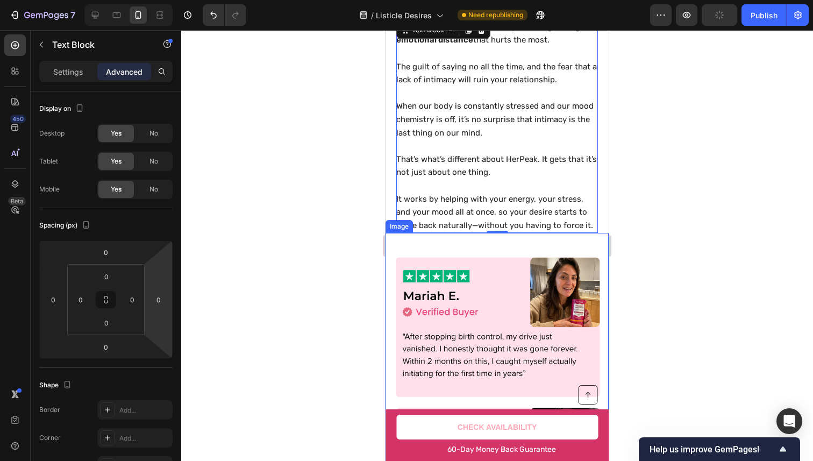
click at [471, 246] on div "Image" at bounding box center [496, 398] width 223 height 330
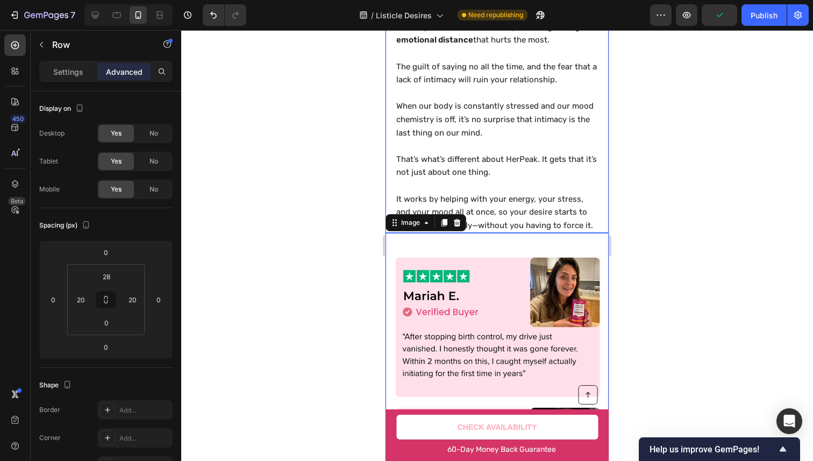
click at [595, 211] on div "5. It Helps You Feel Close to Your Partner Again Heading It's not just the lack…" at bounding box center [496, 2] width 223 height 461
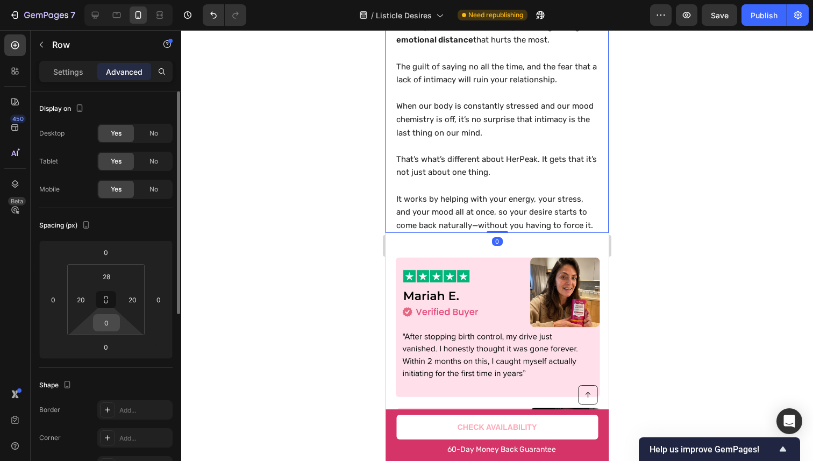
click at [114, 322] on input "0" at bounding box center [106, 322] width 21 height 16
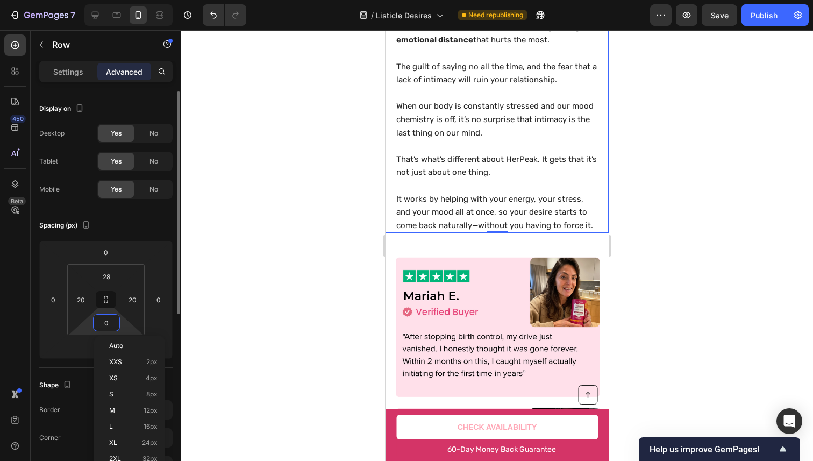
type input "8"
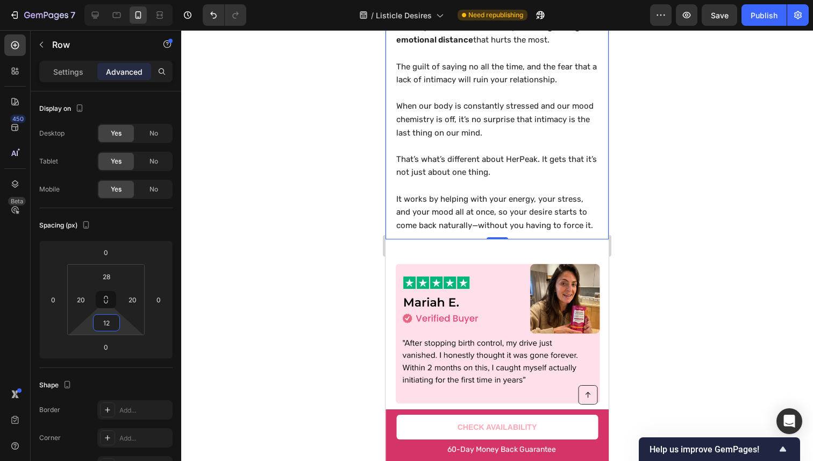
type input "12"
click at [807, 219] on div at bounding box center [496, 245] width 631 height 430
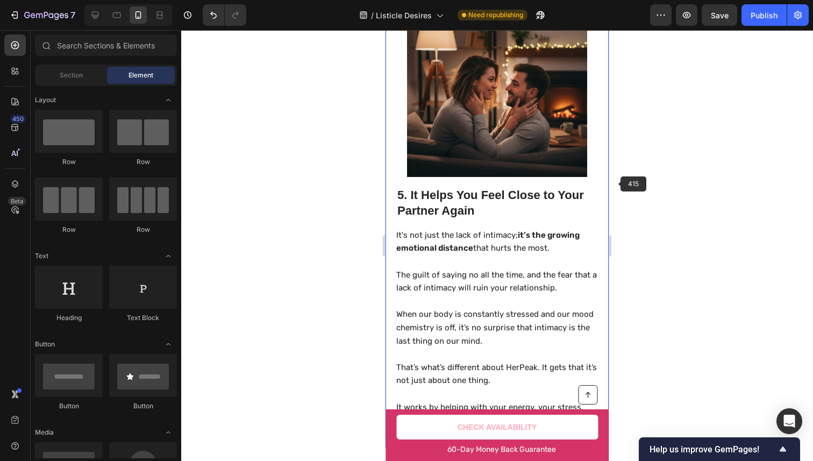
scroll to position [2530, 0]
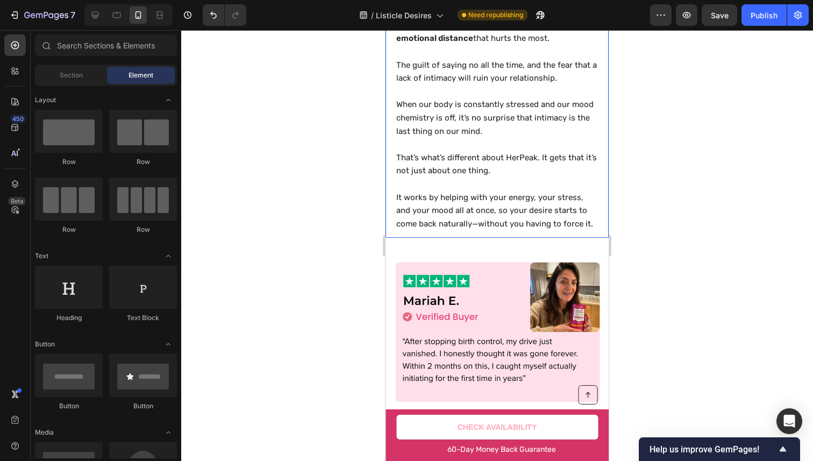
click at [594, 207] on div "5. It Helps You Feel Close to Your Partner Again Heading It's not just the lack…" at bounding box center [496, 4] width 223 height 468
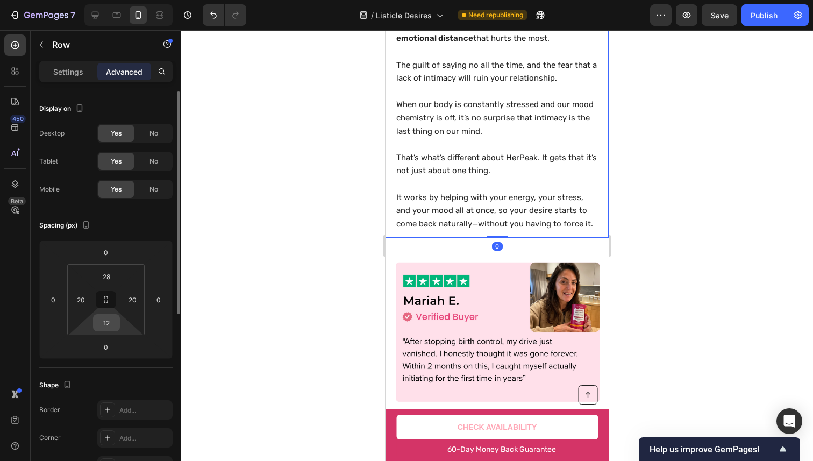
click at [116, 319] on input "12" at bounding box center [106, 322] width 21 height 16
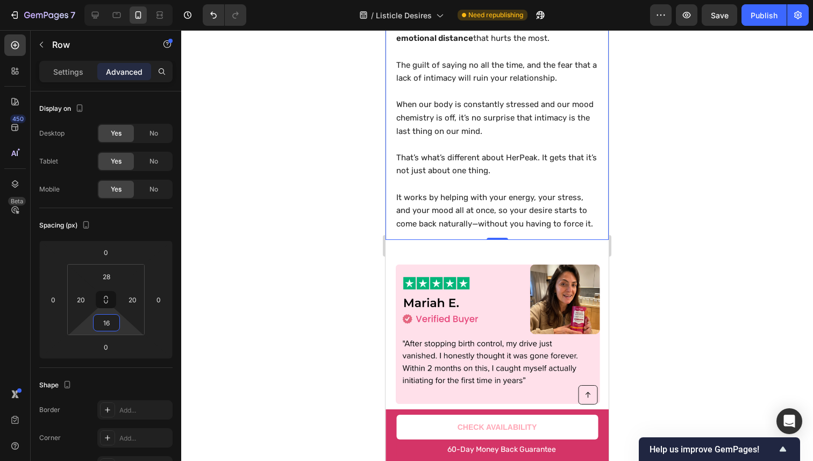
type input "16"
drag, startPoint x: 679, startPoint y: 225, endPoint x: 633, endPoint y: 238, distance: 48.0
click at [679, 225] on div at bounding box center [496, 245] width 631 height 430
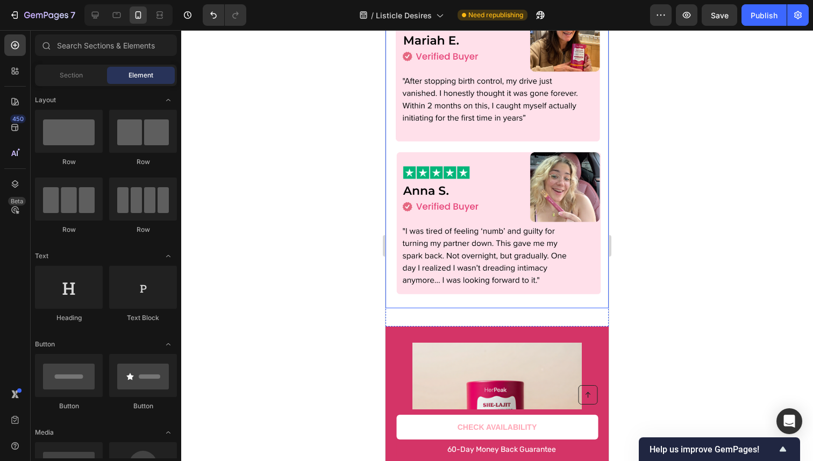
scroll to position [2894, 0]
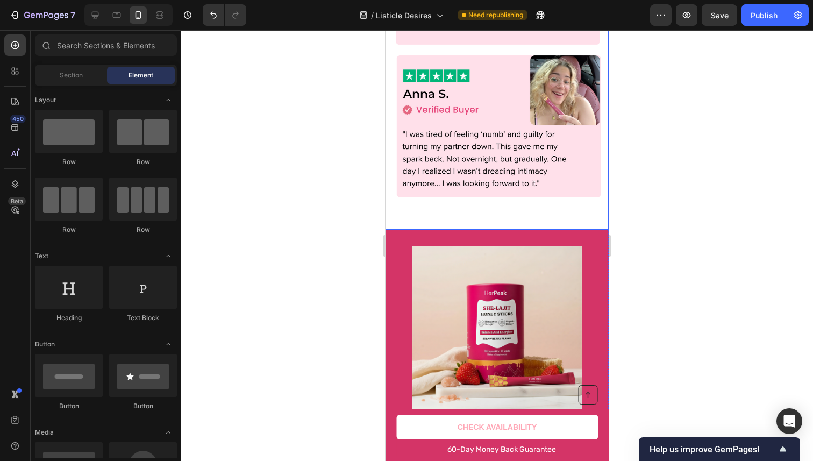
click at [580, 207] on div "Image" at bounding box center [496, 52] width 223 height 343
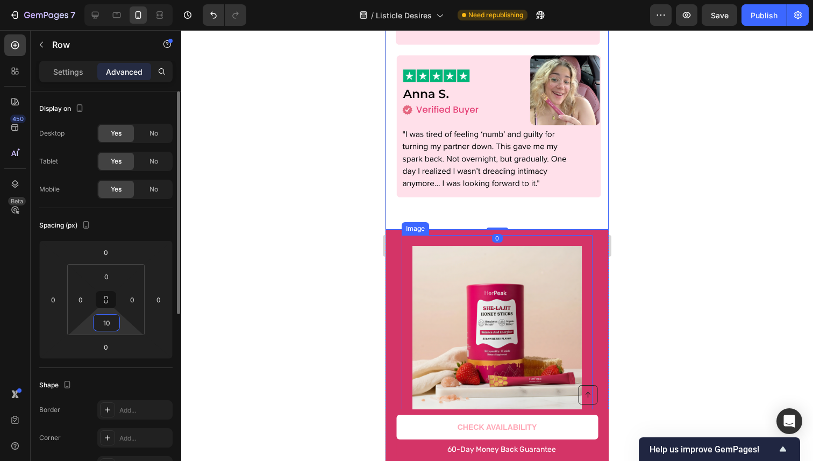
click at [110, 0] on html "7 Version history / Listicle Desires Need republishing Preview Save Publish 450…" at bounding box center [406, 0] width 813 height 0
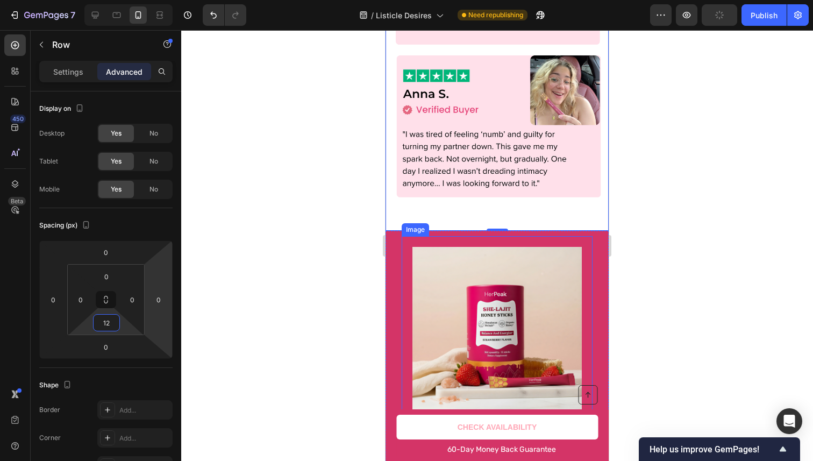
type input "12"
click at [775, 195] on div at bounding box center [496, 245] width 631 height 430
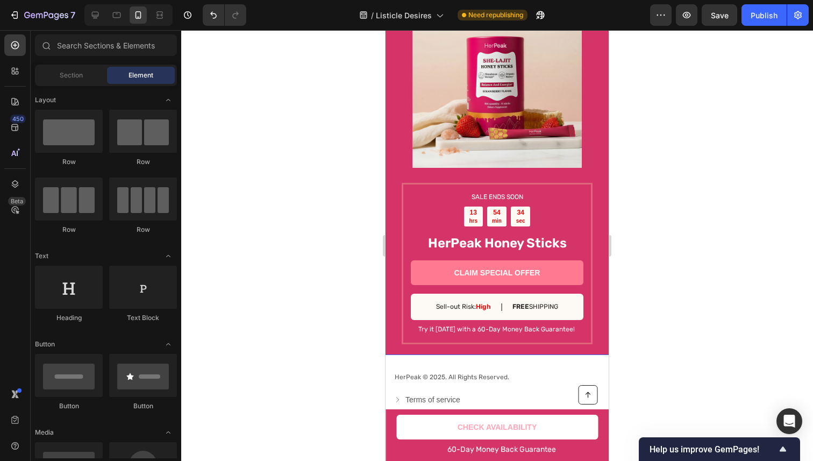
scroll to position [3147, 0]
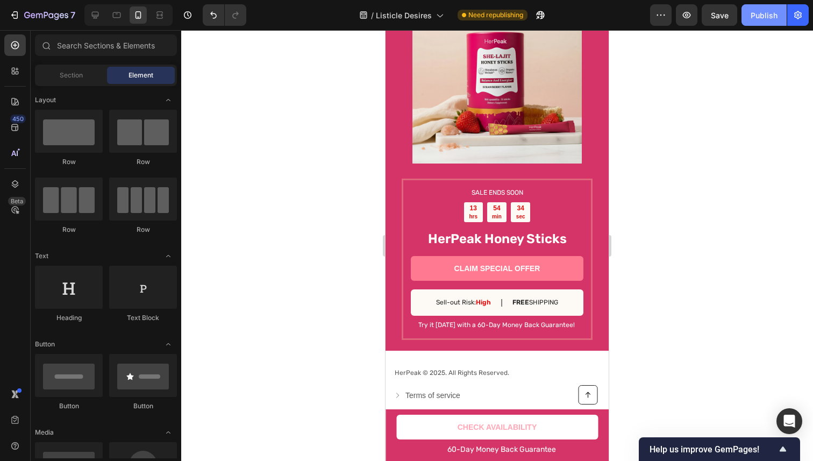
click at [764, 21] on button "Publish" at bounding box center [763, 14] width 45 height 21
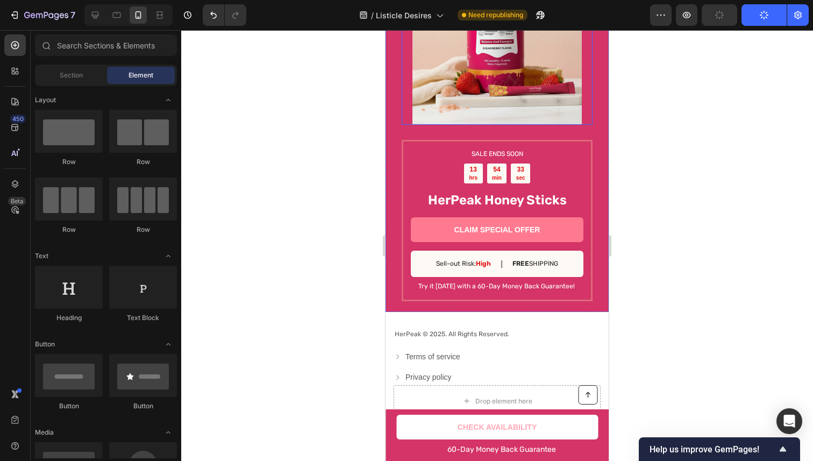
scroll to position [3383, 0]
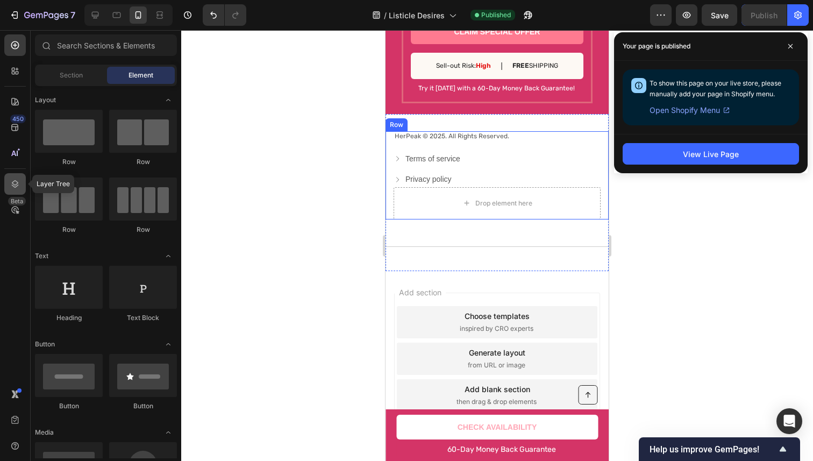
click at [17, 181] on icon at bounding box center [15, 183] width 11 height 11
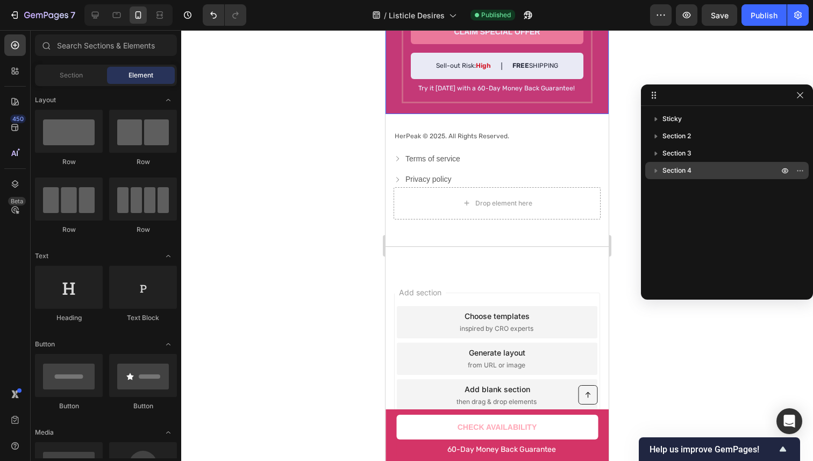
click at [657, 169] on icon "button" at bounding box center [655, 170] width 11 height 11
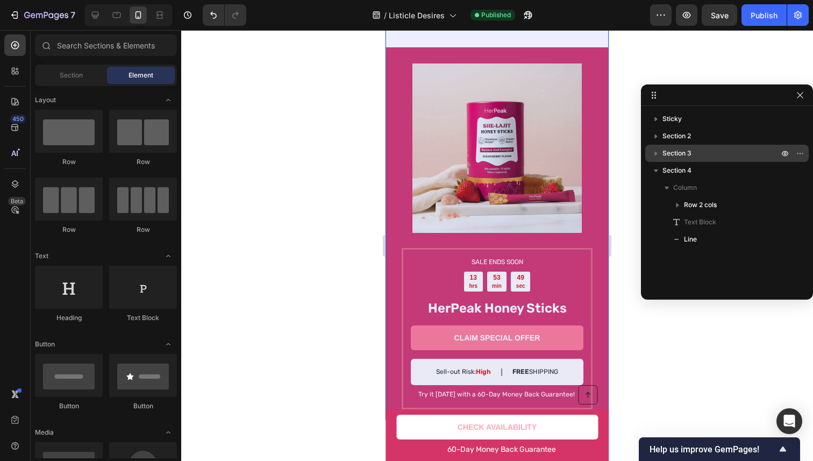
click at [663, 155] on span "Section 3" at bounding box center [676, 153] width 29 height 11
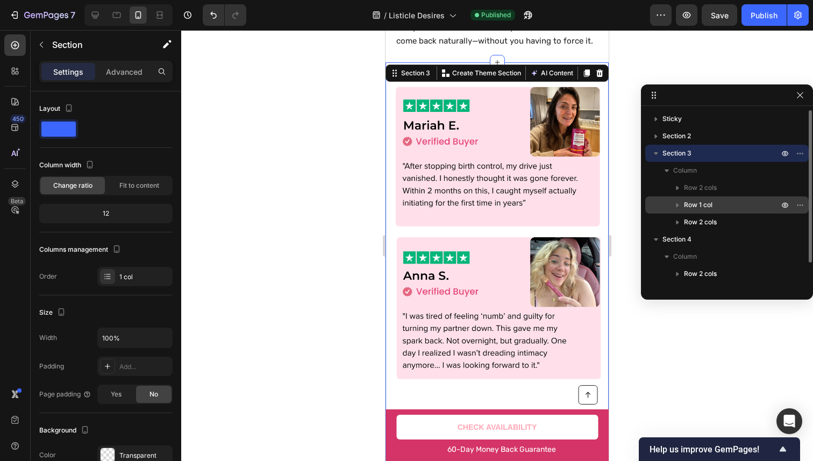
scroll to position [2707, 0]
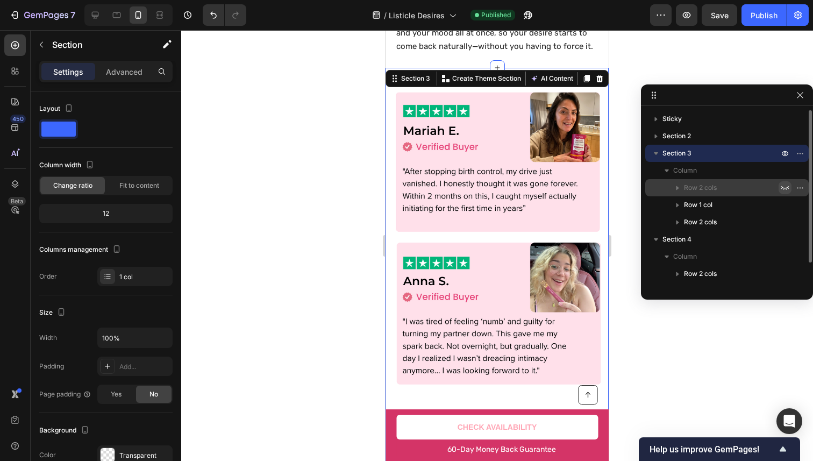
click at [783, 185] on icon "button" at bounding box center [784, 187] width 9 height 9
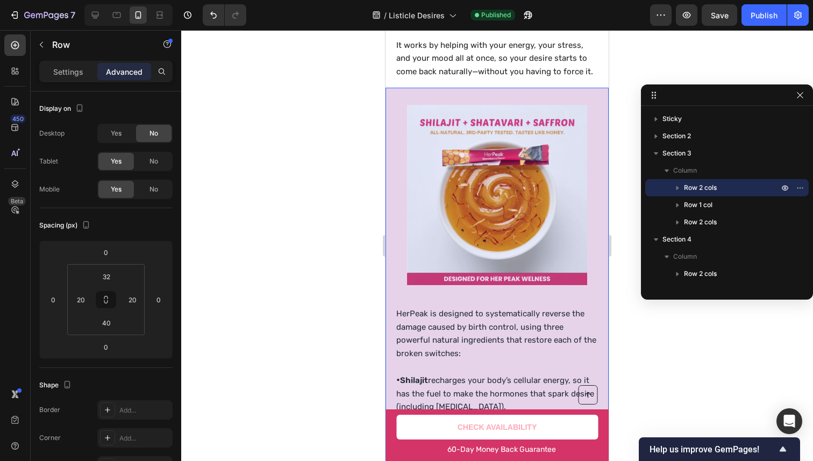
scroll to position [2611, 0]
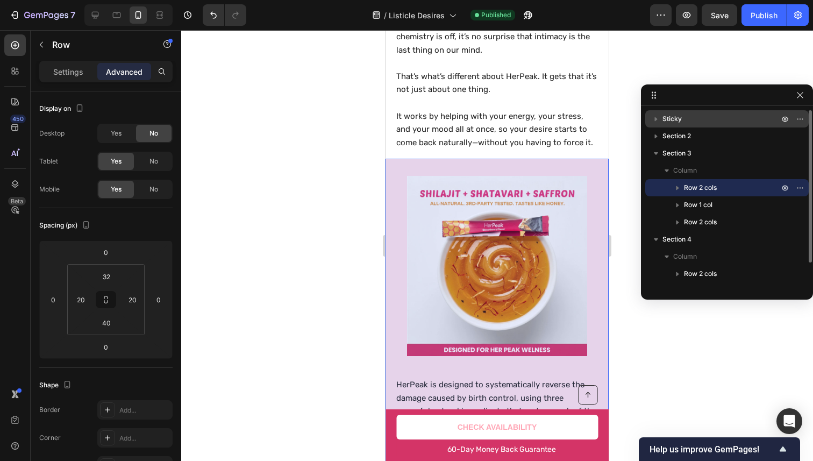
click at [652, 116] on icon "button" at bounding box center [655, 118] width 11 height 11
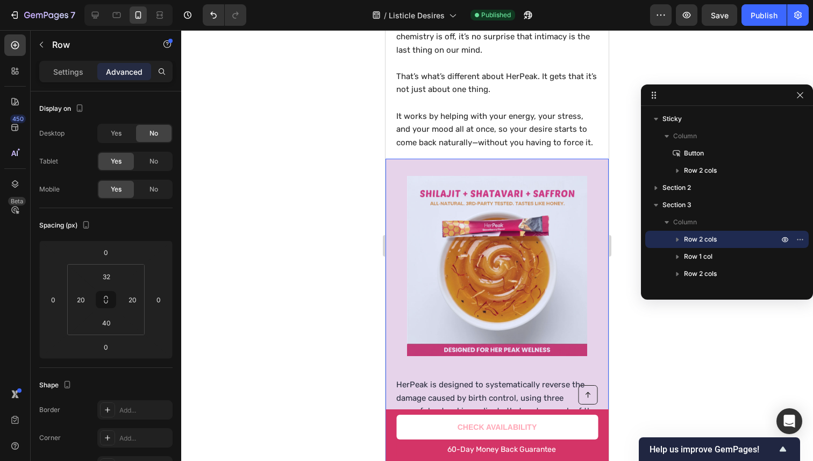
click at [659, 33] on div at bounding box center [496, 245] width 631 height 430
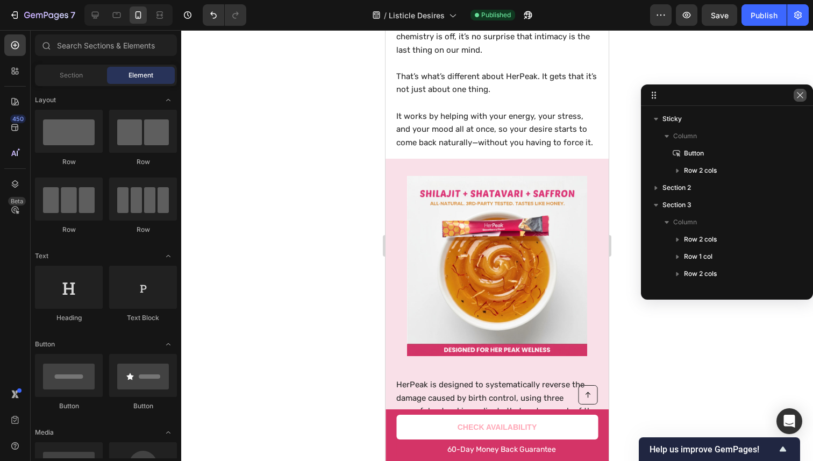
click at [804, 98] on button "button" at bounding box center [799, 95] width 13 height 13
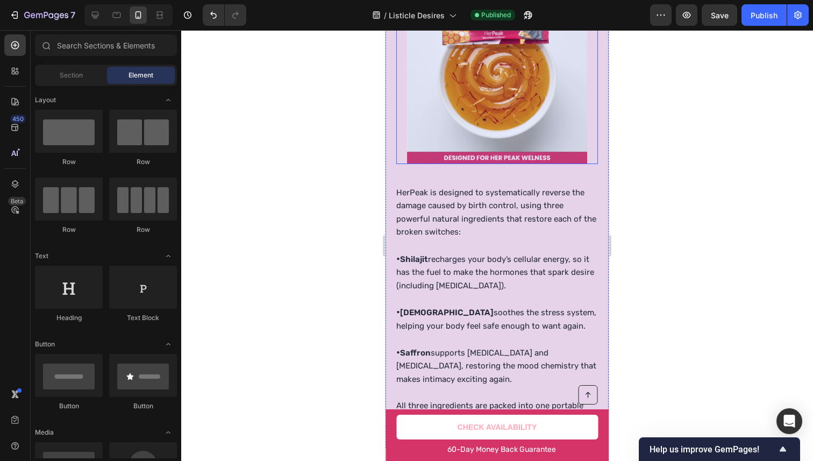
scroll to position [2875, 0]
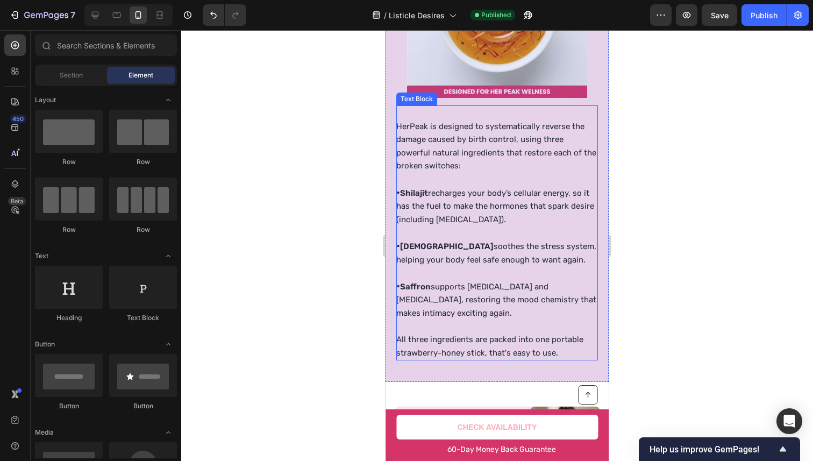
click at [542, 138] on p "HerPeak is designed to systematically reverse the damage caused by birth contro…" at bounding box center [496, 153] width 200 height 66
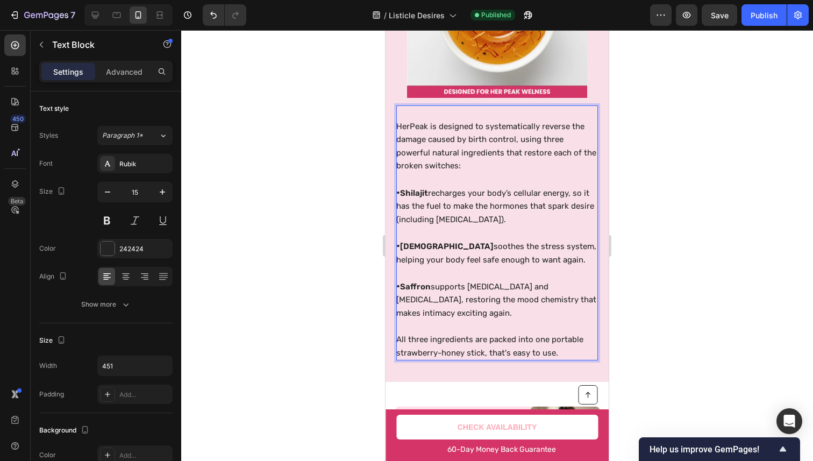
click at [511, 147] on p "HerPeak is designed to systematically reverse the damage caused by birth contro…" at bounding box center [496, 153] width 200 height 66
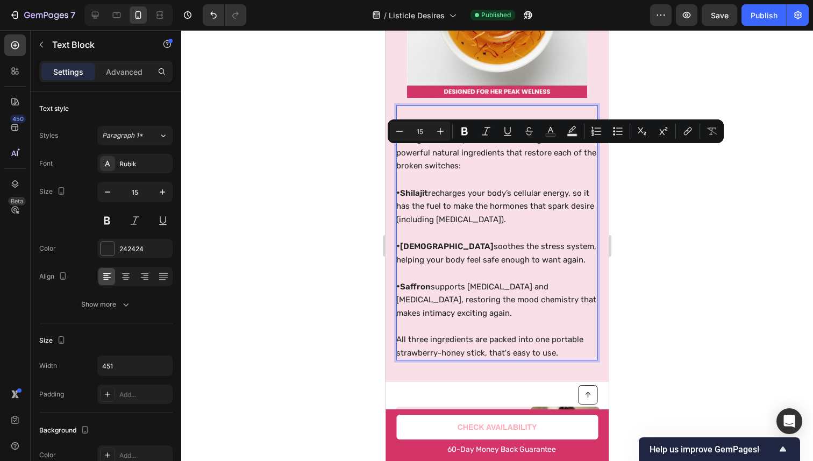
click at [518, 146] on p "HerPeak is designed to systematically reverse the damage caused by birth contro…" at bounding box center [496, 153] width 200 height 66
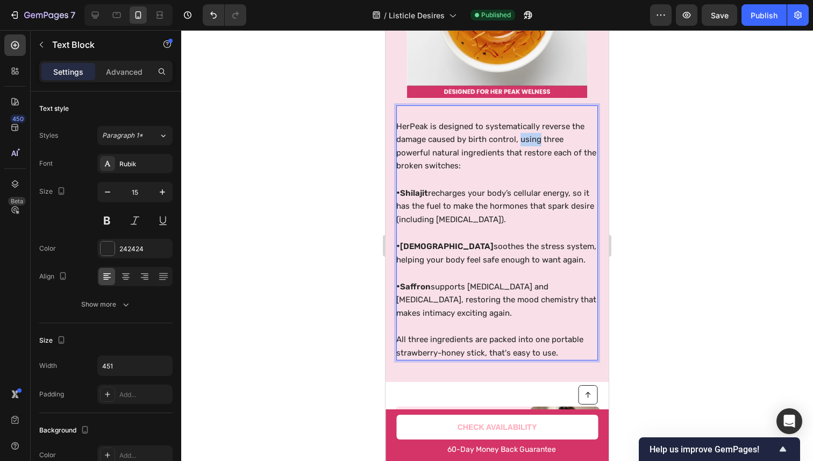
click at [518, 146] on p "HerPeak is designed to systematically reverse the damage caused by birth contro…" at bounding box center [496, 153] width 200 height 66
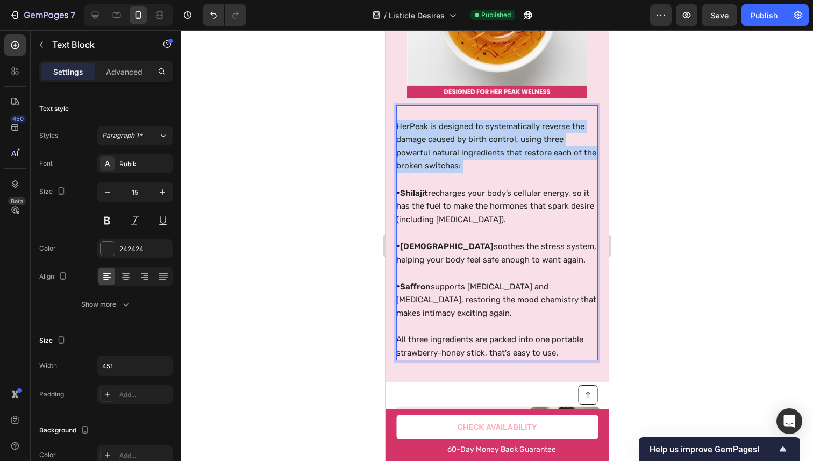
click at [518, 146] on p "HerPeak is designed to systematically reverse the damage caused by birth contro…" at bounding box center [496, 153] width 200 height 66
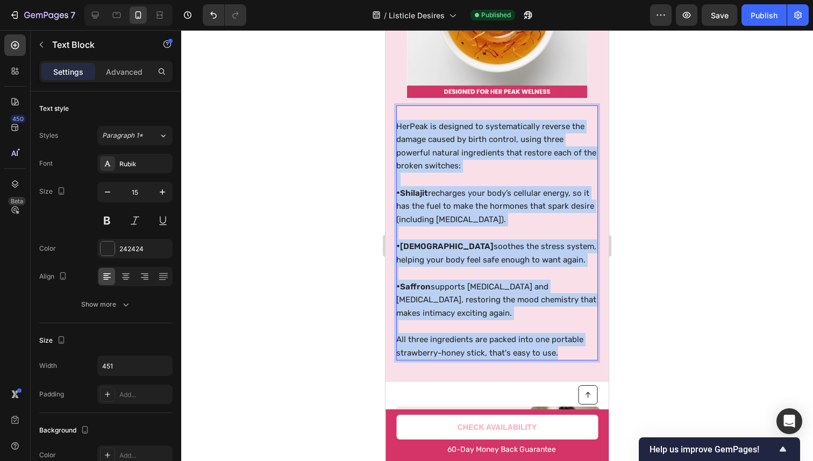
drag, startPoint x: 518, startPoint y: 146, endPoint x: 493, endPoint y: 349, distance: 205.1
click at [493, 349] on div "HerPeak is designed to systematically reverse the damage caused by birth contro…" at bounding box center [497, 232] width 202 height 255
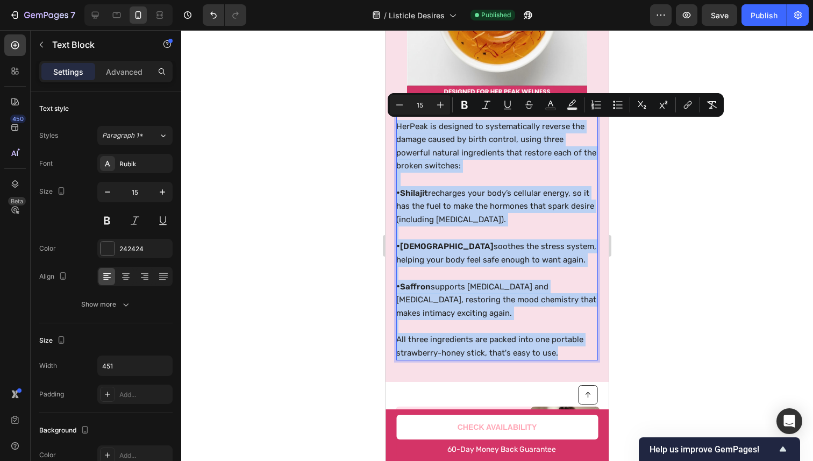
copy div "HerPeak is designed to systematically reverse the damage caused by birth contro…"
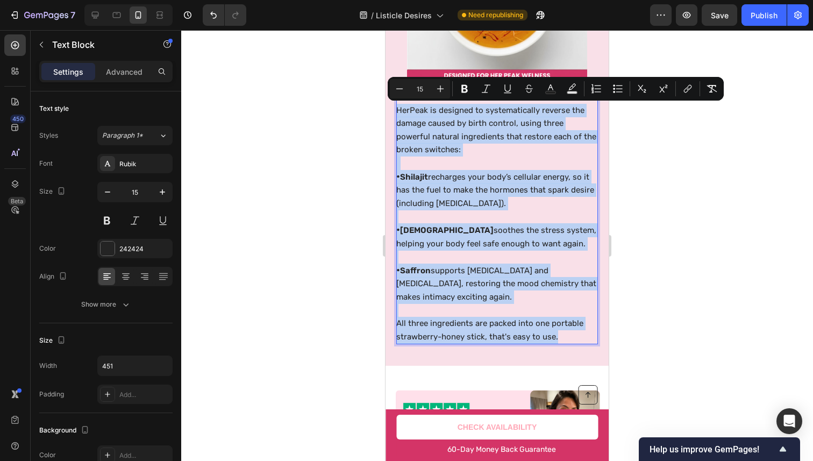
click at [449, 213] on p "Rich Text Editor. Editing area: main" at bounding box center [496, 216] width 200 height 13
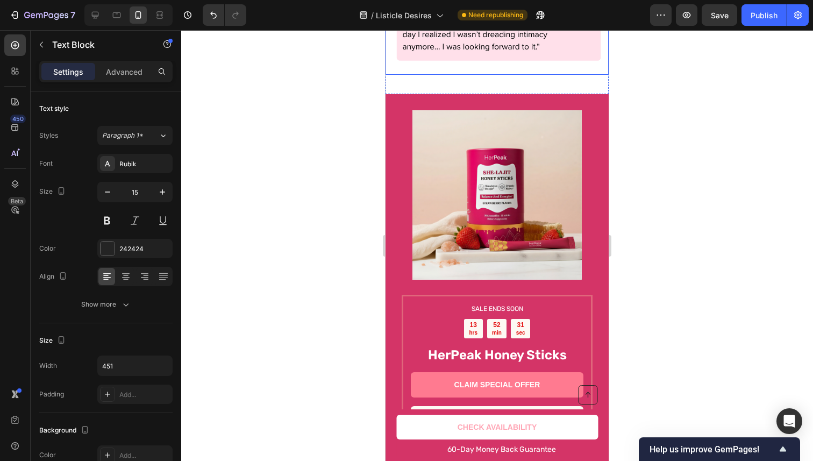
scroll to position [3299, 0]
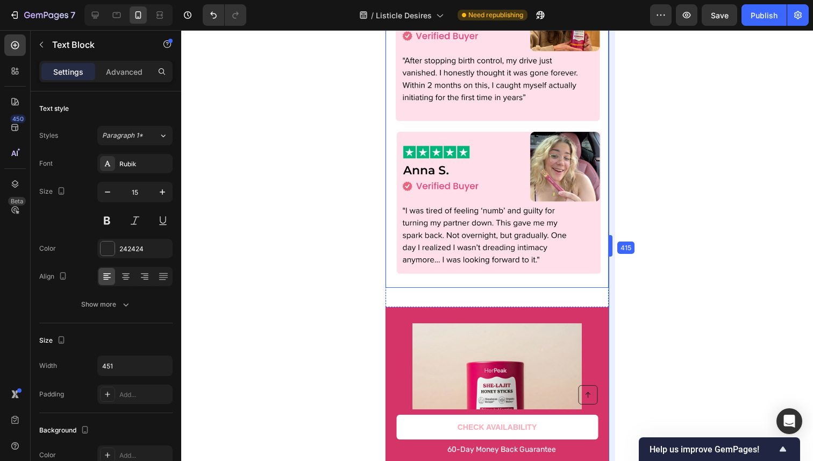
drag, startPoint x: 612, startPoint y: 187, endPoint x: 219, endPoint y: 159, distance: 393.8
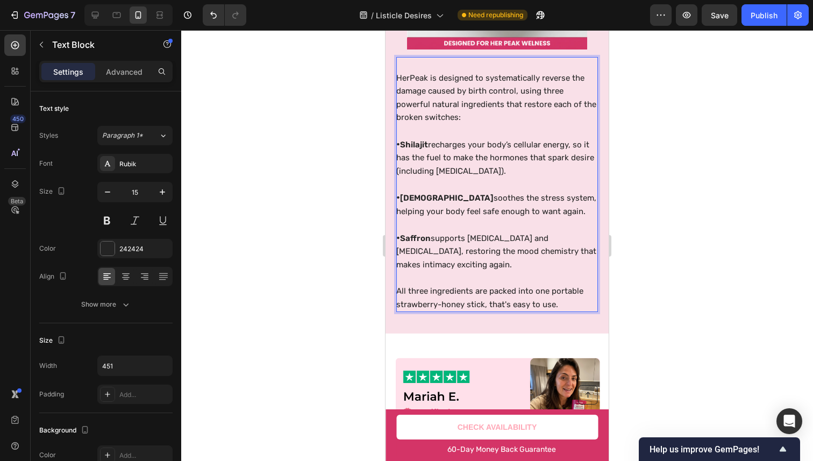
scroll to position [2708, 0]
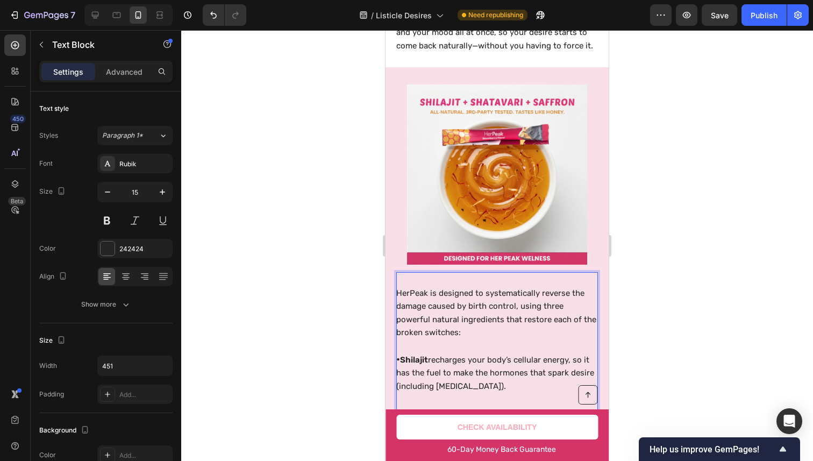
click at [462, 318] on p "HerPeak is designed to systematically reverse the damage caused by birth contro…" at bounding box center [496, 319] width 200 height 66
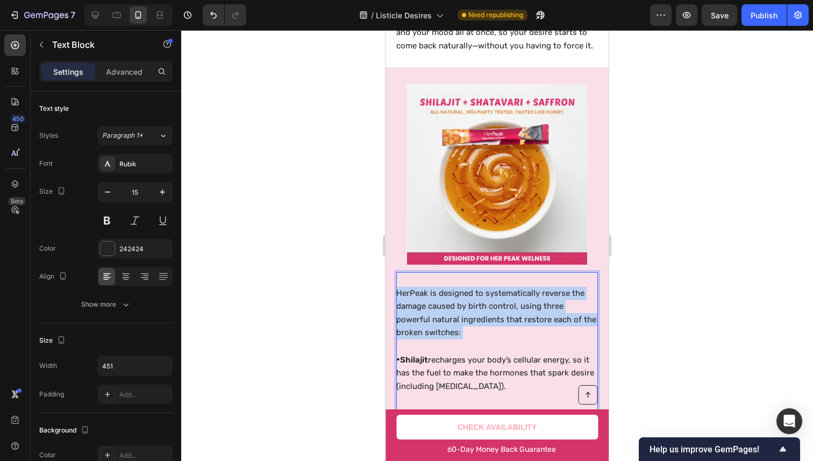
click at [462, 318] on p "HerPeak is designed to systematically reverse the damage caused by birth contro…" at bounding box center [496, 319] width 200 height 66
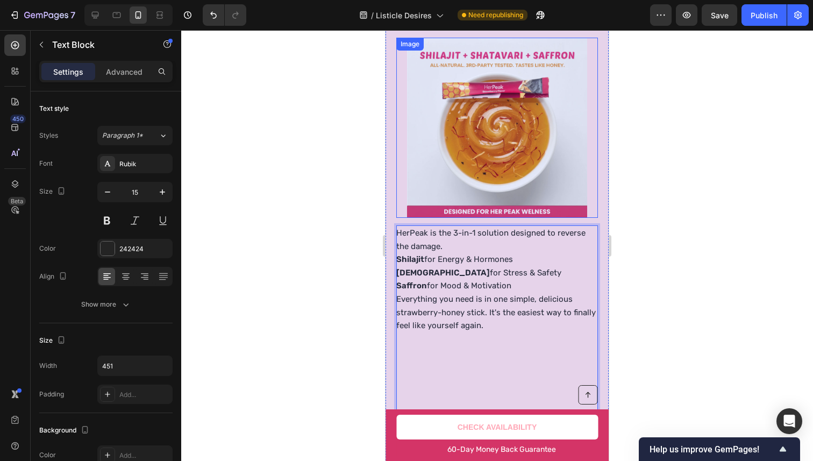
scroll to position [2756, 0]
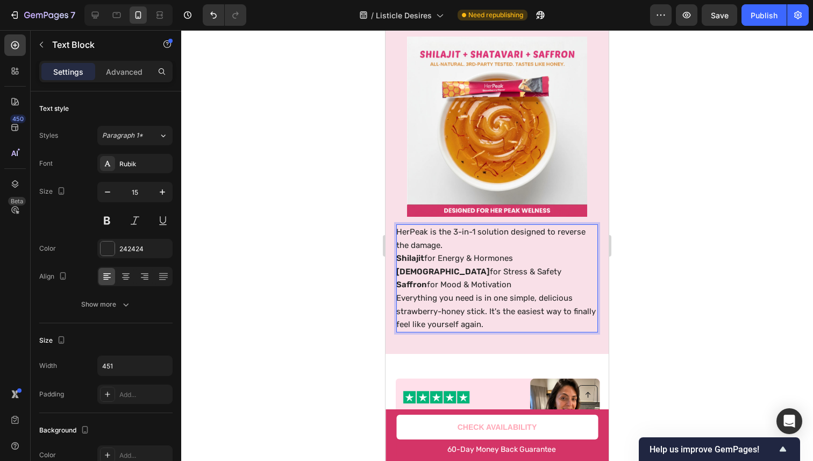
click at [520, 291] on p "Everything you need is in one simple, delicious strawberry-honey stick. It's th…" at bounding box center [496, 311] width 200 height 40
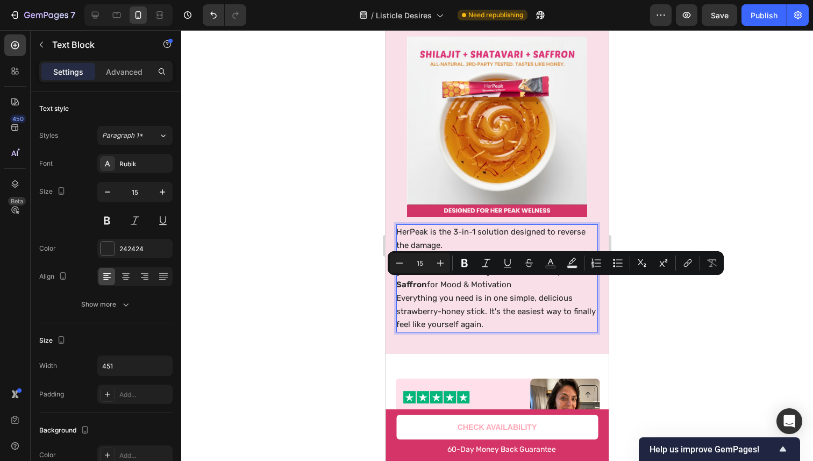
click at [521, 290] on p "Saffron for Mood & Motivation" at bounding box center [496, 284] width 200 height 13
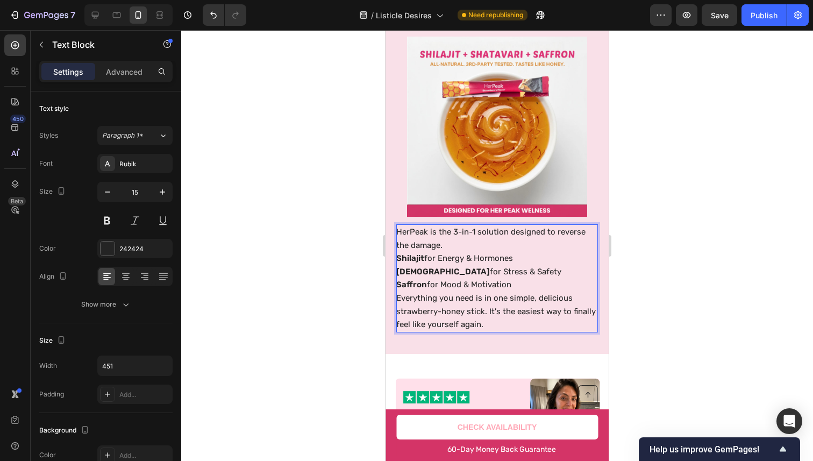
click at [522, 289] on p "Saffron for Mood & Motivation" at bounding box center [496, 284] width 200 height 13
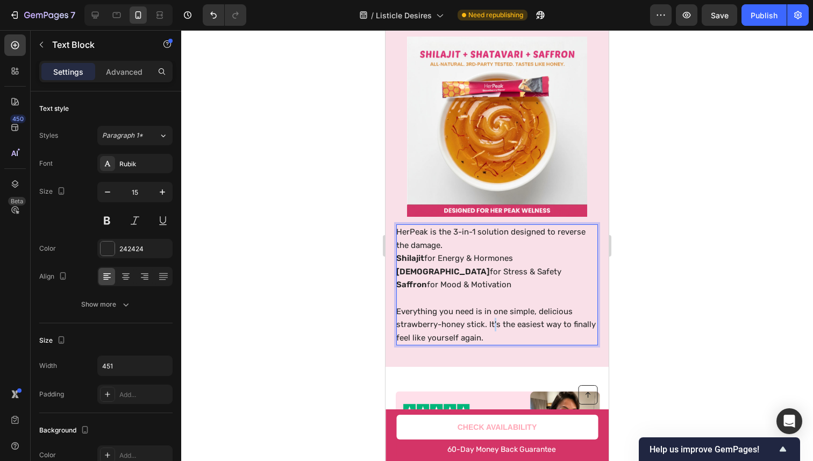
click at [493, 328] on p "Everything you need is in one simple, delicious strawberry-honey stick. It's th…" at bounding box center [496, 325] width 200 height 40
click at [491, 326] on p "Everything you need is in one simple, delicious strawberry-honey stick. It's th…" at bounding box center [496, 325] width 200 height 40
drag, startPoint x: 491, startPoint y: 326, endPoint x: 520, endPoint y: 339, distance: 31.0
click at [520, 339] on p "Everything you need is in one simple, delicious strawberry-honey stick. It's th…" at bounding box center [496, 325] width 200 height 40
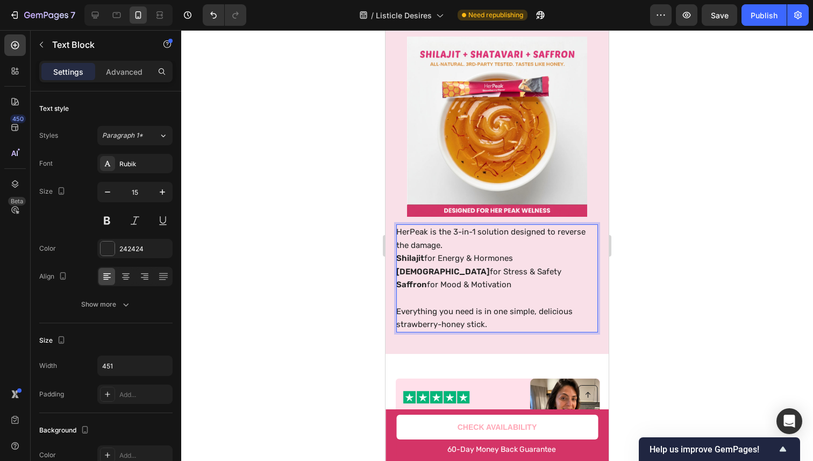
click at [519, 229] on p "HerPeak is the 3-in-1 solution designed to reverse the damage." at bounding box center [496, 238] width 200 height 26
click at [500, 242] on p "HerPeak is the 3-in-1 solution designed to reverse the damage." at bounding box center [496, 238] width 200 height 26
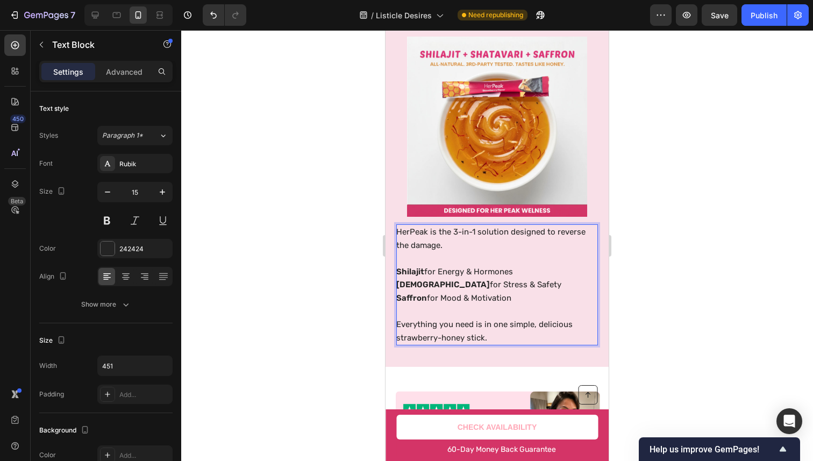
click at [753, 127] on div at bounding box center [496, 245] width 631 height 430
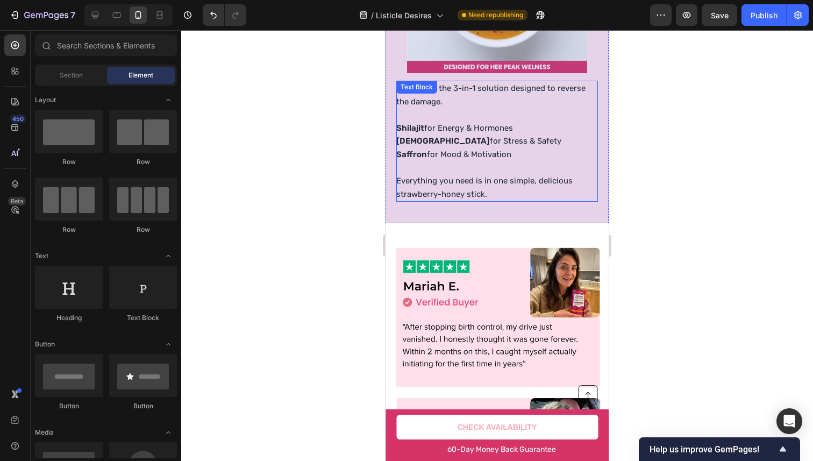
scroll to position [2840, 0]
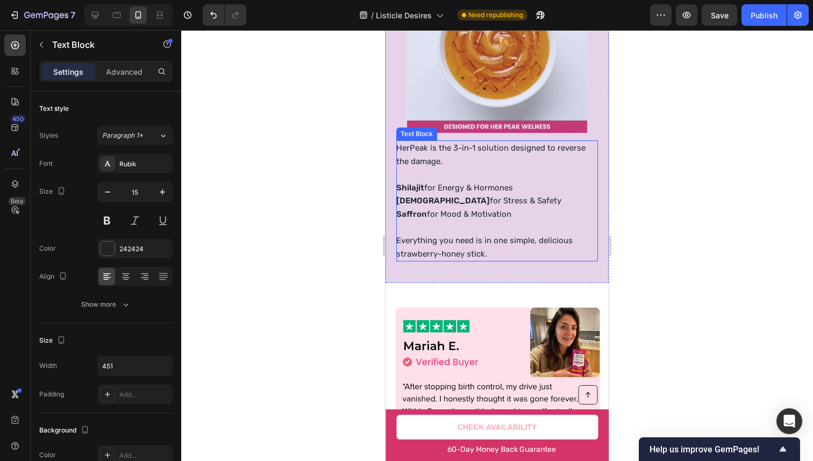
click at [455, 147] on p "HerPeak is the 3-in-1 solution designed to reverse the damage." at bounding box center [496, 161] width 200 height 40
click at [135, 74] on p "Advanced" at bounding box center [124, 71] width 37 height 11
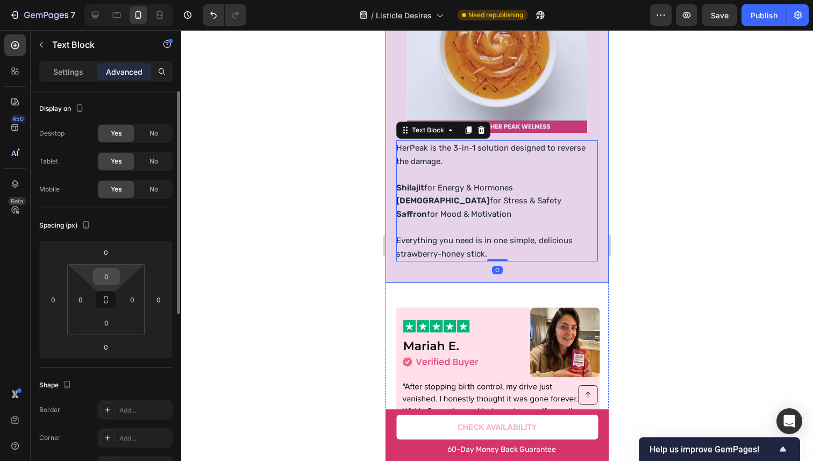
click at [101, 278] on input "0" at bounding box center [106, 276] width 21 height 16
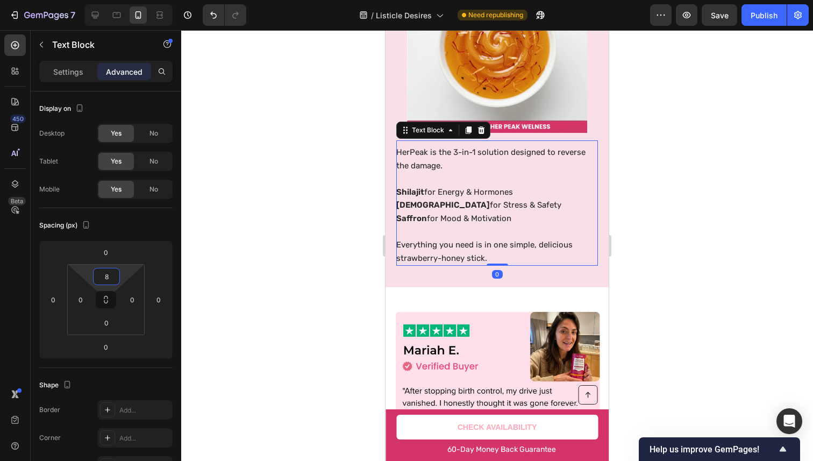
type input "8"
click at [637, 130] on div at bounding box center [496, 245] width 631 height 430
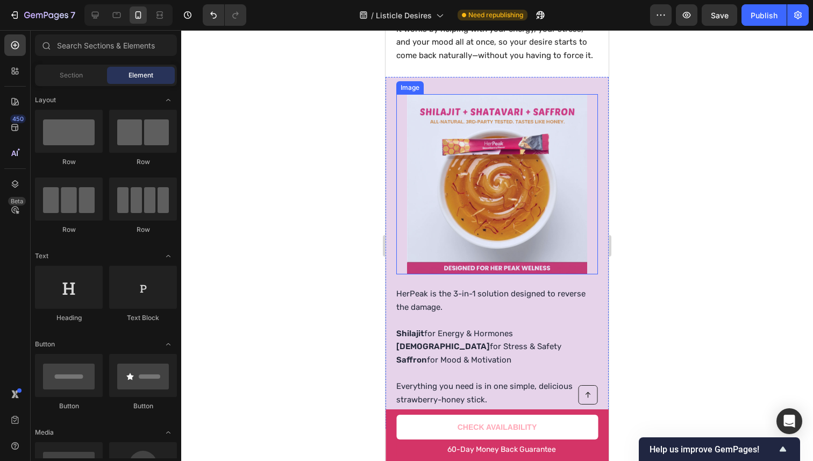
scroll to position [2705, 0]
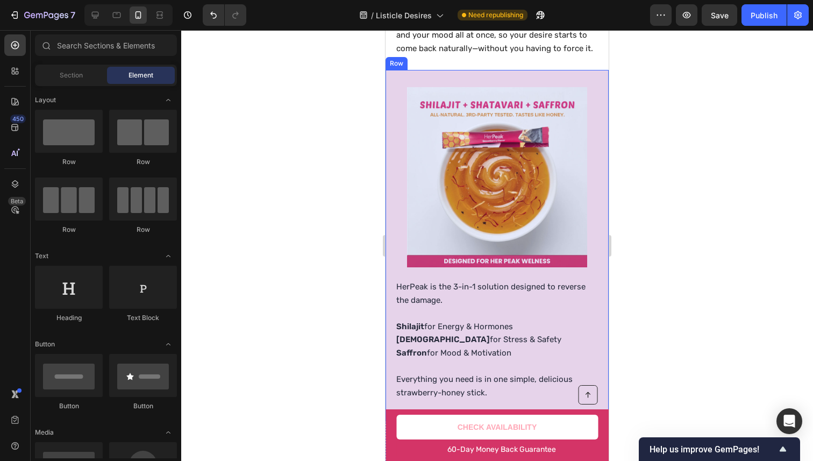
click at [483, 341] on p "Shatavari for Stress & Safety" at bounding box center [496, 339] width 200 height 13
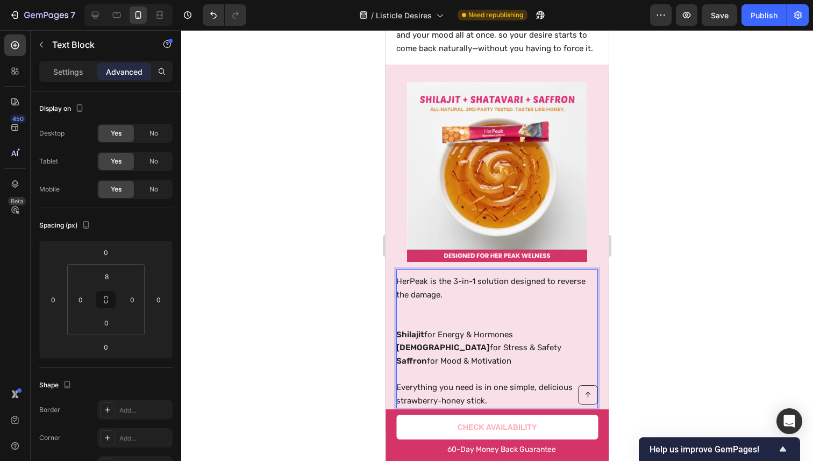
click at [483, 341] on p "Shilajit for Energy & Hormones" at bounding box center [496, 334] width 200 height 13
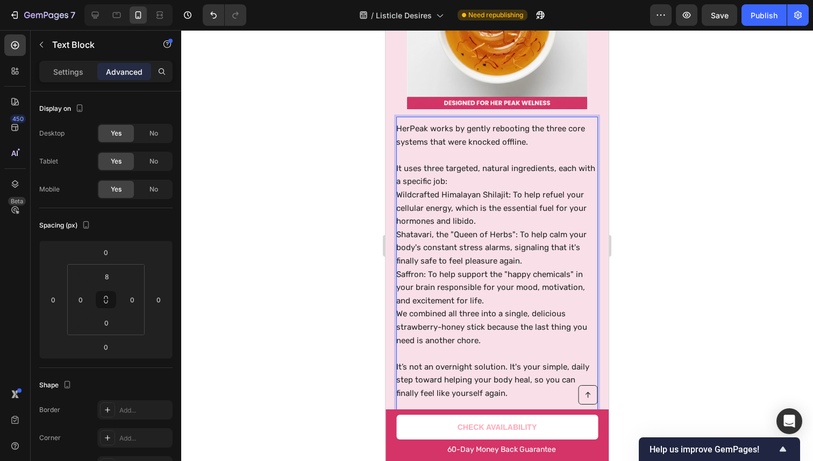
scroll to position [2866, 0]
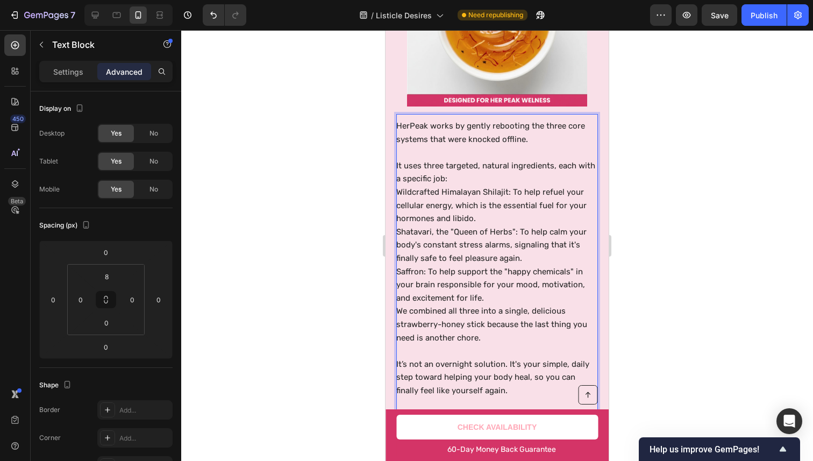
click at [529, 155] on p "Rich Text Editor. Editing area: main" at bounding box center [496, 152] width 200 height 13
click at [517, 156] on p "Rich Text Editor. Editing area: main" at bounding box center [496, 152] width 200 height 13
click at [492, 174] on p "It uses three targeted, natural ingredients, each with a specific job:" at bounding box center [496, 172] width 200 height 26
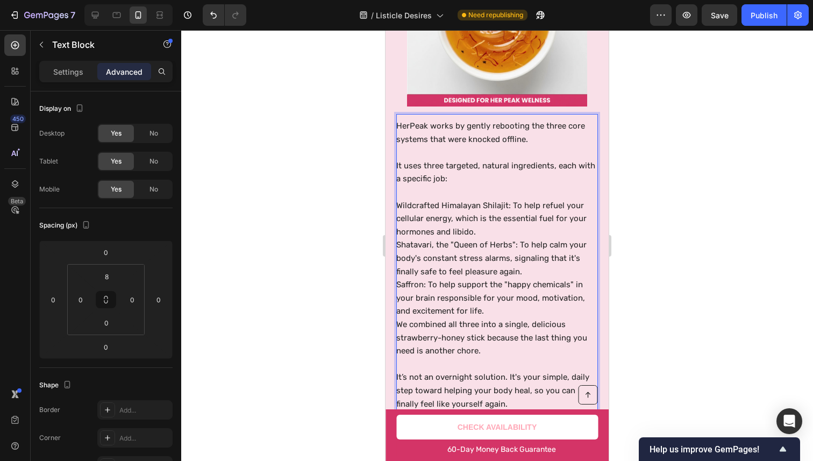
click at [484, 221] on p "Wildcrafted Himalayan Shilajit: To help refuel your cellular energy, which is t…" at bounding box center [496, 219] width 200 height 40
click at [493, 207] on p "Wildcrafted Himalayan Shilajit: To help refuel your cellular energy, which is t…" at bounding box center [496, 219] width 200 height 40
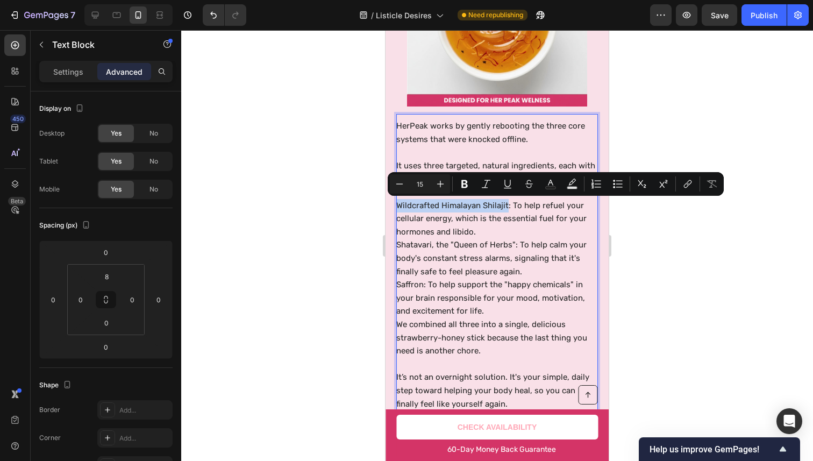
drag, startPoint x: 493, startPoint y: 207, endPoint x: 398, endPoint y: 200, distance: 95.9
click at [398, 200] on p "Wildcrafted Himalayan Shilajit: To help refuel your cellular energy, which is t…" at bounding box center [496, 219] width 200 height 40
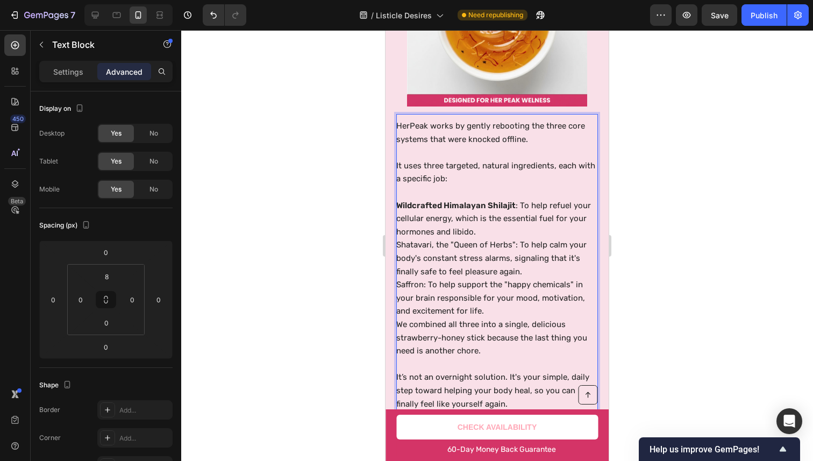
click at [496, 235] on p "Wildcrafted Himalayan Shilajit : To help refuel your cellular energy, which is …" at bounding box center [496, 219] width 200 height 40
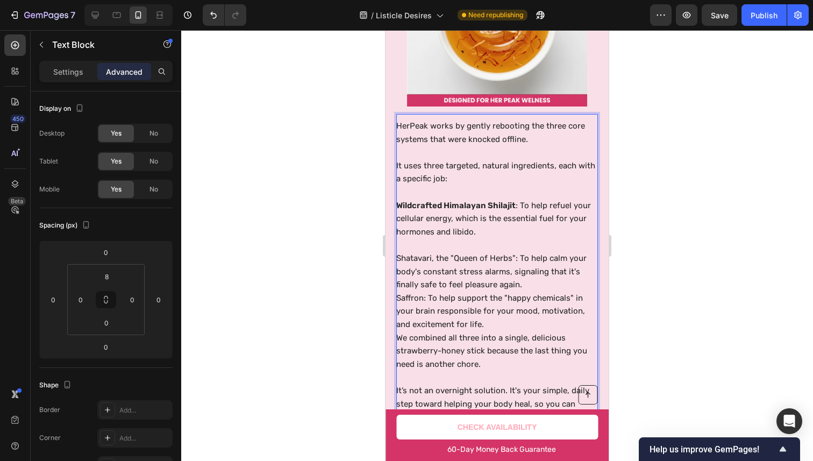
click at [483, 258] on p "Shatavari, the "Queen of Herbs": To help calm your body's constant stress alarm…" at bounding box center [496, 272] width 200 height 40
click at [408, 256] on p "Shatavari, the "Queen of Herbs": To help calm your body's constant stress alarm…" at bounding box center [496, 272] width 200 height 40
drag, startPoint x: 408, startPoint y: 256, endPoint x: 509, endPoint y: 256, distance: 101.0
click at [509, 256] on p "Shatavari, the "Queen of Herbs": To help calm your body's constant stress alarm…" at bounding box center [496, 272] width 200 height 40
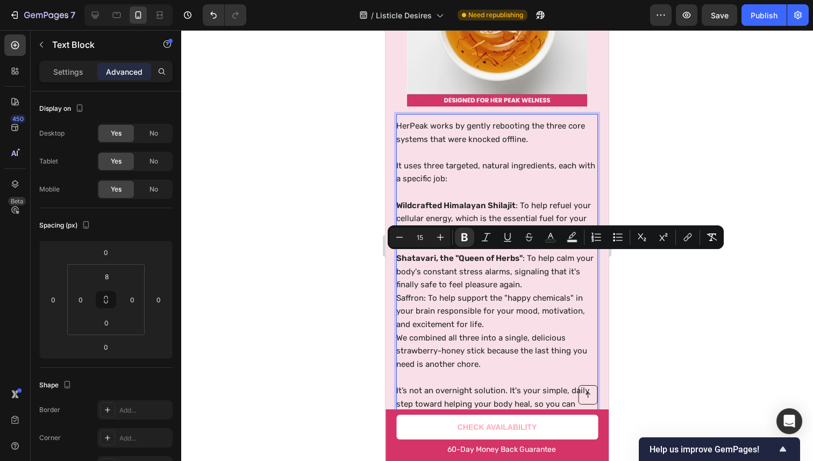
click at [536, 282] on p "Shatavari, the "Queen of Herbs" : To help calm your body's constant stress alar…" at bounding box center [496, 272] width 200 height 40
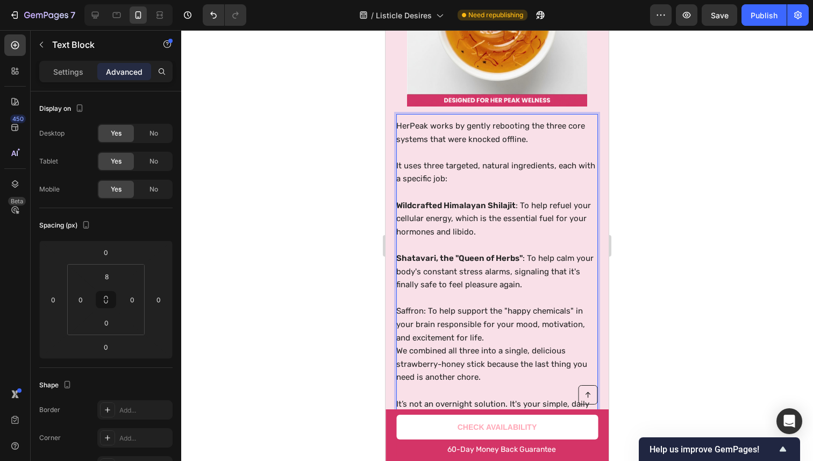
click at [413, 308] on p "Saffron: To help support the "happy chemicals" in your brain responsible for yo…" at bounding box center [496, 324] width 200 height 40
click at [530, 333] on p "Saffron : To help support the "happy chemicals" in your brain responsible for y…" at bounding box center [496, 324] width 200 height 40
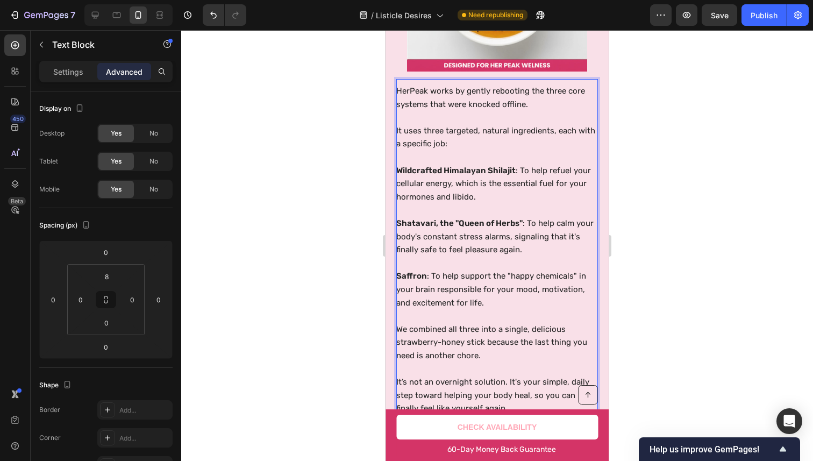
scroll to position [2965, 0]
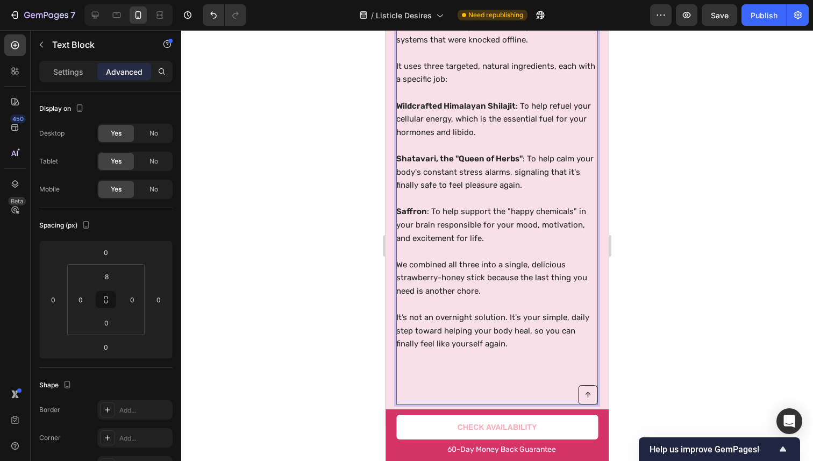
click at [501, 300] on p "Rich Text Editor. Editing area: main" at bounding box center [496, 304] width 200 height 13
click at [482, 311] on p "It’s not an overnight solution. It's your simple, daily step toward helping you…" at bounding box center [496, 331] width 200 height 40
click at [480, 305] on p "Rich Text Editor. Editing area: main" at bounding box center [496, 304] width 200 height 13
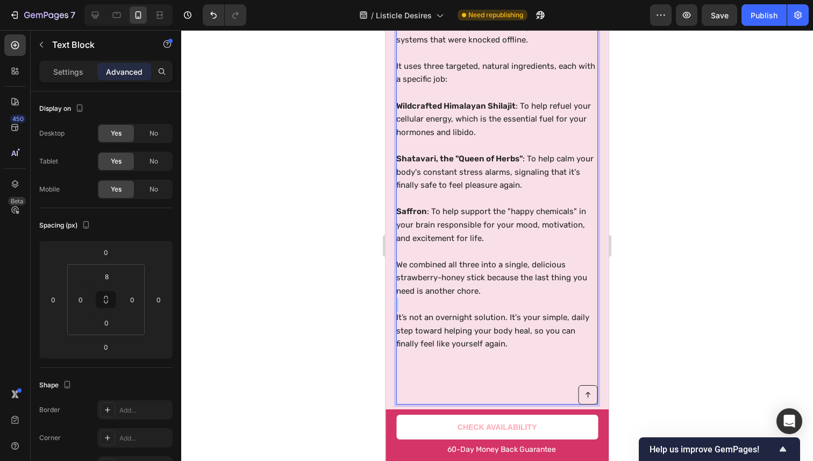
click at [480, 305] on p "Rich Text Editor. Editing area: main" at bounding box center [496, 304] width 200 height 13
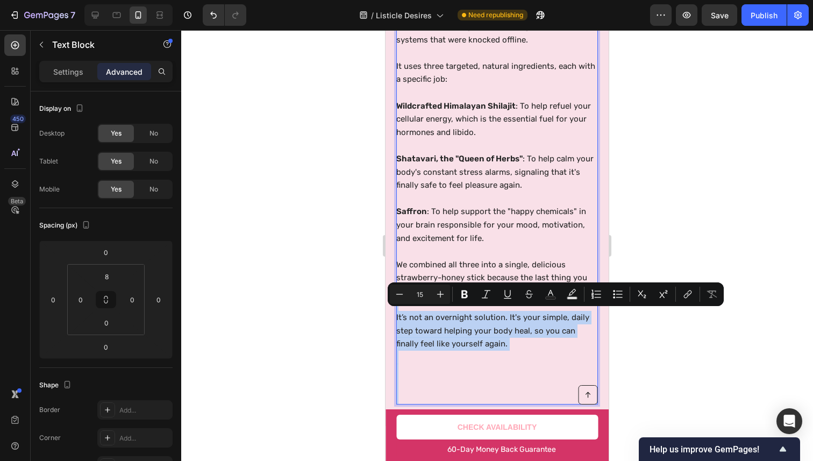
drag, startPoint x: 480, startPoint y: 305, endPoint x: 470, endPoint y: 399, distance: 94.6
click at [470, 399] on div "HerPeak works by gently rebooting the three core systems that were knocked offl…" at bounding box center [497, 211] width 202 height 385
click at [449, 320] on p "It’s not an overnight solution. It's your simple, daily step toward helping you…" at bounding box center [496, 331] width 200 height 40
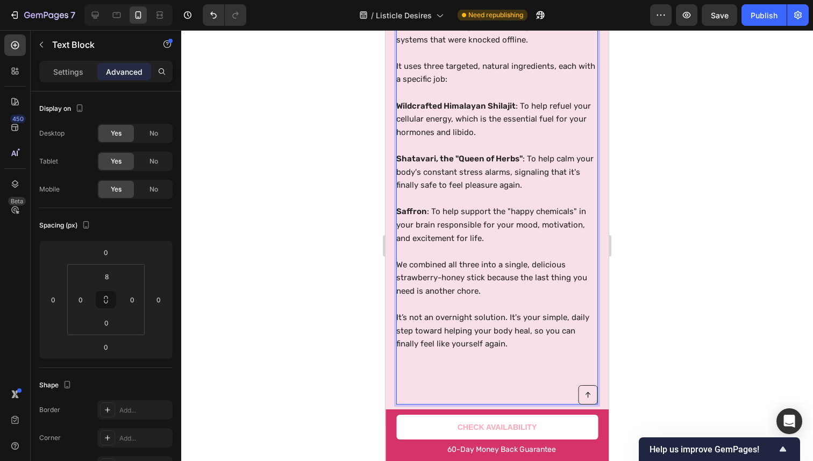
click at [447, 283] on p "We combined all three into a single, delicious strawberry-honey stick because t…" at bounding box center [496, 278] width 200 height 40
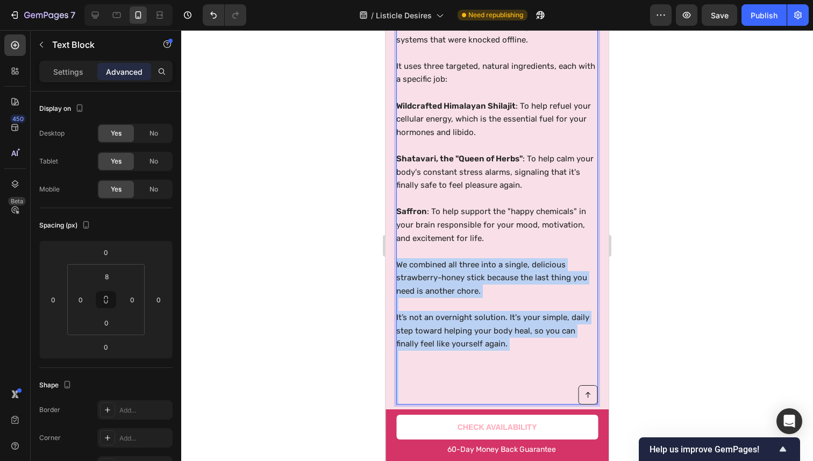
drag, startPoint x: 447, startPoint y: 283, endPoint x: 450, endPoint y: 436, distance: 153.2
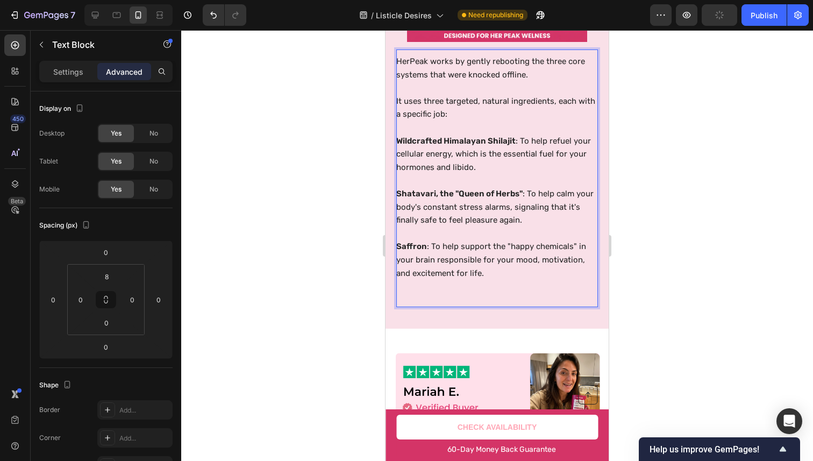
scroll to position [2865, 0]
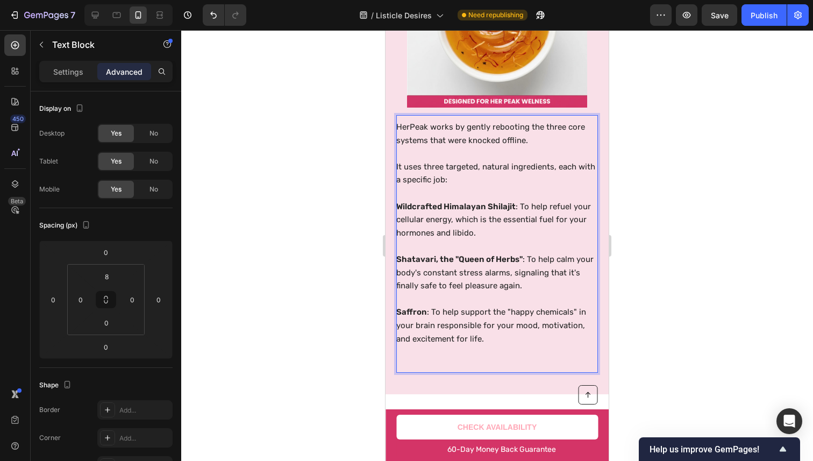
click at [475, 140] on p "HerPeak works by gently rebooting the three core systems that were knocked offl…" at bounding box center [496, 133] width 200 height 26
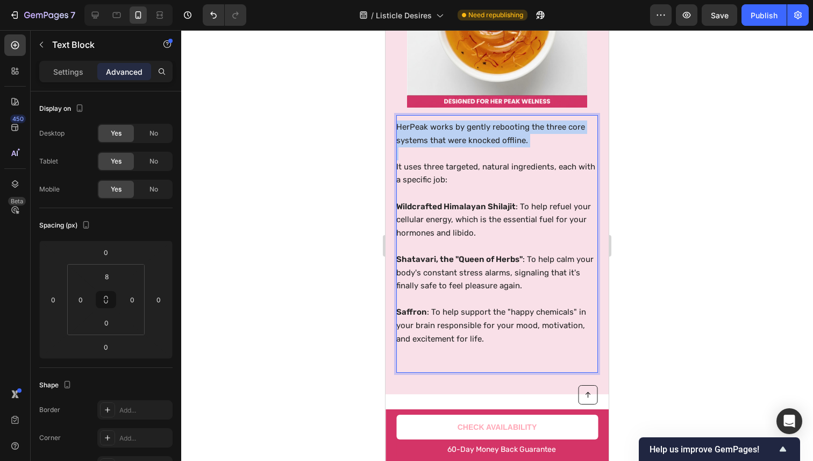
click at [475, 140] on p "HerPeak works by gently rebooting the three core systems that were knocked offl…" at bounding box center [496, 133] width 200 height 26
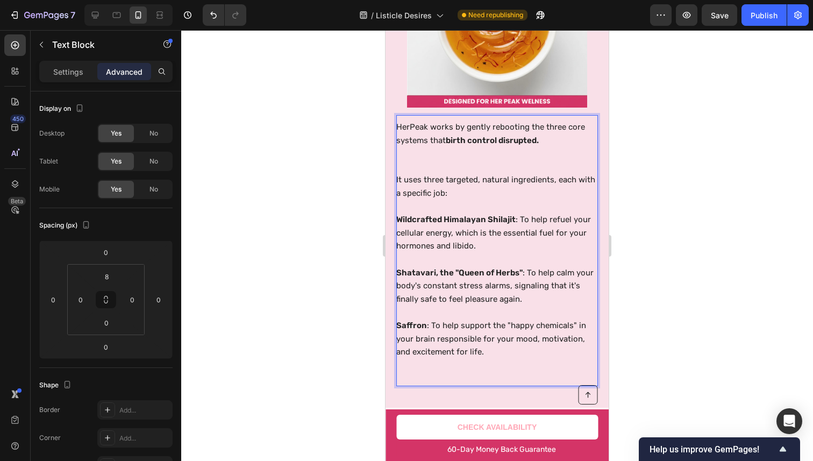
click at [513, 172] on p "Rich Text Editor. Editing area: main" at bounding box center [496, 166] width 200 height 13
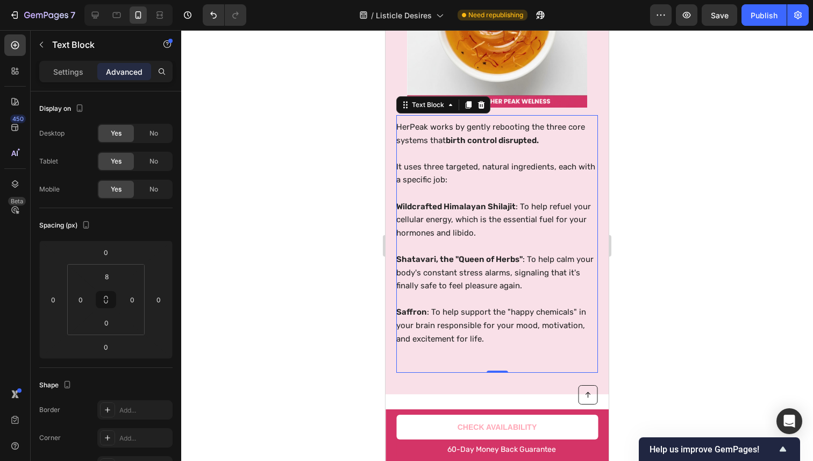
click at [631, 104] on div at bounding box center [496, 245] width 631 height 430
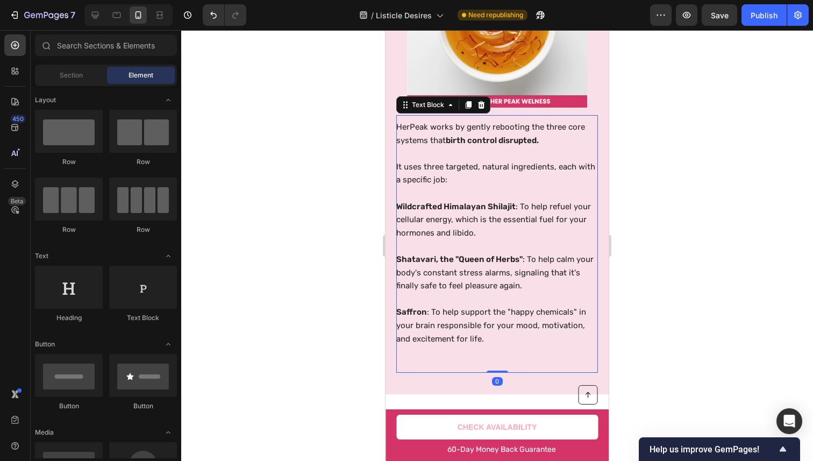
click at [480, 300] on p "Rich Text Editor. Editing area: main" at bounding box center [496, 298] width 200 height 13
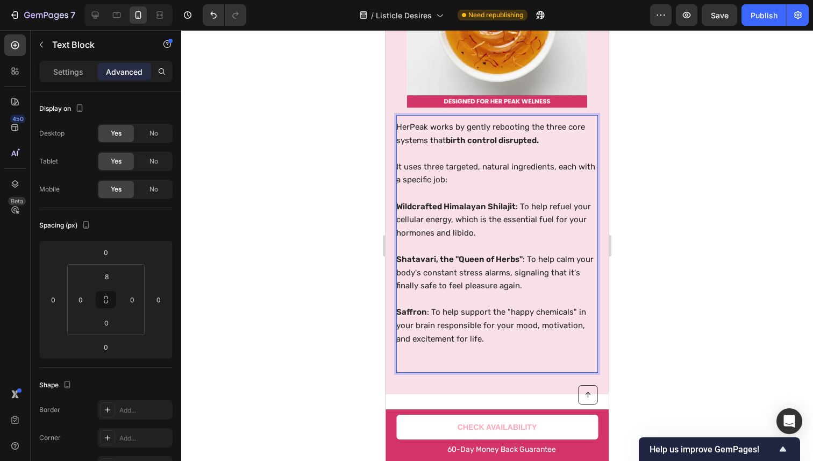
click at [482, 363] on p "Rich Text Editor. Editing area: main" at bounding box center [496, 364] width 200 height 13
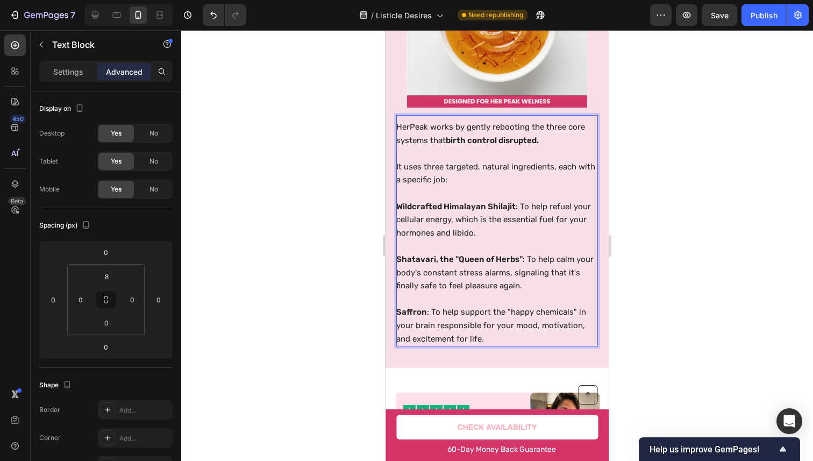
click at [700, 196] on div at bounding box center [496, 245] width 631 height 430
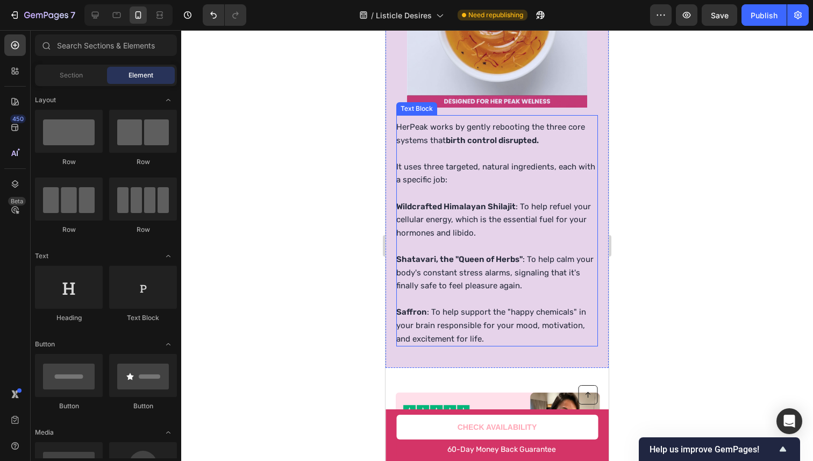
click at [559, 168] on p "It uses three targeted, natural ingredients, each with a specific job:" at bounding box center [496, 173] width 200 height 26
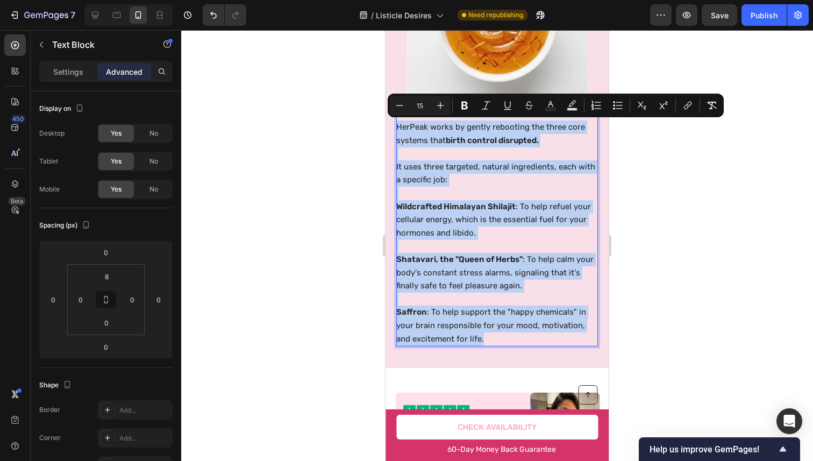
click at [500, 141] on strong "birth control disrupted." at bounding box center [491, 140] width 93 height 10
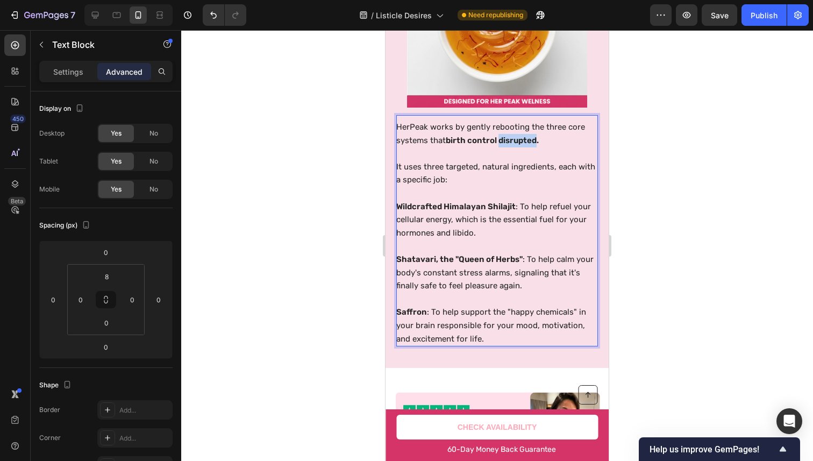
click at [500, 141] on strong "birth control disrupted." at bounding box center [491, 140] width 93 height 10
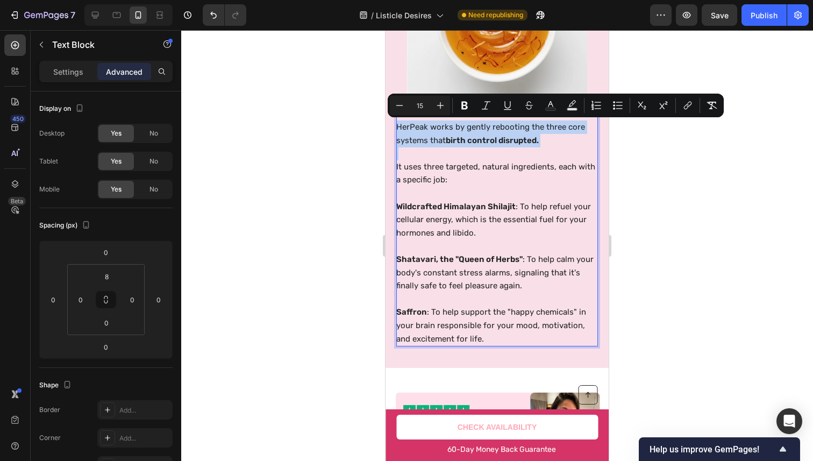
click at [499, 142] on strong "birth control disrupted." at bounding box center [491, 140] width 93 height 10
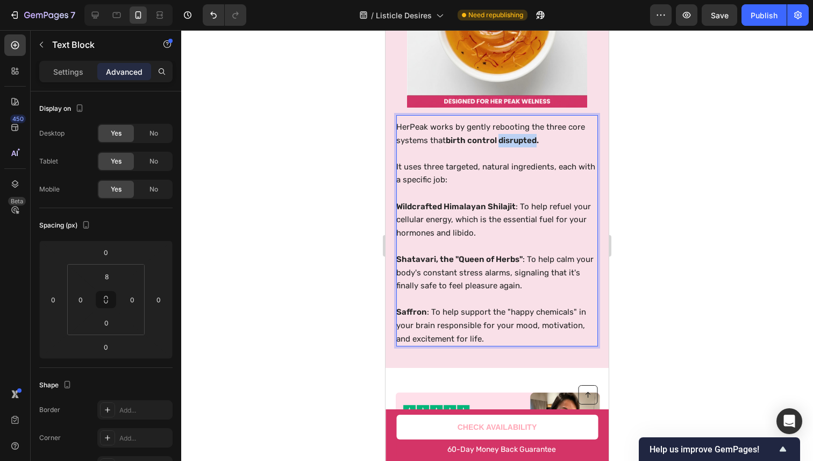
click at [499, 142] on strong "birth control disrupted." at bounding box center [491, 140] width 93 height 10
click at [473, 142] on strong "birth control disrupted." at bounding box center [491, 140] width 93 height 10
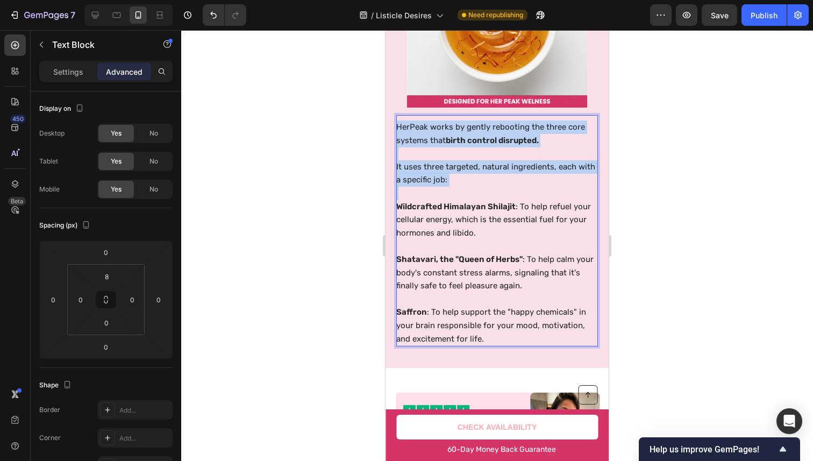
drag, startPoint x: 853, startPoint y: 157, endPoint x: 468, endPoint y: 178, distance: 385.9
click at [468, 178] on div "HerPeak works by gently rebooting the three core systems that birth control dis…" at bounding box center [497, 232] width 202 height 227
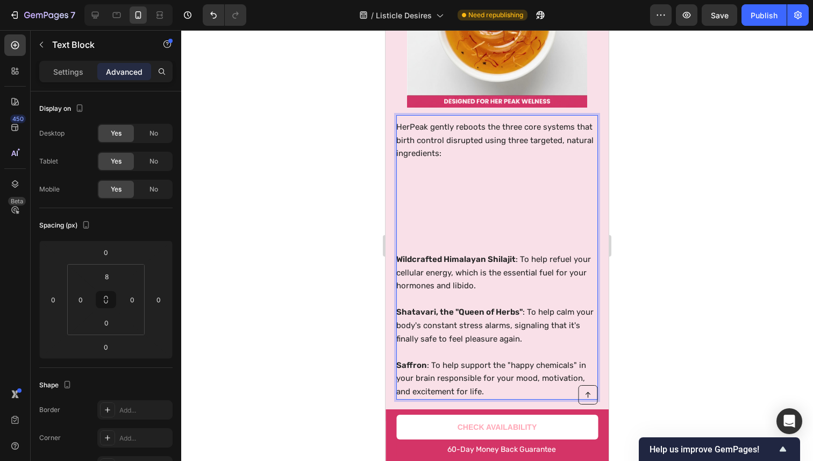
click at [550, 184] on p "Rich Text Editor. Editing area: main" at bounding box center [496, 179] width 200 height 13
drag, startPoint x: 552, startPoint y: 195, endPoint x: 552, endPoint y: 202, distance: 6.4
click at [552, 195] on p "Rich Text Editor. Editing area: main" at bounding box center [496, 192] width 200 height 13
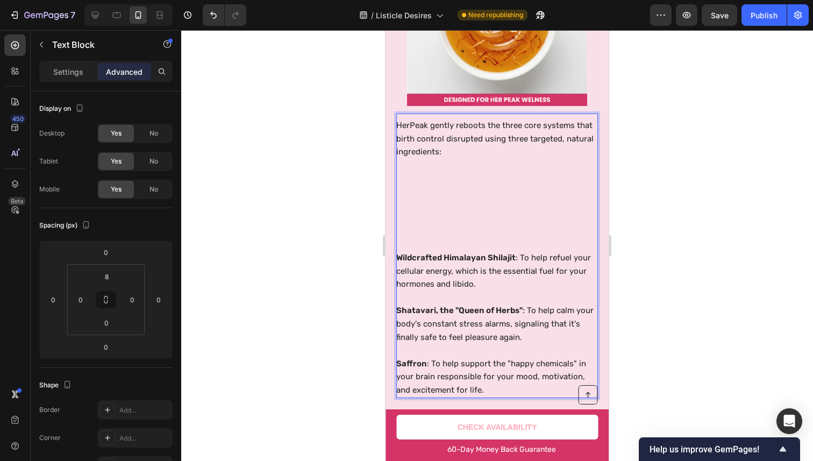
scroll to position [2867, 0]
click at [407, 176] on p "Rich Text Editor. Editing area: main" at bounding box center [496, 177] width 200 height 13
click at [449, 200] on p "Rich Text Editor. Editing area: main" at bounding box center [496, 204] width 200 height 13
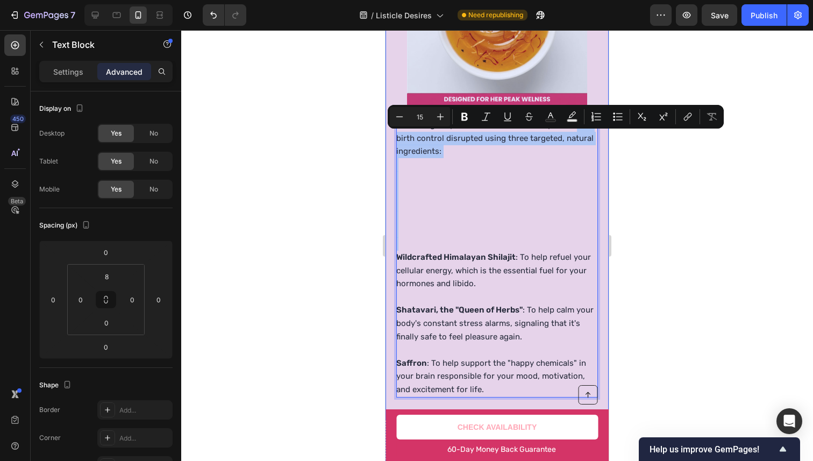
drag, startPoint x: 434, startPoint y: 238, endPoint x: 394, endPoint y: 131, distance: 113.9
click at [394, 131] on div "HerPeak gently reboots the three core systems that birth control disrupted usin…" at bounding box center [496, 163] width 223 height 510
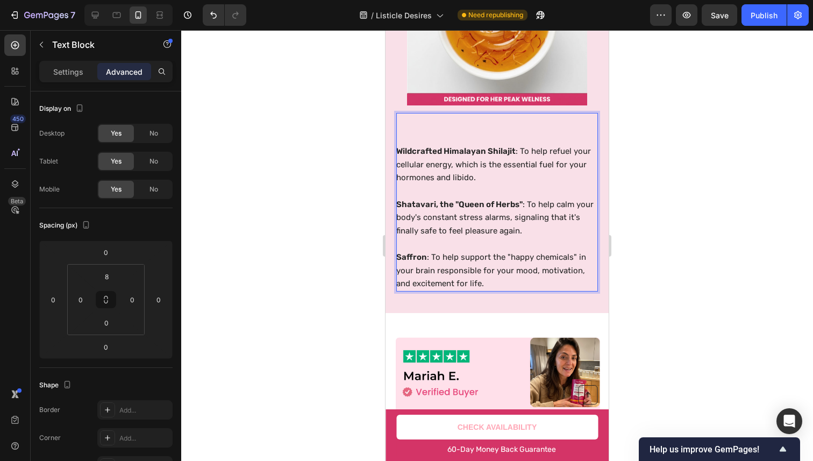
click at [438, 175] on p "Wildcrafted Himalayan Shilajit : To help refuel your cellular energy, which is …" at bounding box center [496, 165] width 200 height 40
click at [442, 113] on div "Wildcrafted Himalayan Shilajit : To help refuel your cellular energy, which is …" at bounding box center [497, 202] width 202 height 178
click at [433, 124] on p "Rich Text Editor. Editing area: main" at bounding box center [496, 124] width 200 height 13
click at [429, 121] on p "Rich Text Editor. Editing area: main" at bounding box center [496, 124] width 200 height 13
click at [428, 121] on p "Rich Text Editor. Editing area: main" at bounding box center [496, 124] width 200 height 13
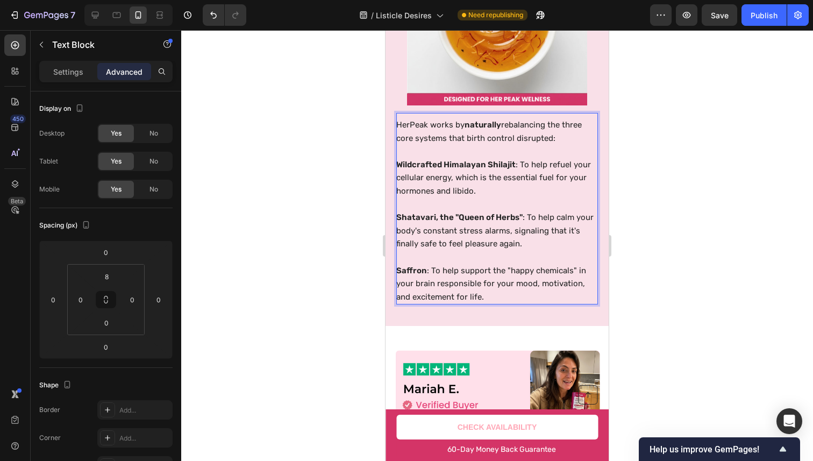
click at [676, 187] on div at bounding box center [496, 245] width 631 height 430
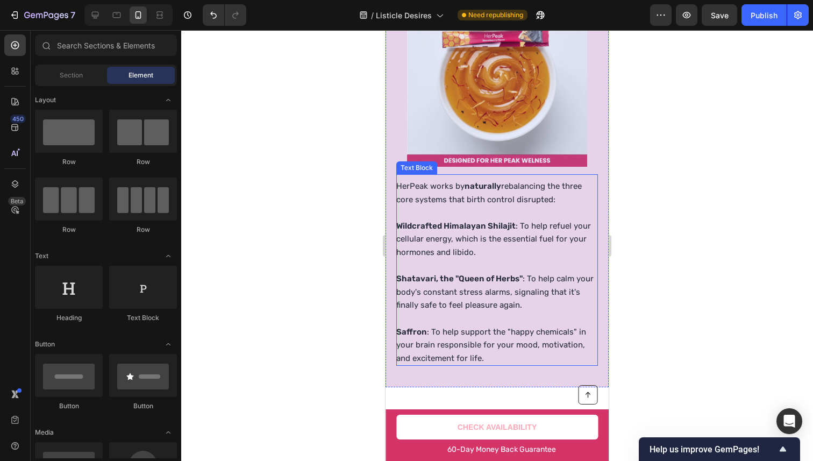
scroll to position [2822, 0]
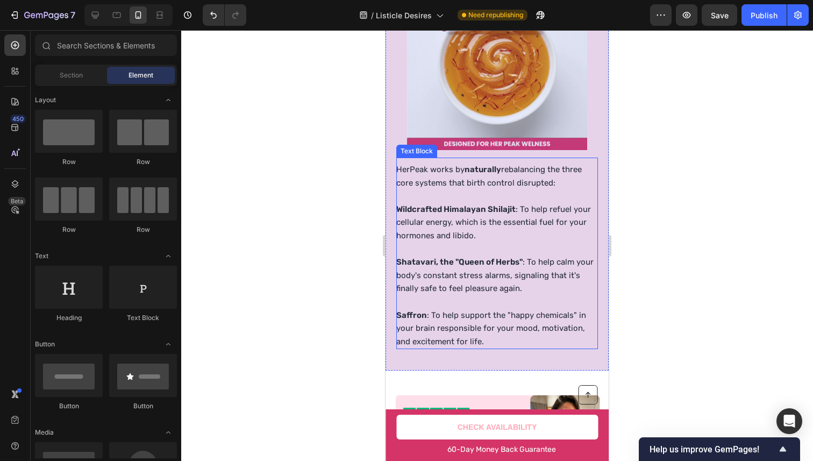
click at [570, 276] on p "Shatavari, the "Queen of Herbs" : To help calm your body's constant stress alar…" at bounding box center [496, 275] width 200 height 40
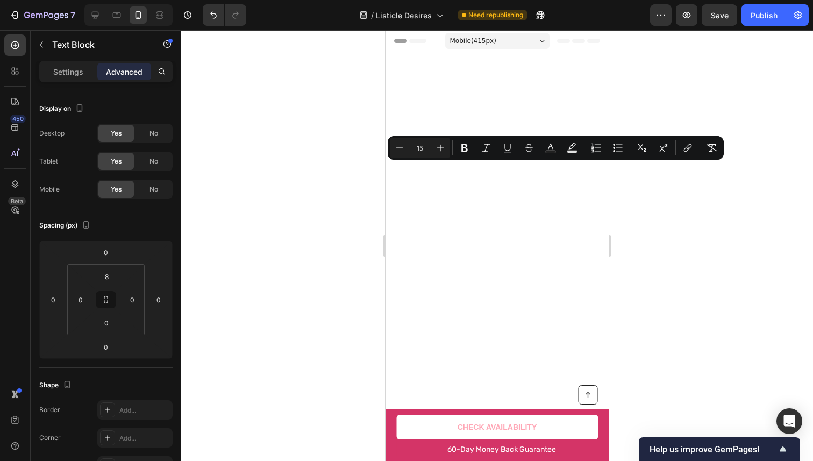
scroll to position [2822, 0]
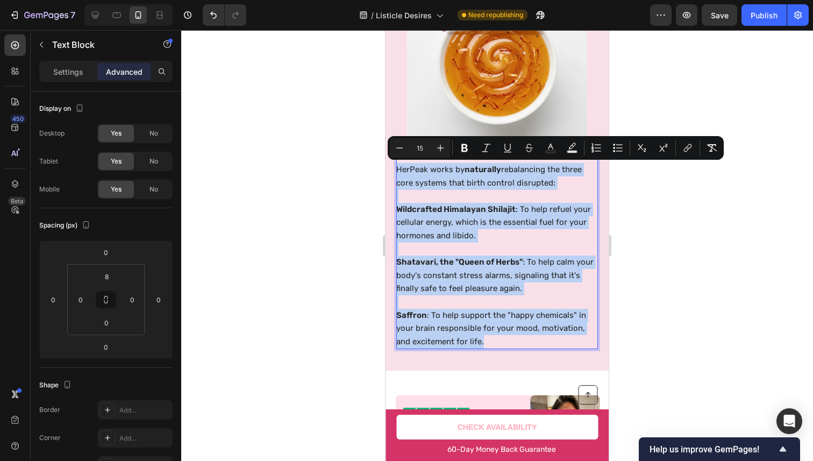
click at [551, 181] on p "HerPeak works by naturally rebalancing the three core systems that birth contro…" at bounding box center [496, 176] width 200 height 26
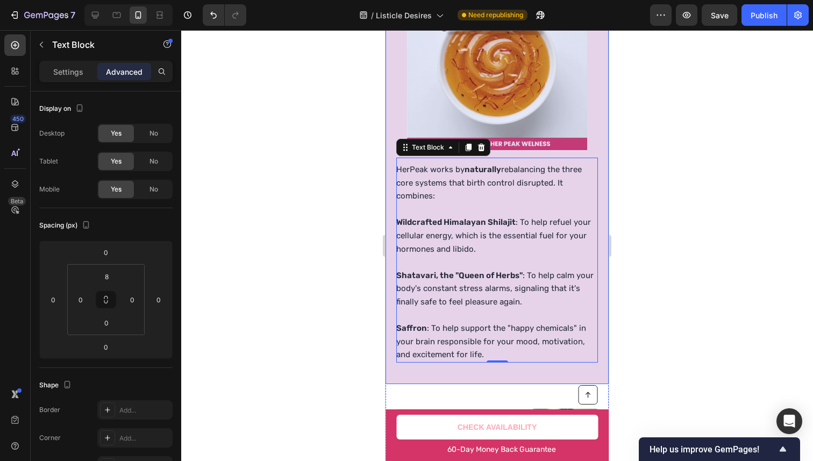
click at [717, 166] on div at bounding box center [496, 245] width 631 height 430
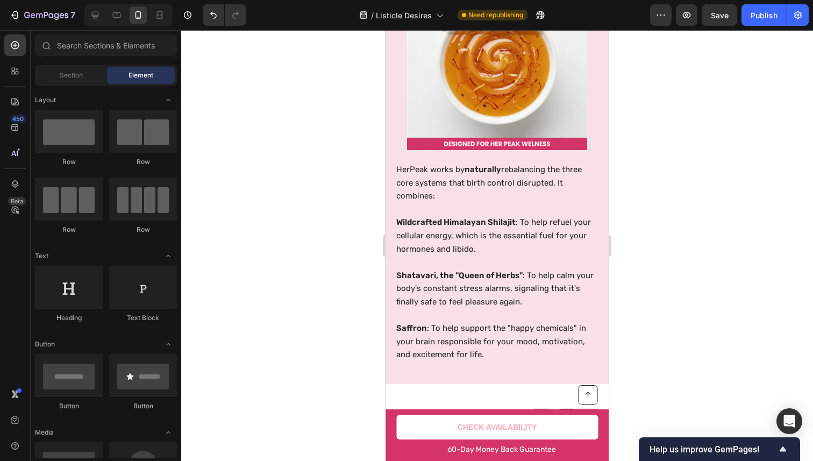
click at [700, 200] on div at bounding box center [496, 245] width 631 height 430
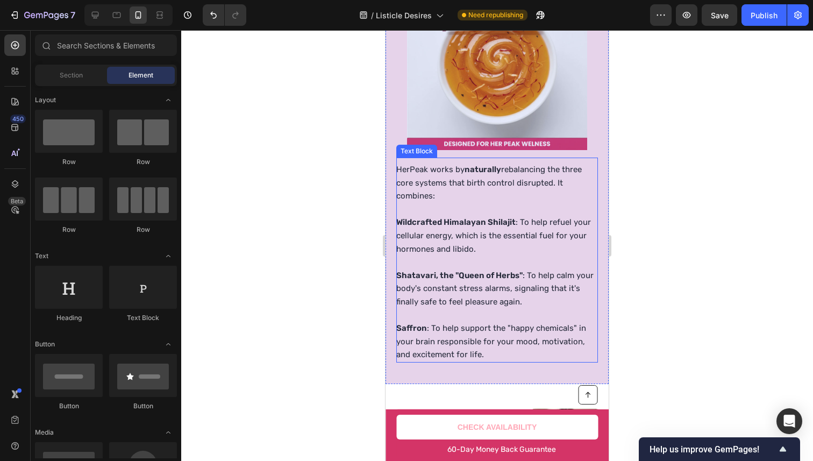
click at [551, 189] on p "HerPeak works by naturally rebalancing the three core systems that birth contro…" at bounding box center [496, 183] width 200 height 40
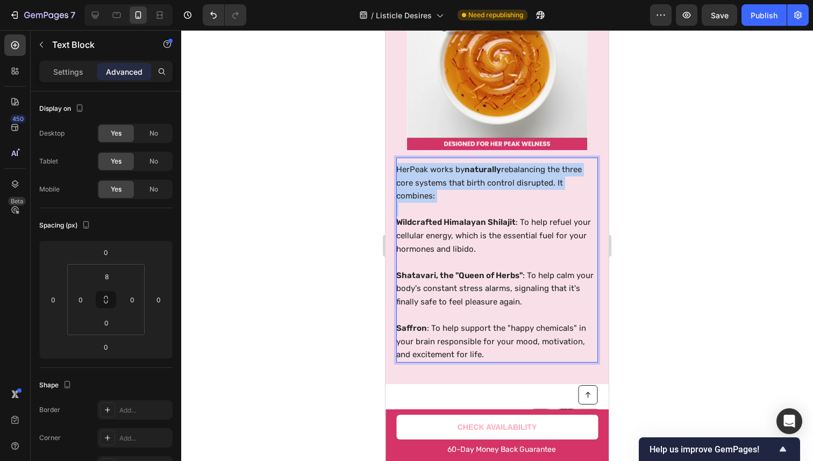
click at [551, 189] on p "HerPeak works by naturally rebalancing the three core systems that birth contro…" at bounding box center [496, 183] width 200 height 40
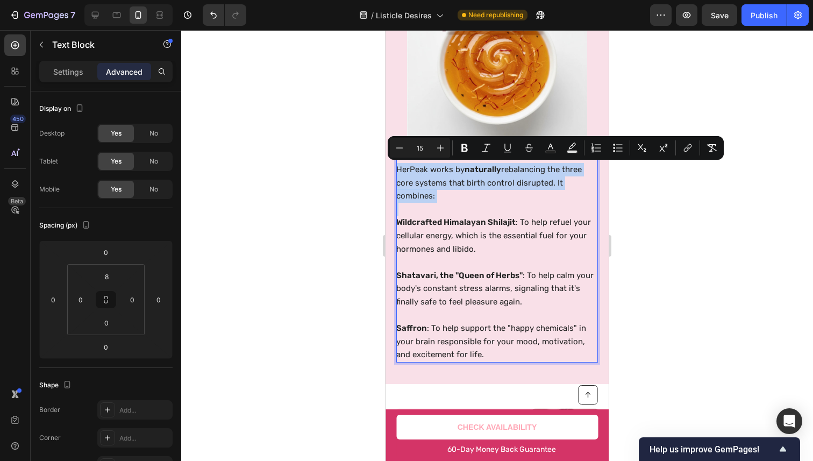
click at [543, 192] on p "HerPeak works by naturally rebalancing the three core systems that birth contro…" at bounding box center [496, 183] width 200 height 40
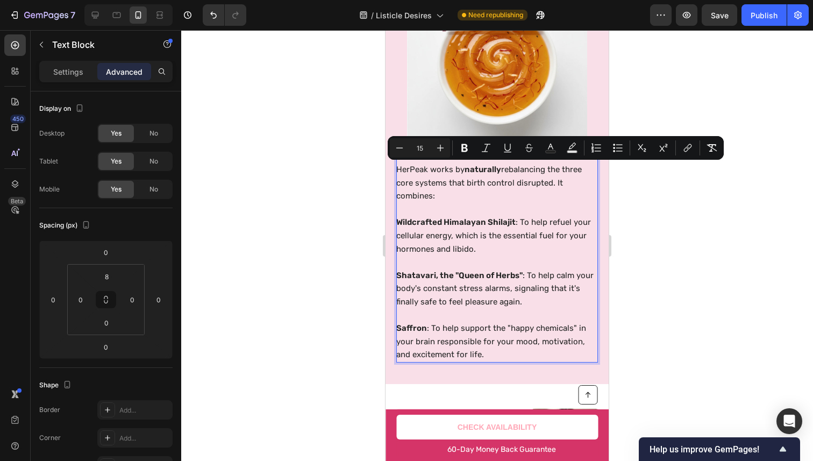
click at [543, 192] on p "HerPeak works by naturally rebalancing the three core systems that birth contro…" at bounding box center [496, 183] width 200 height 40
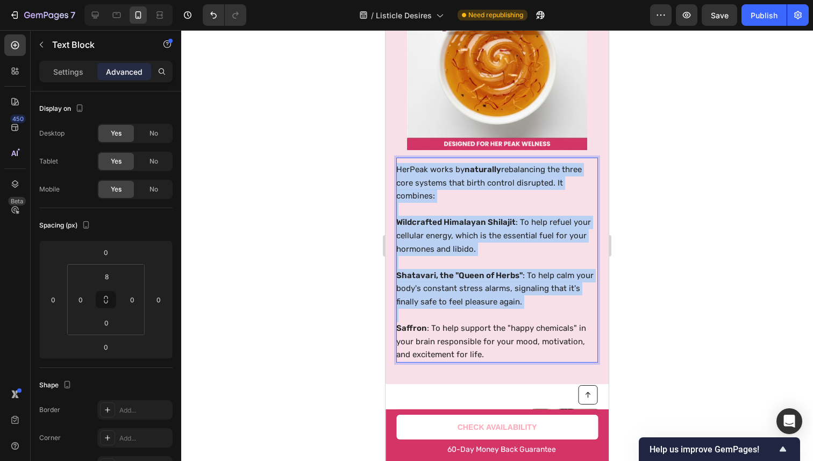
drag, startPoint x: 543, startPoint y: 192, endPoint x: 522, endPoint y: 314, distance: 123.2
click at [522, 314] on div "HerPeak works by naturally rebalancing the three core systems that birth contro…" at bounding box center [497, 262] width 202 height 200
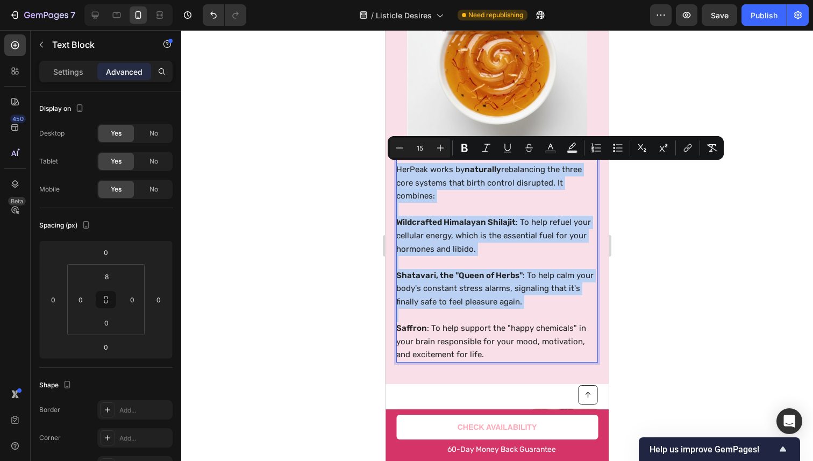
click at [521, 315] on p "Rich Text Editor. Editing area: main" at bounding box center [496, 314] width 200 height 13
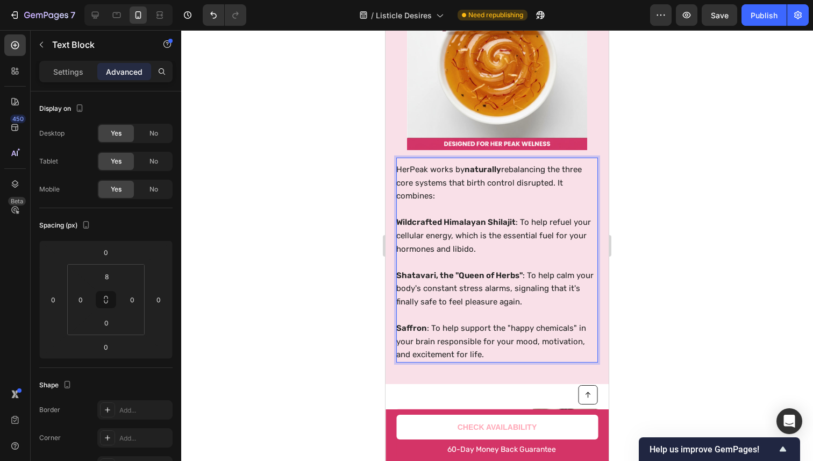
click at [495, 345] on p "Saffron : To help support the "happy chemicals" in your brain responsible for y…" at bounding box center [496, 341] width 200 height 40
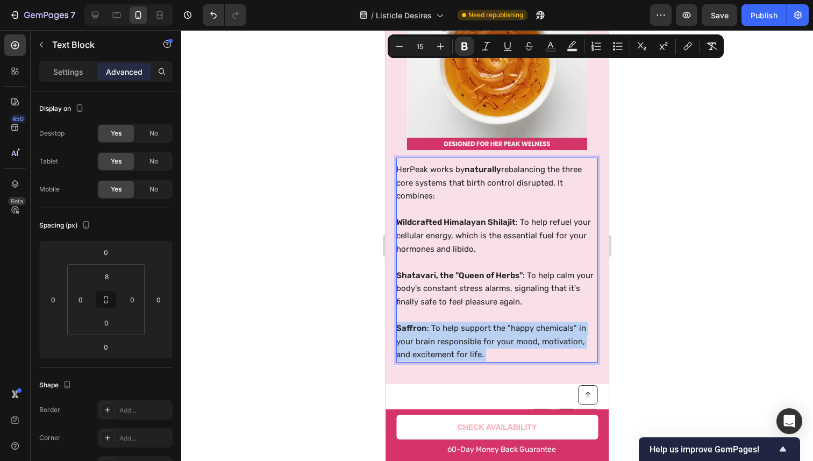
drag, startPoint x: 495, startPoint y: 345, endPoint x: 440, endPoint y: 178, distance: 175.7
click at [440, 178] on div "HerPeak works by naturally rebalancing the three core systems that birth contro…" at bounding box center [497, 262] width 202 height 200
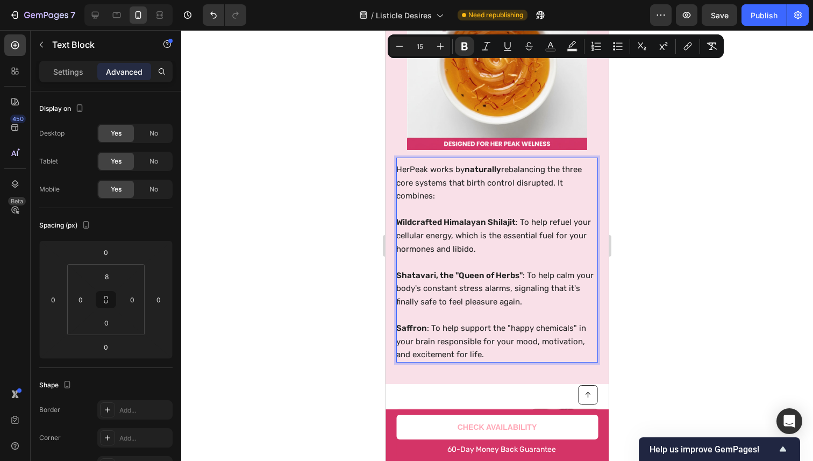
click at [440, 178] on p "HerPeak works by naturally rebalancing the three core systems that birth contro…" at bounding box center [496, 183] width 200 height 40
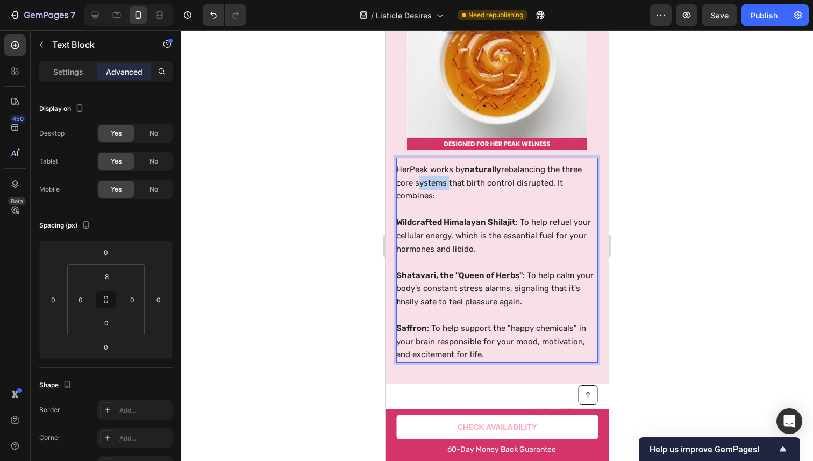
click at [440, 178] on p "HerPeak works by naturally rebalancing the three core systems that birth contro…" at bounding box center [496, 183] width 200 height 40
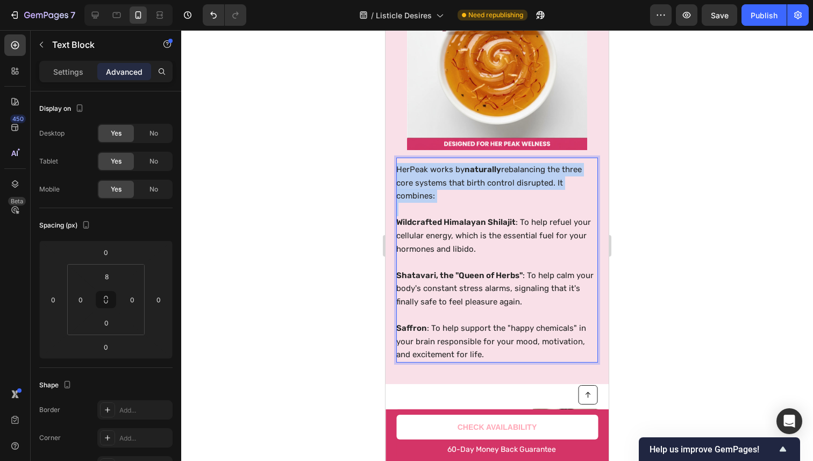
click at [440, 178] on p "HerPeak works by naturally rebalancing the three core systems that birth contro…" at bounding box center [496, 183] width 200 height 40
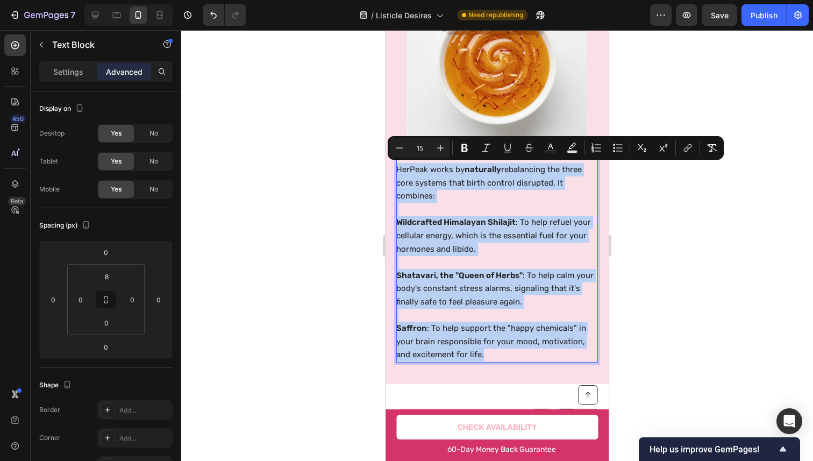
copy div "HerPeak works by naturally rebalancing the three core systems that birth contro…"
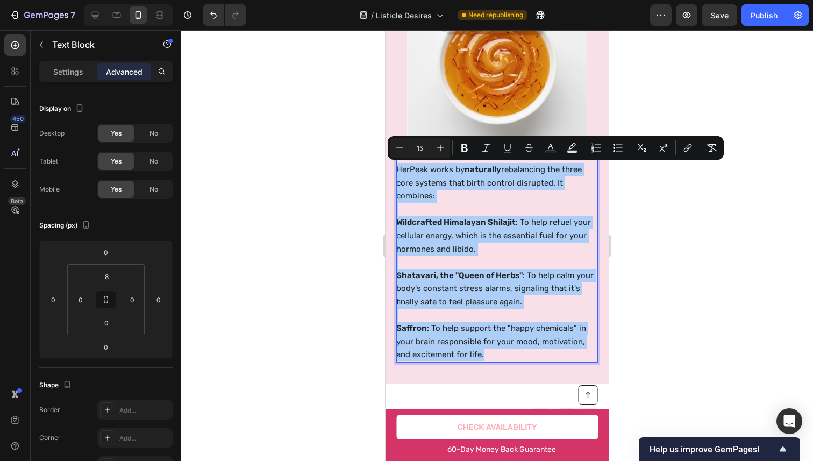
click at [638, 69] on div at bounding box center [496, 245] width 631 height 430
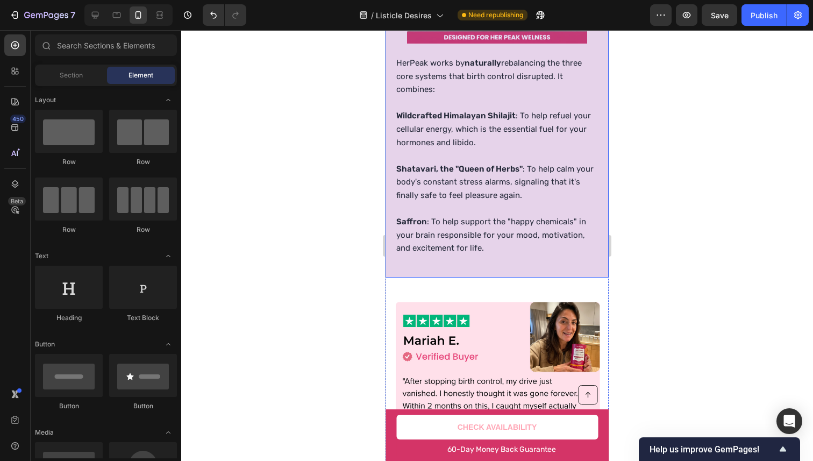
scroll to position [2877, 0]
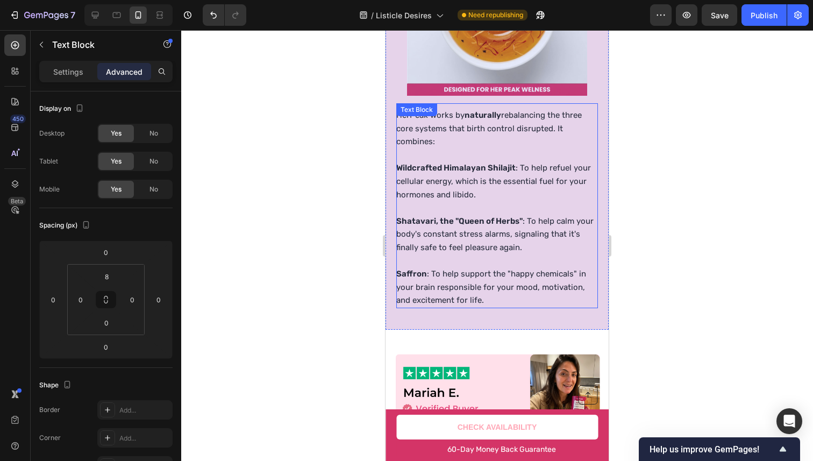
click at [520, 138] on p "HerPeak works by naturally rebalancing the three core systems that birth contro…" at bounding box center [496, 129] width 200 height 40
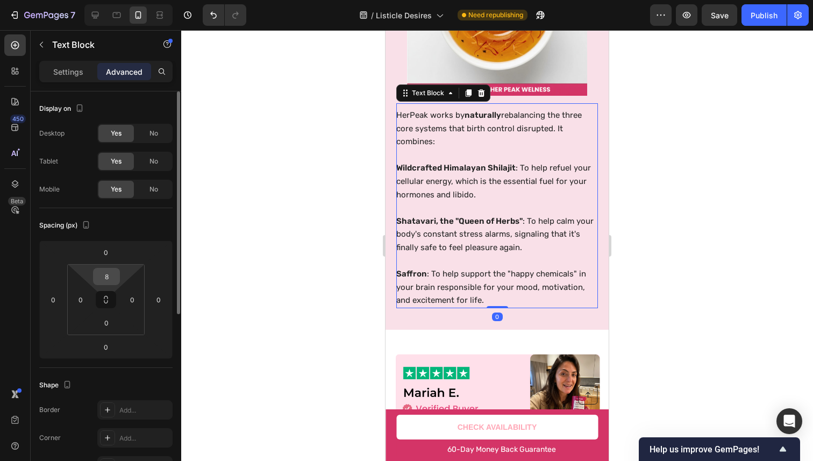
click at [105, 279] on input "8" at bounding box center [106, 276] width 21 height 16
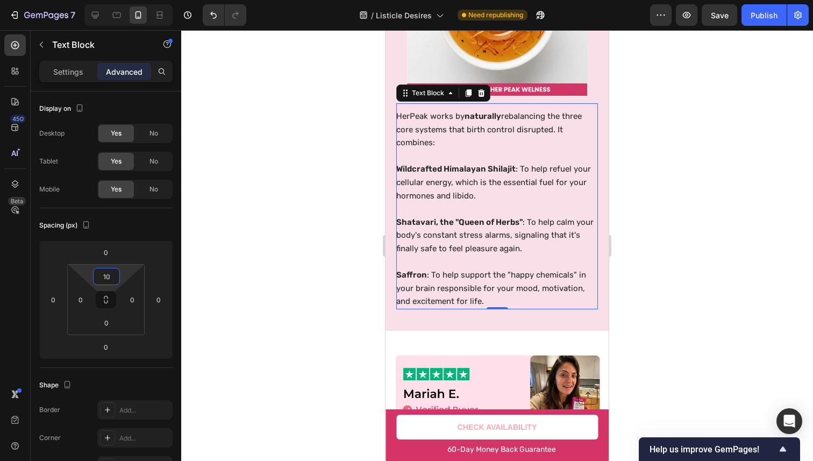
type input "10"
click at [670, 189] on div at bounding box center [496, 245] width 631 height 430
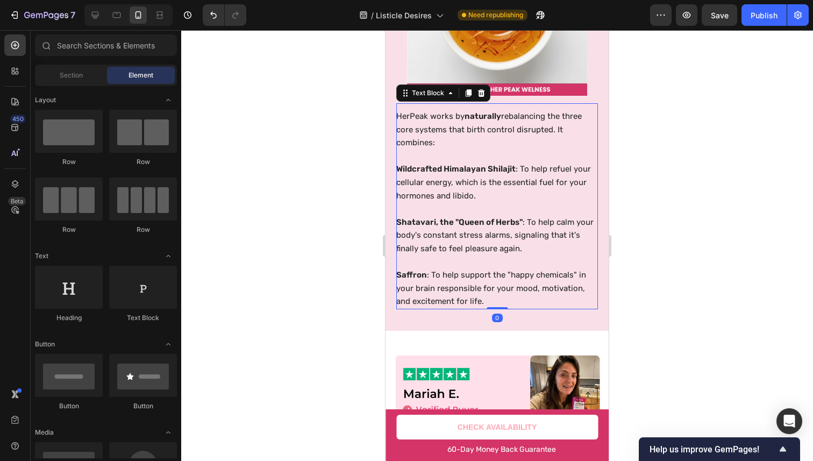
click at [550, 233] on p "Shatavari, the "Queen of Herbs" : To help calm your body's constant stress alar…" at bounding box center [496, 235] width 200 height 40
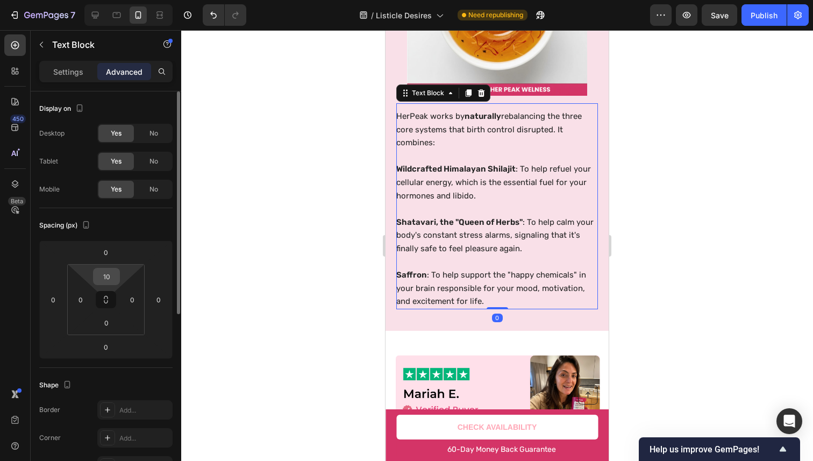
click at [103, 277] on input "10" at bounding box center [106, 276] width 21 height 16
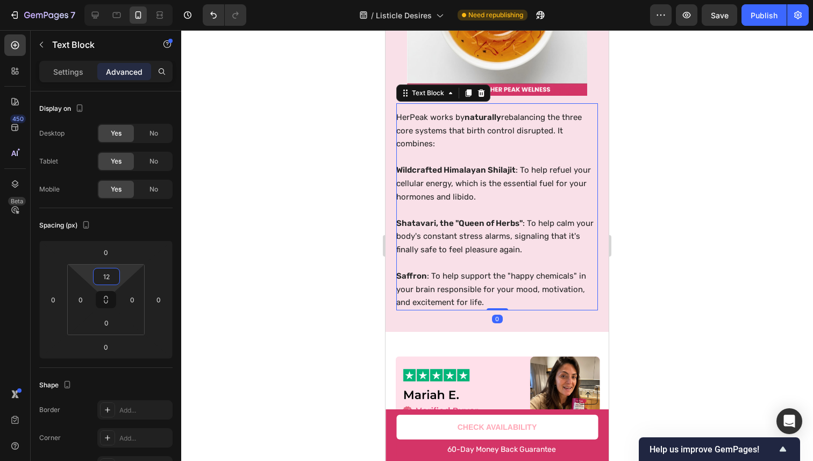
type input "12"
click at [660, 177] on div at bounding box center [496, 245] width 631 height 430
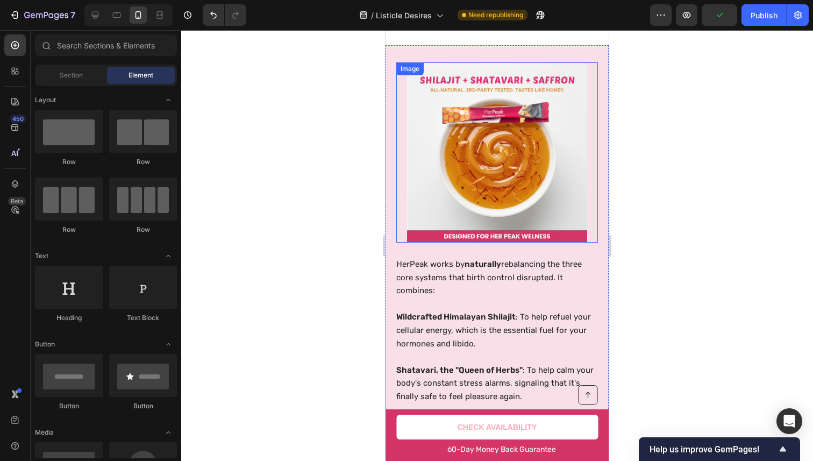
scroll to position [2727, 0]
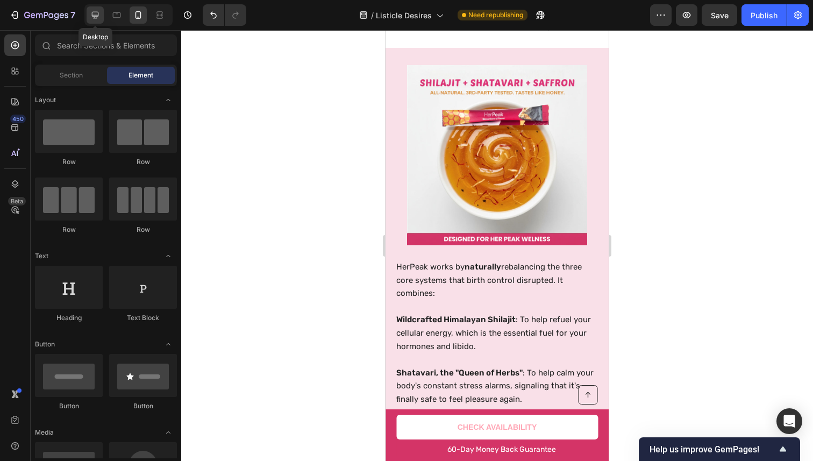
click at [92, 19] on icon at bounding box center [95, 15] width 11 height 11
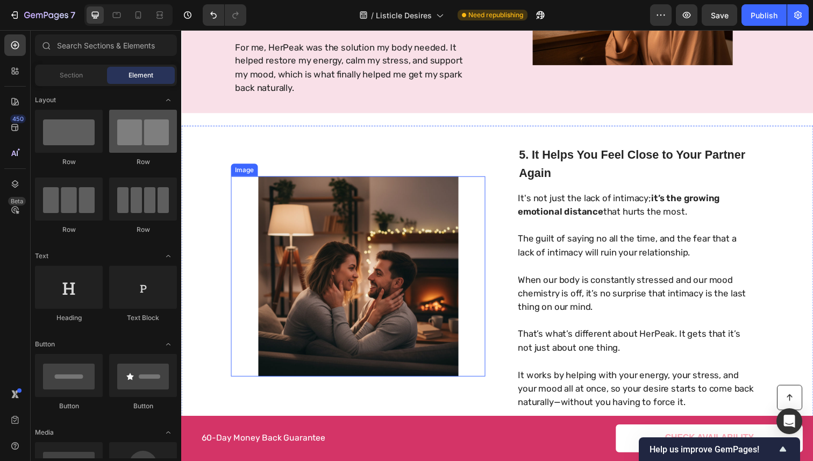
scroll to position [1373, 0]
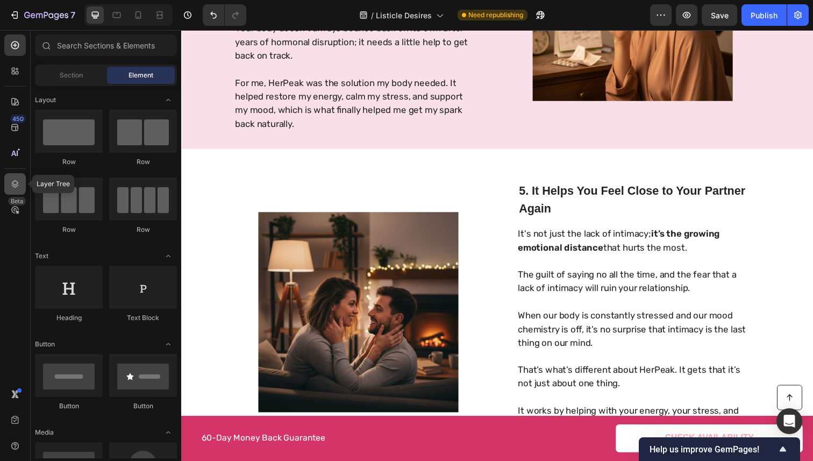
click at [13, 181] on icon at bounding box center [15, 184] width 7 height 8
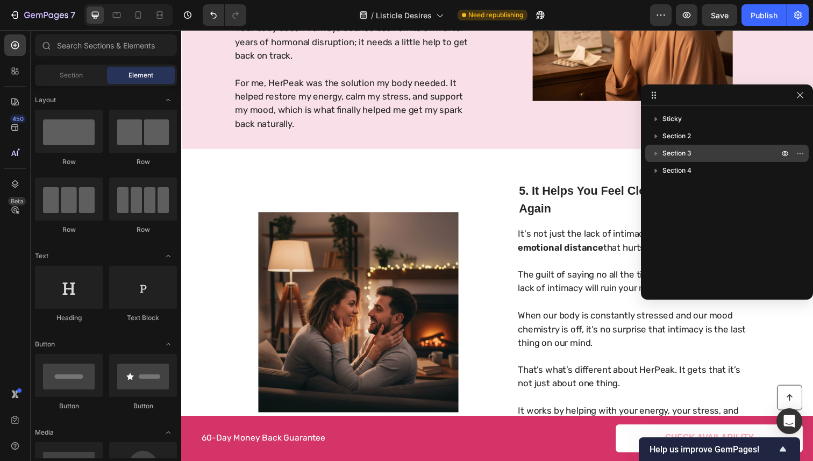
click at [672, 153] on span "Section 3" at bounding box center [676, 153] width 29 height 11
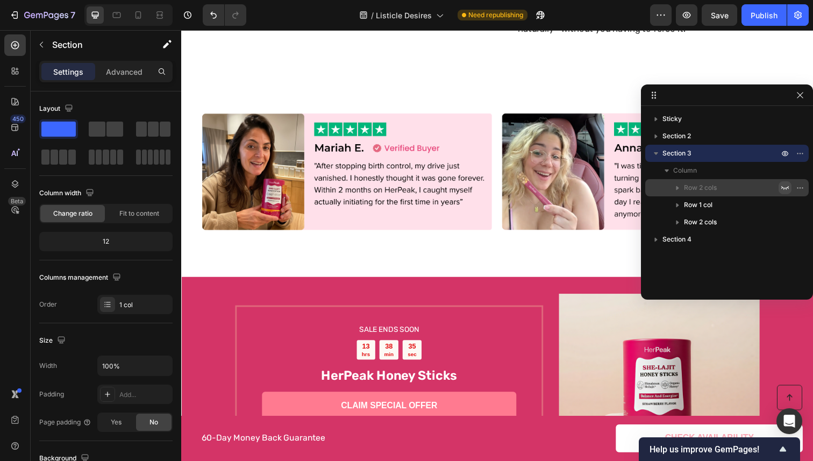
click at [785, 188] on icon "button" at bounding box center [785, 188] width 8 height 4
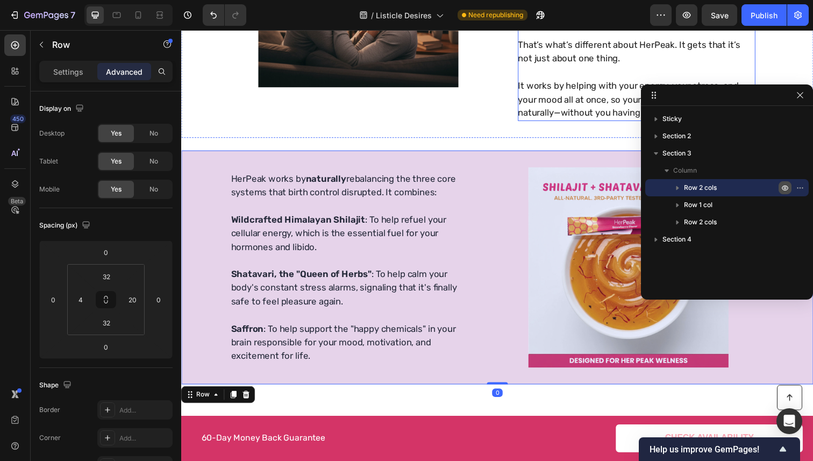
click at [523, 163] on div "HerPeak works by naturally rebalancing the three core systems that birth contro…" at bounding box center [503, 272] width 645 height 239
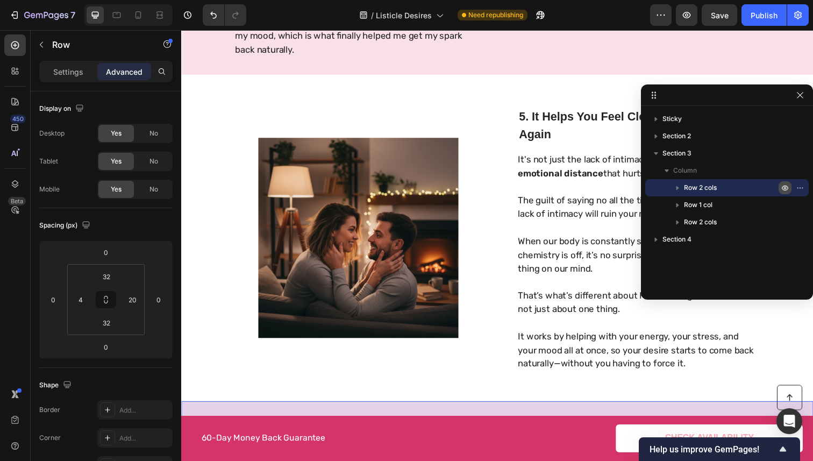
scroll to position [1342, 0]
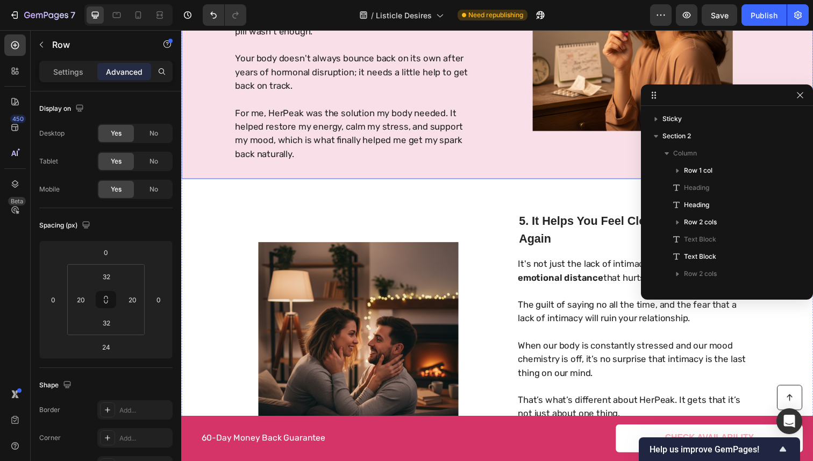
click at [522, 158] on div "Image" at bounding box center [642, 35] width 260 height 260
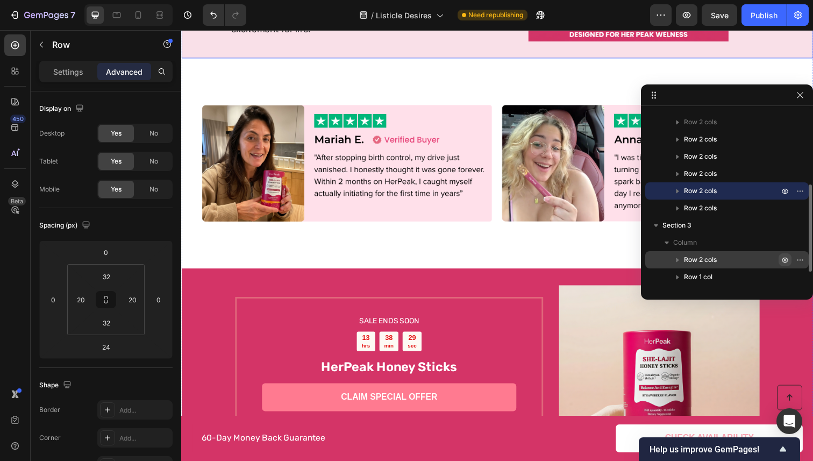
scroll to position [2109, 0]
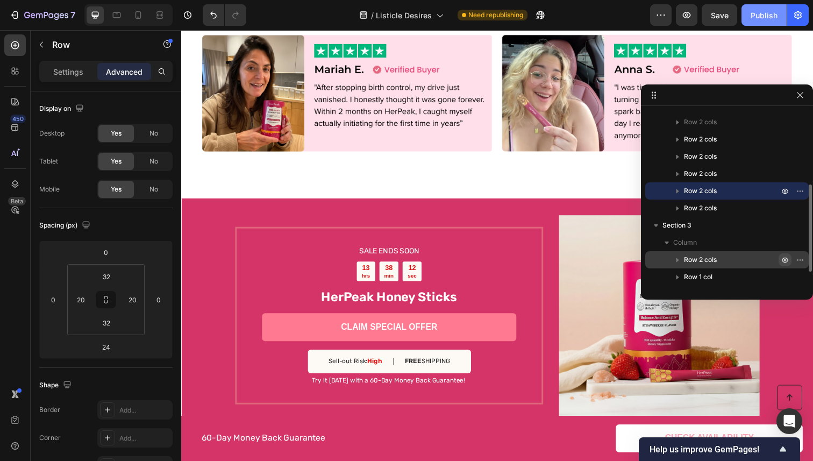
click at [785, 4] on button "Publish" at bounding box center [763, 14] width 45 height 21
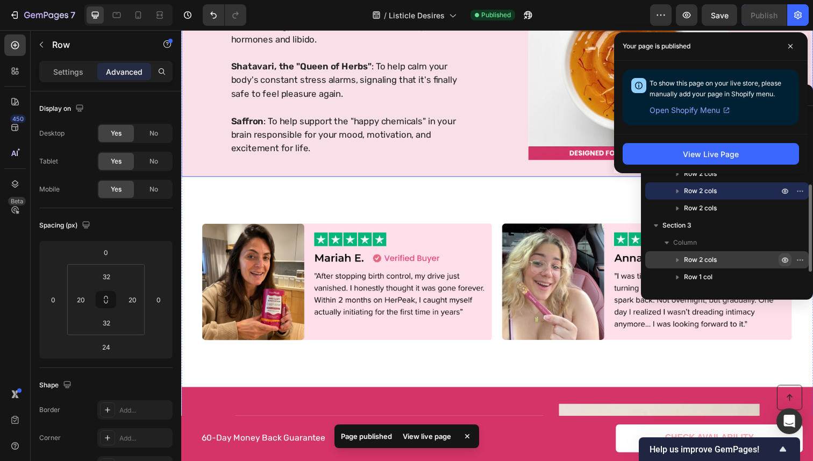
scroll to position [1918, 0]
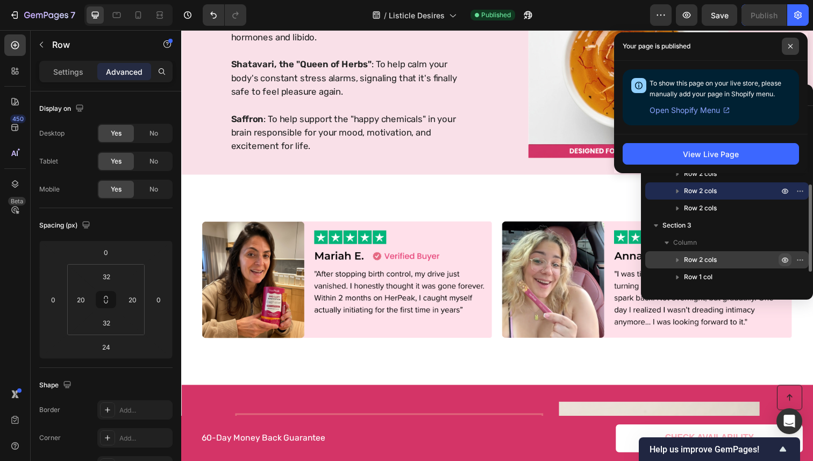
click at [791, 43] on span at bounding box center [789, 46] width 17 height 17
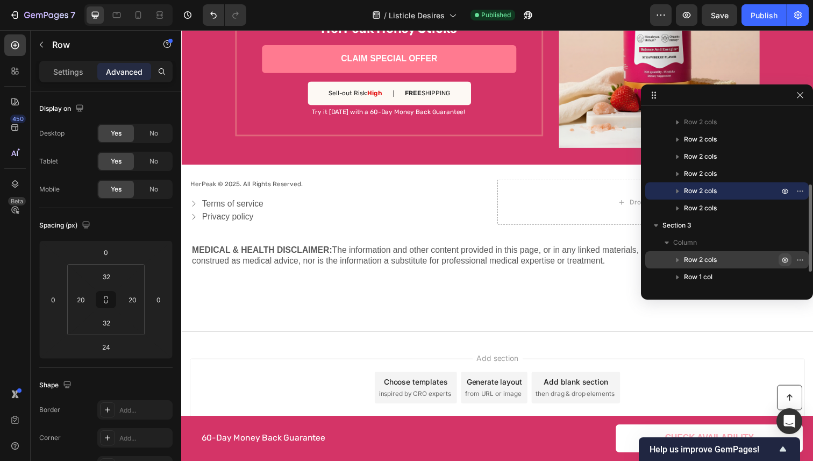
scroll to position [2383, 0]
